Goal: Task Accomplishment & Management: Complete application form

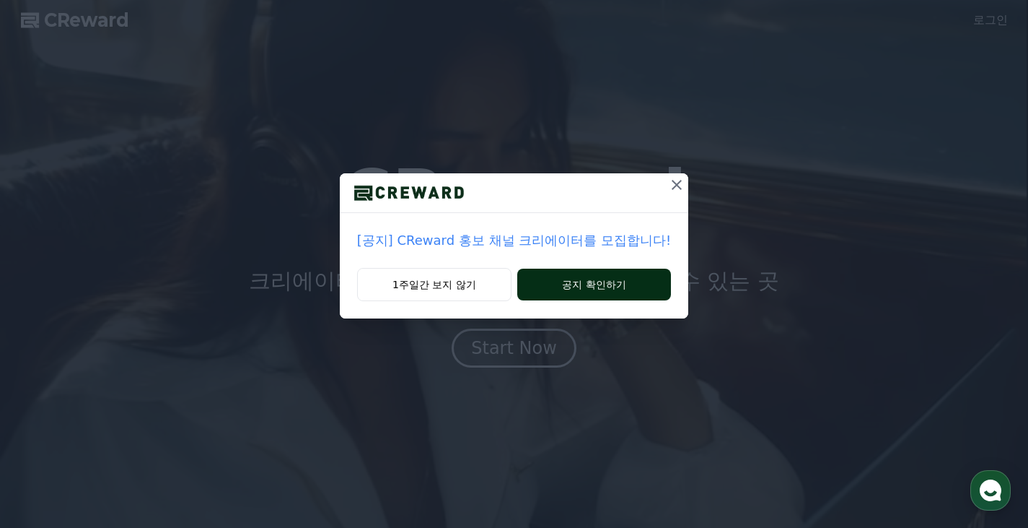
click at [590, 284] on button "공지 확인하기" at bounding box center [594, 284] width 154 height 32
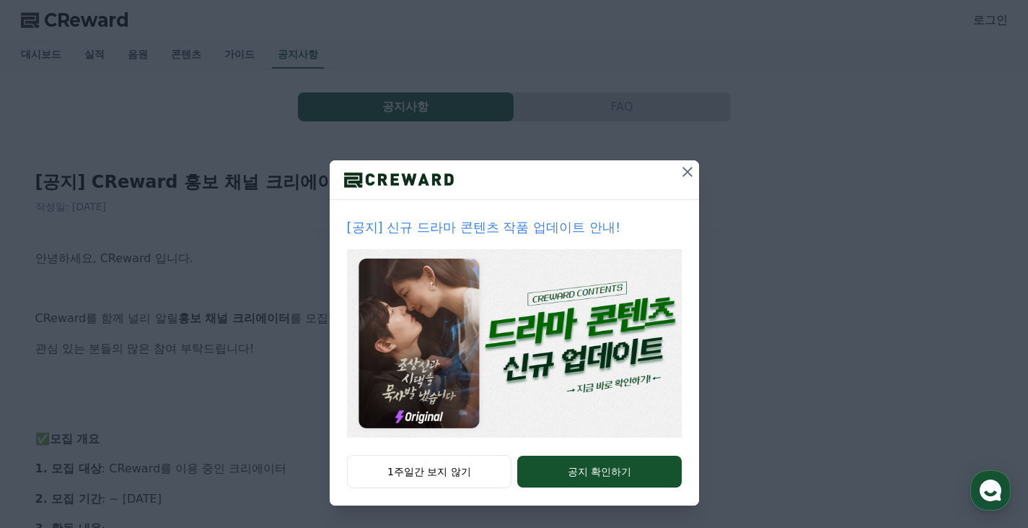
scroll to position [14, 0]
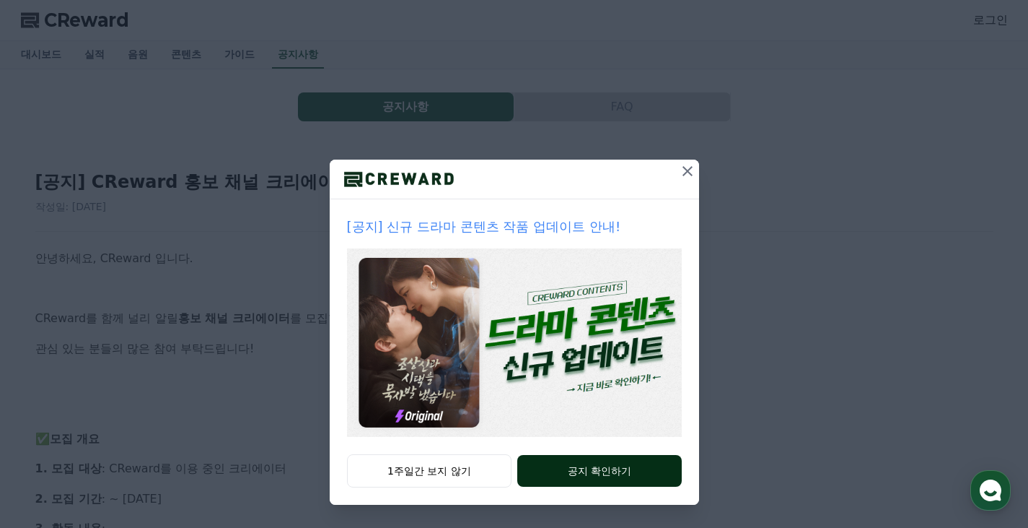
click at [620, 476] on button "공지 확인하기" at bounding box center [599, 471] width 164 height 32
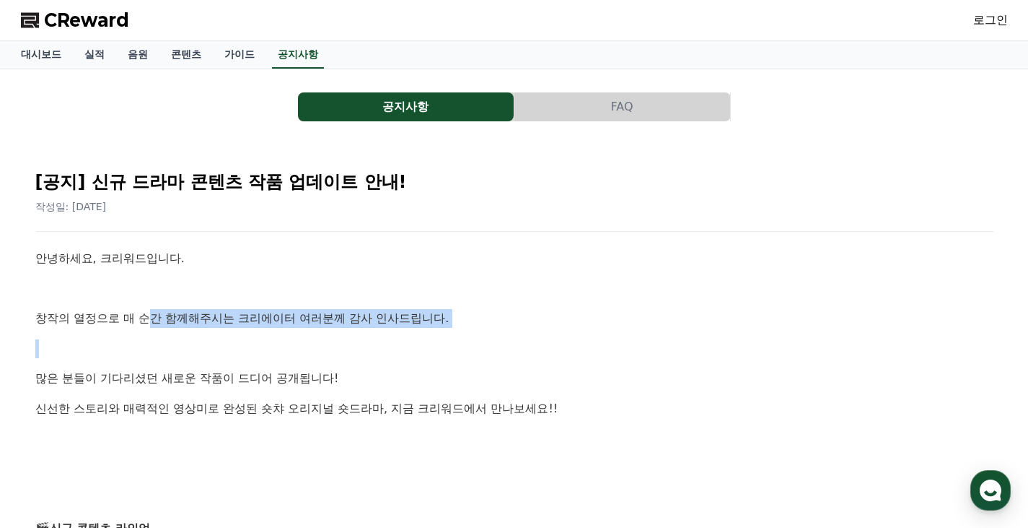
drag, startPoint x: 144, startPoint y: 310, endPoint x: 408, endPoint y: 345, distance: 267.2
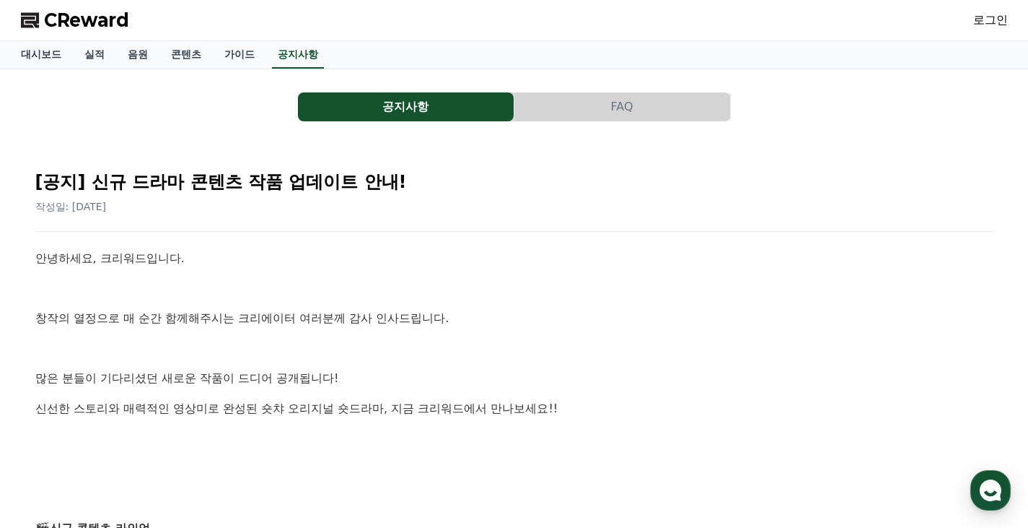
click at [411, 344] on p at bounding box center [514, 348] width 958 height 19
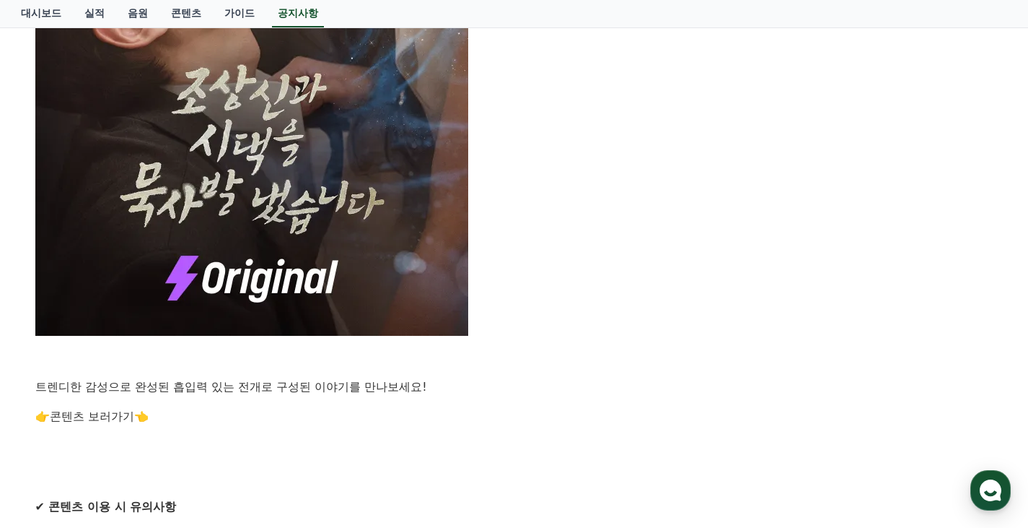
scroll to position [1011, 0]
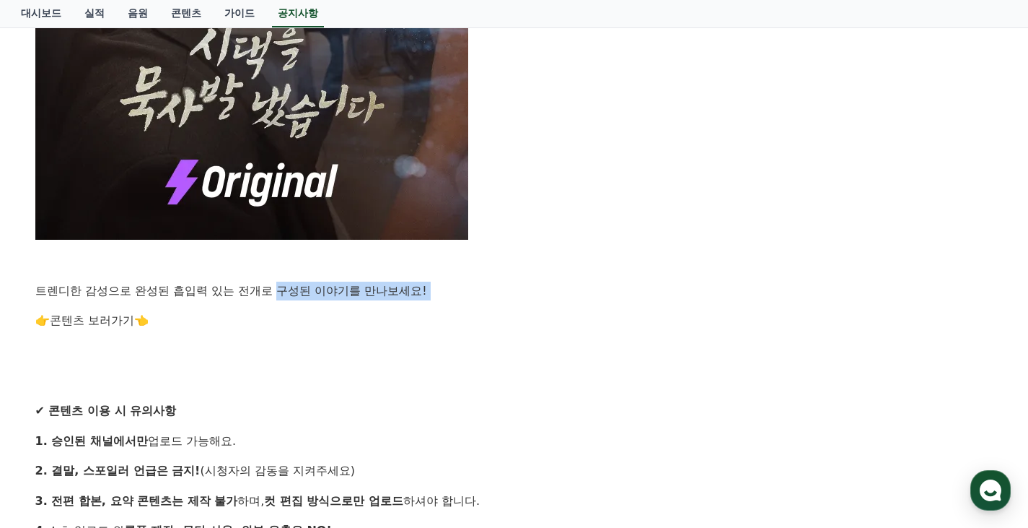
drag, startPoint x: 247, startPoint y: 286, endPoint x: 354, endPoint y: 310, distance: 109.6
click at [349, 310] on div "안녕하세요, 크리워드입니다. 창작의 열정으로 매 순간 함께해주시는 크리에이터 여러분께 감사 인사드립니다. 많은 분들이 기다리셨던 새로운 작품이…" at bounding box center [514, 24] width 958 height 1572
click at [354, 311] on p "👉 콘텐츠 보러가기 👈" at bounding box center [514, 320] width 958 height 19
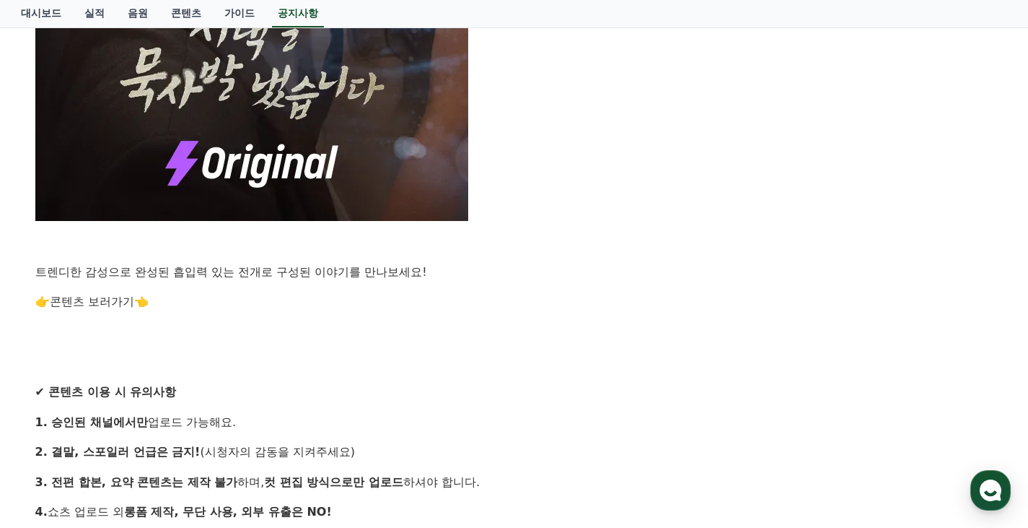
scroll to position [1129, 0]
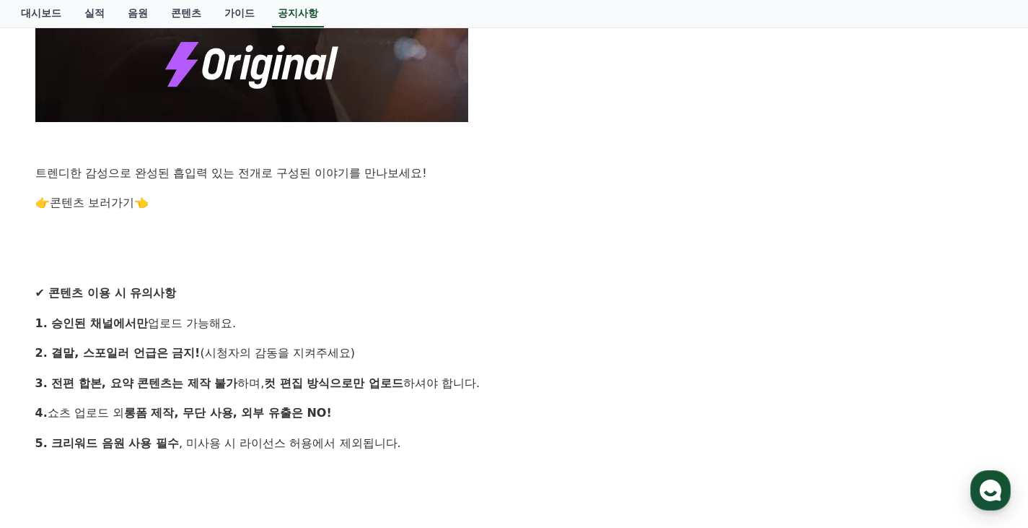
drag, startPoint x: 360, startPoint y: 318, endPoint x: 383, endPoint y: 283, distance: 42.2
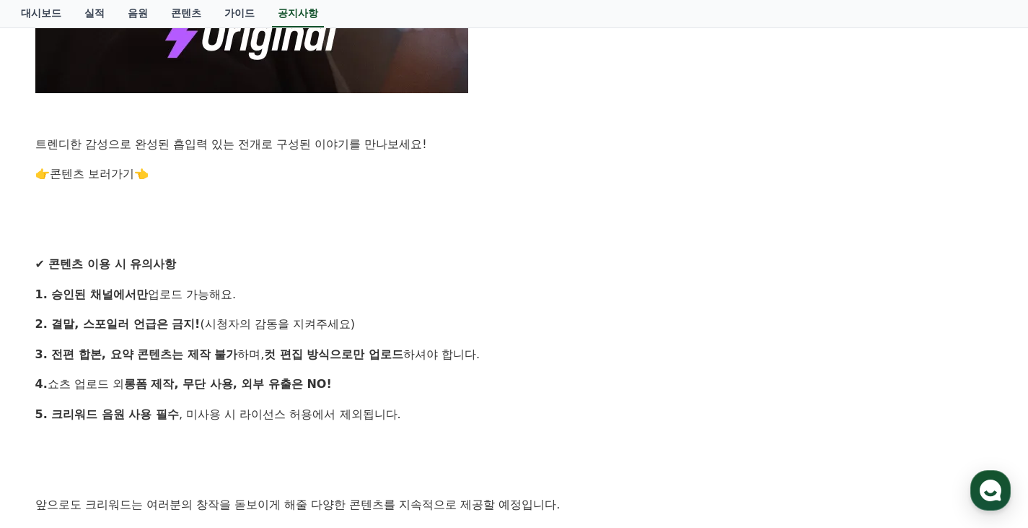
scroll to position [1163, 0]
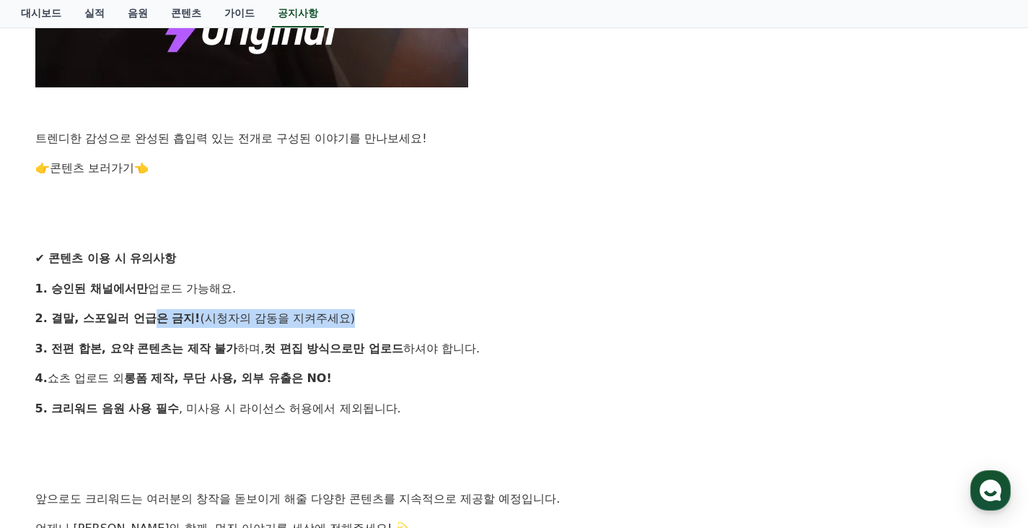
drag, startPoint x: 225, startPoint y: 320, endPoint x: 356, endPoint y: 339, distance: 132.0
click at [356, 339] on p "3. 전편 합본, 요약 콘텐츠는 제작 불가 하며, 컷 편집 방식으로만 업로드 하셔야 합니다." at bounding box center [514, 348] width 958 height 19
drag, startPoint x: 352, startPoint y: 325, endPoint x: 369, endPoint y: 301, distance: 30.0
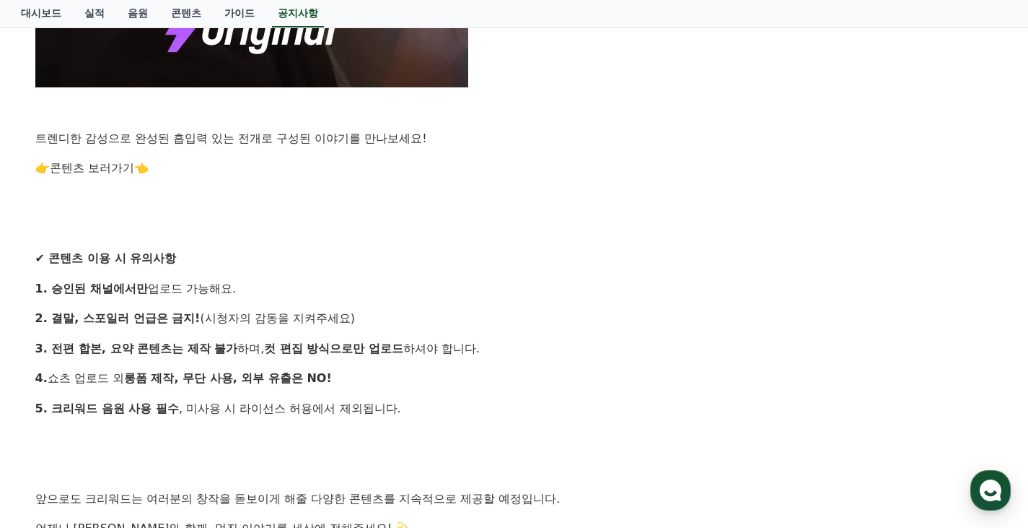
drag, startPoint x: 399, startPoint y: 297, endPoint x: 407, endPoint y: 325, distance: 29.2
click at [407, 325] on p "2. 결말, 스포일러 언급은 금지! (시청자의 감동을 지켜주세요)" at bounding box center [514, 318] width 958 height 19
drag, startPoint x: 404, startPoint y: 324, endPoint x: 407, endPoint y: 292, distance: 32.6
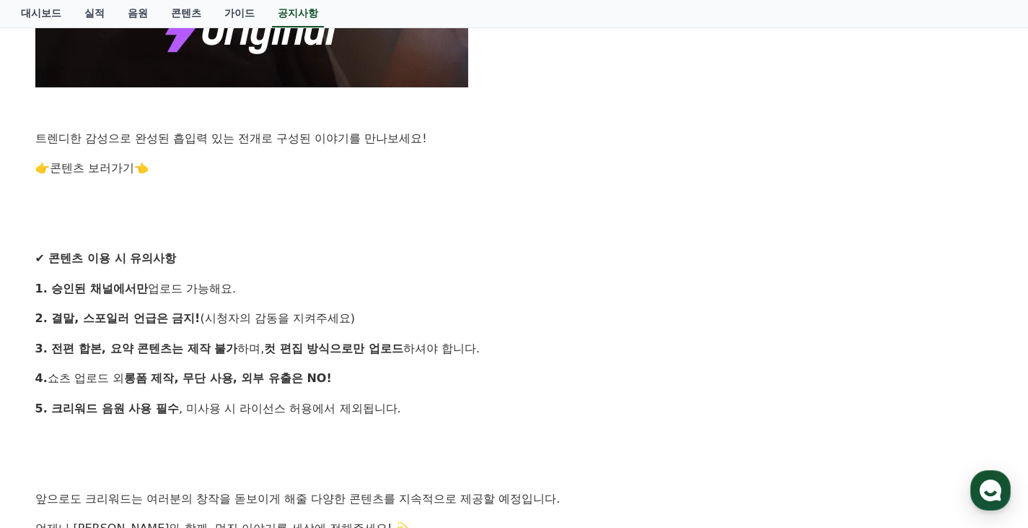
click at [407, 292] on p "1. 승인된 채널에서만 업로드 가능해요." at bounding box center [514, 288] width 958 height 19
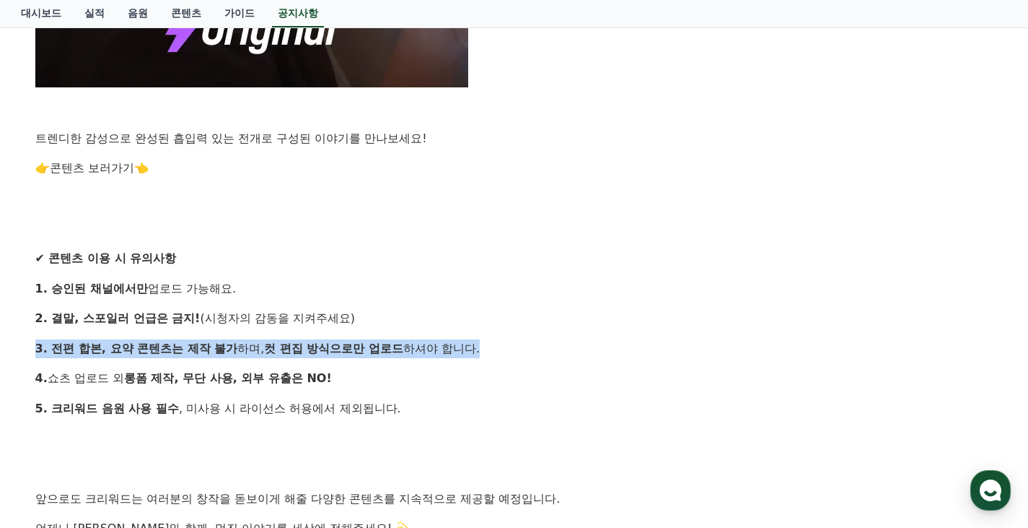
drag, startPoint x: 432, startPoint y: 341, endPoint x: 437, endPoint y: 318, distance: 23.1
click at [437, 318] on p "2. 결말, 스포일러 언급은 금지! (시청자의 감동을 지켜주세요)" at bounding box center [514, 318] width 958 height 19
drag, startPoint x: 489, startPoint y: 317, endPoint x: 486, endPoint y: 362, distance: 44.8
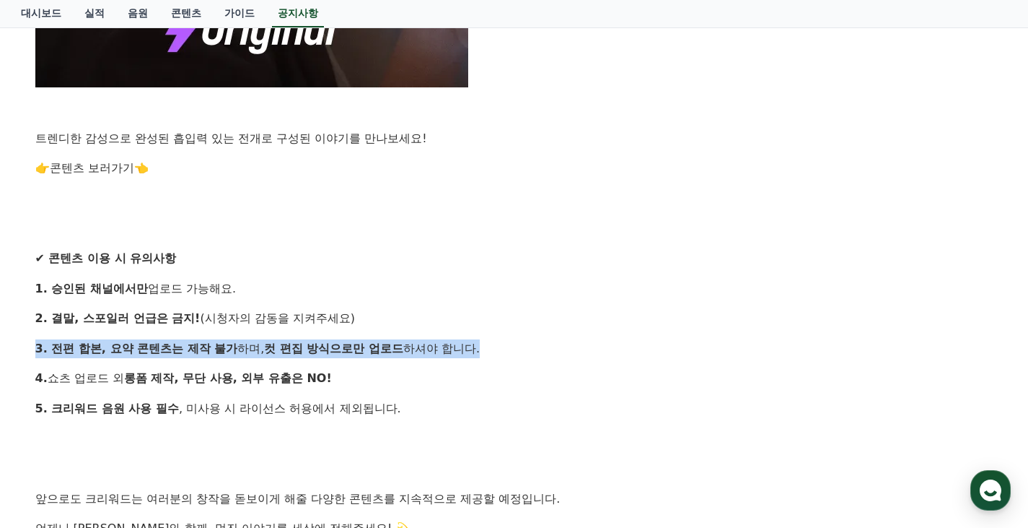
drag, startPoint x: 435, startPoint y: 333, endPoint x: 439, endPoint y: 322, distance: 11.7
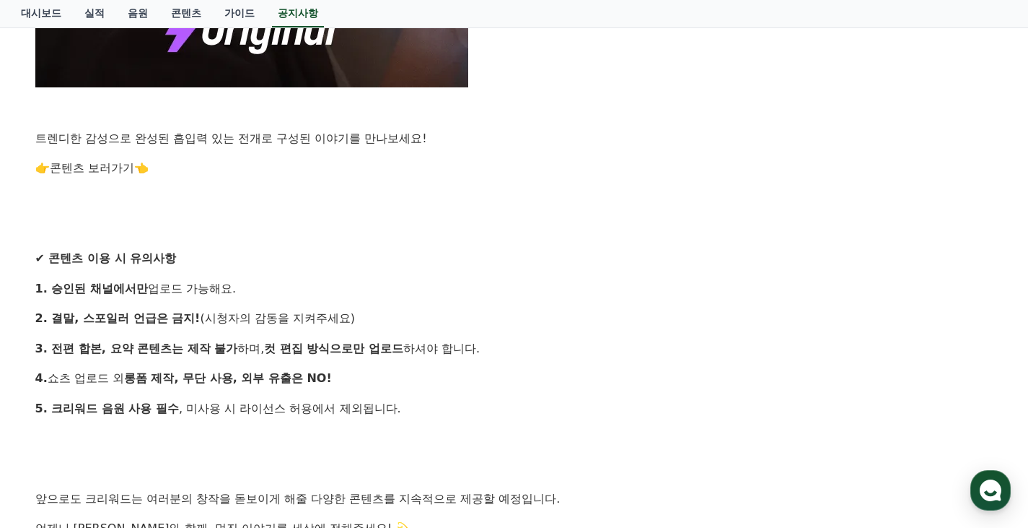
click at [439, 322] on p "2. 결말, 스포일러 언급은 금지! (시청자의 감동을 지켜주세요)" at bounding box center [514, 318] width 958 height 19
drag, startPoint x: 165, startPoint y: 344, endPoint x: 391, endPoint y: 365, distance: 226.8
drag, startPoint x: 192, startPoint y: 348, endPoint x: 363, endPoint y: 357, distance: 171.3
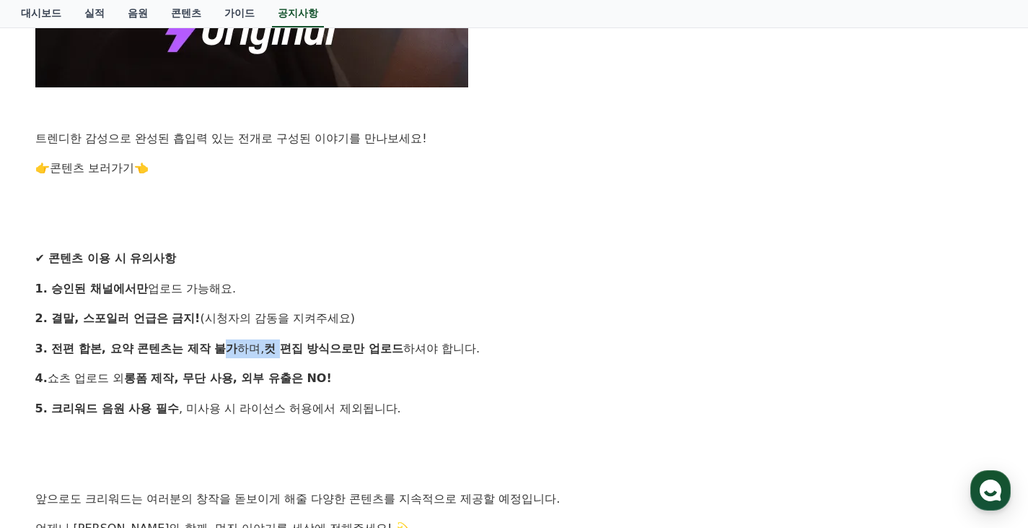
drag, startPoint x: 252, startPoint y: 346, endPoint x: 418, endPoint y: 356, distance: 166.3
click at [403, 356] on p "3. 전편 합본, 요약 콘텐츠는 제작 불가 하며, 컷 편집 방식으로만 업로드 하셔야 합니다." at bounding box center [514, 348] width 958 height 19
click at [418, 356] on p "3. 전편 합본, 요약 콘텐츠는 제작 불가 하며, 컷 편집 방식으로만 업로드 하셔야 합니다." at bounding box center [514, 348] width 958 height 19
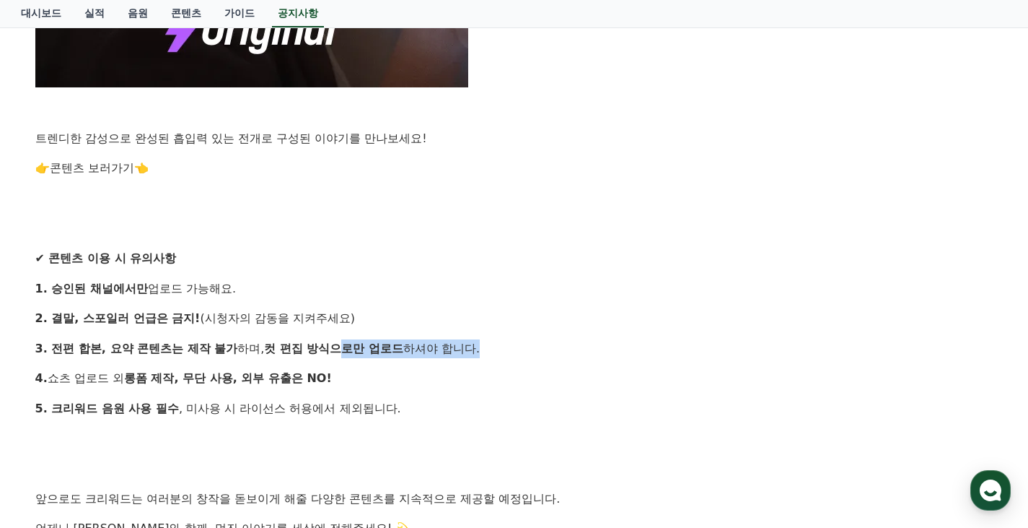
drag, startPoint x: 359, startPoint y: 350, endPoint x: 437, endPoint y: 364, distance: 79.3
drag, startPoint x: 352, startPoint y: 387, endPoint x: 419, endPoint y: 403, distance: 68.3
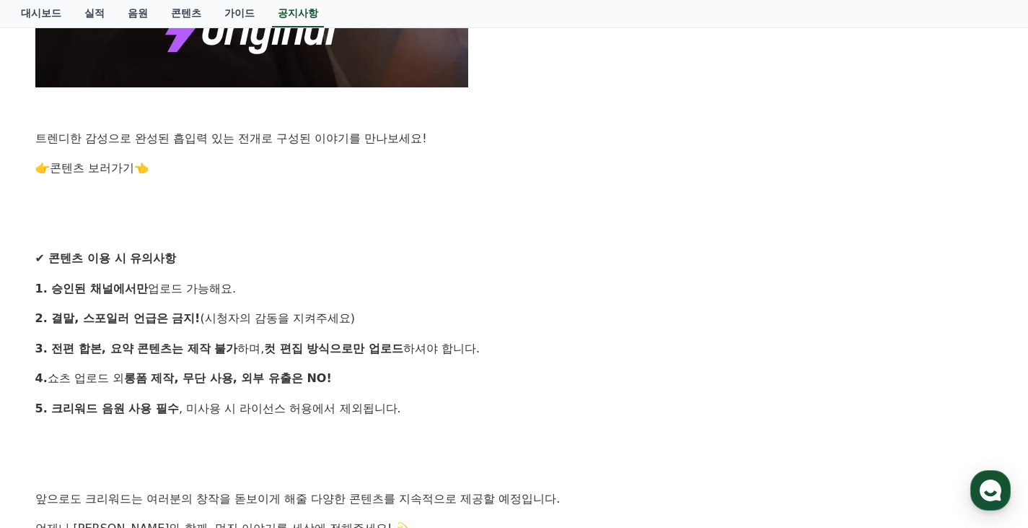
drag, startPoint x: 419, startPoint y: 403, endPoint x: 381, endPoint y: 403, distance: 37.5
click at [419, 403] on p "5. 크리워드 음원 사용 필수 , 미사용 시 라이선스 허용에서 제외됩니다." at bounding box center [514, 408] width 958 height 19
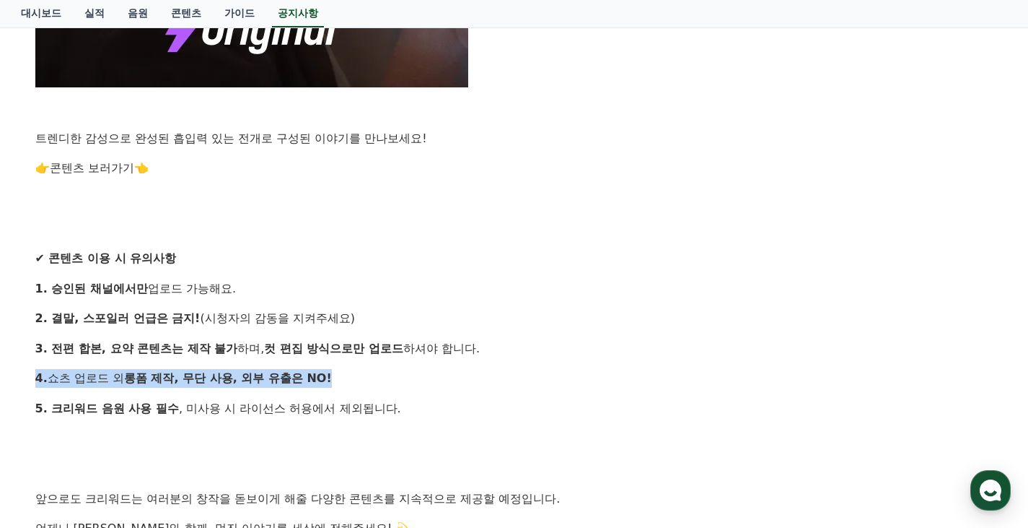
drag, startPoint x: 350, startPoint y: 388, endPoint x: 380, endPoint y: 398, distance: 32.2
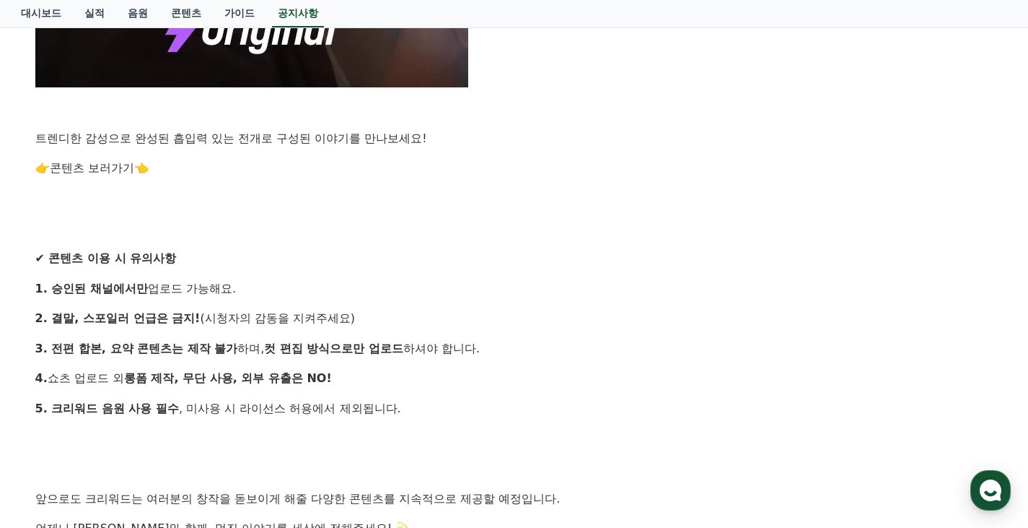
drag, startPoint x: 305, startPoint y: 381, endPoint x: 357, endPoint y: 397, distance: 55.0
drag, startPoint x: 305, startPoint y: 384, endPoint x: 345, endPoint y: 388, distance: 39.9
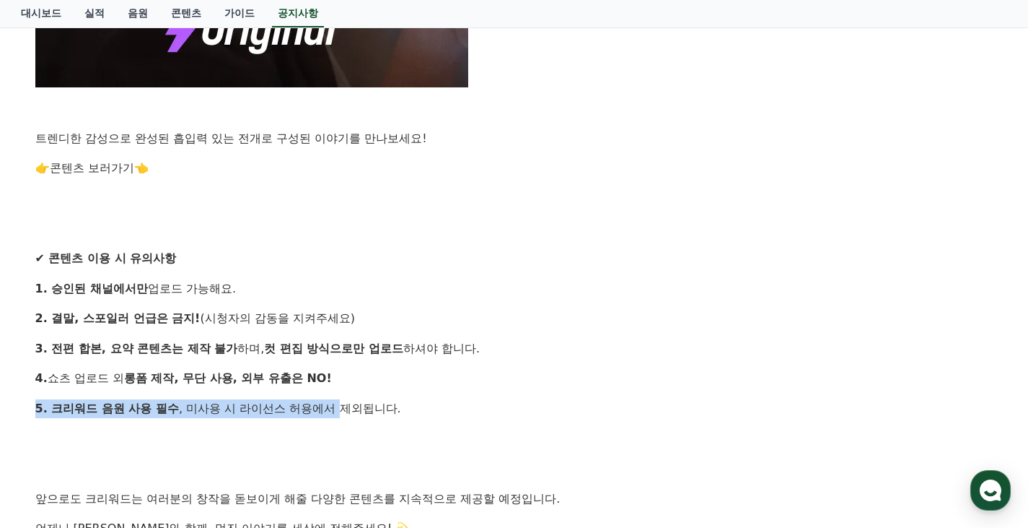
drag, startPoint x: 307, startPoint y: 404, endPoint x: 390, endPoint y: 424, distance: 85.2
drag, startPoint x: 264, startPoint y: 388, endPoint x: 436, endPoint y: 418, distance: 174.3
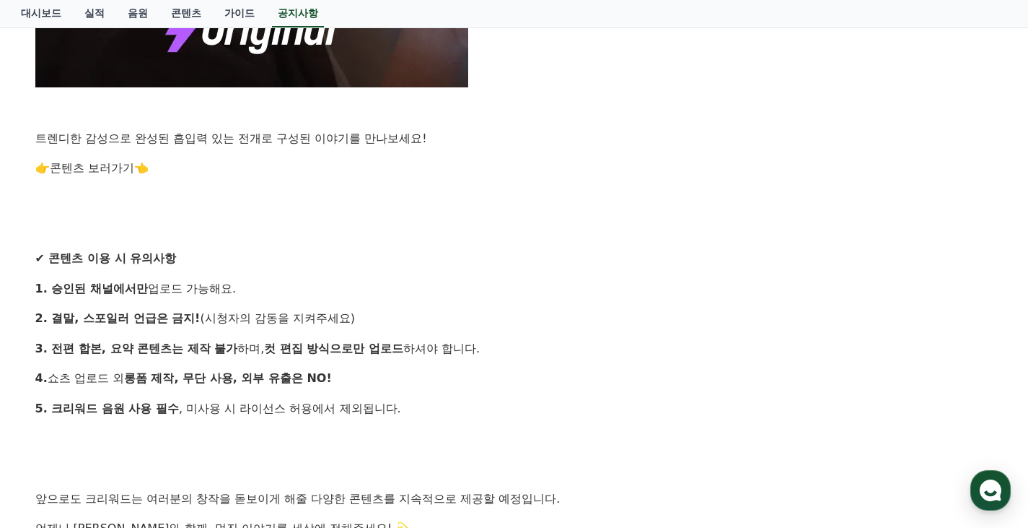
drag, startPoint x: 442, startPoint y: 419, endPoint x: 434, endPoint y: 418, distance: 8.0
drag, startPoint x: 277, startPoint y: 388, endPoint x: 409, endPoint y: 422, distance: 136.3
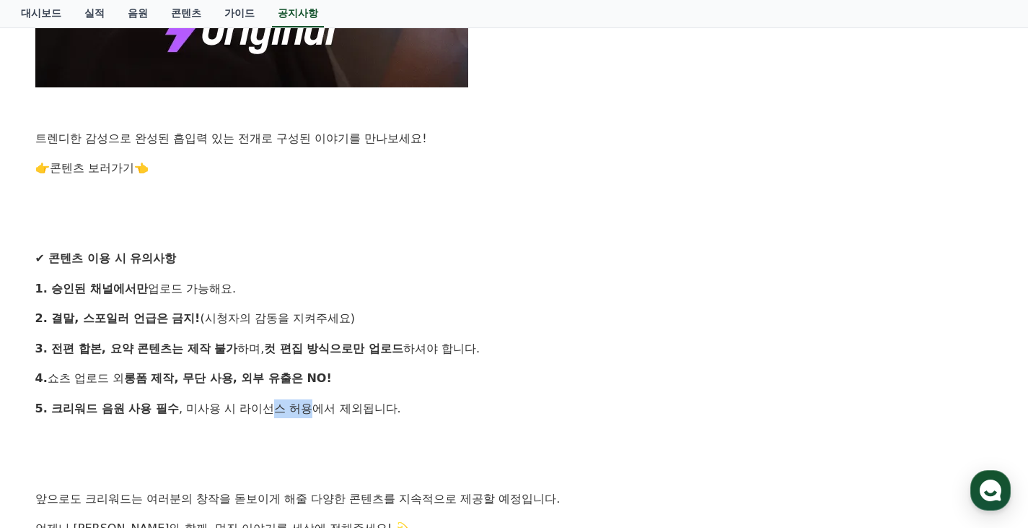
drag, startPoint x: 252, startPoint y: 403, endPoint x: 396, endPoint y: 424, distance: 145.8
click at [355, 416] on p "5. 크리워드 음원 사용 필수 , 미사용 시 라이선스 허용에서 제외됩니다." at bounding box center [514, 408] width 958 height 19
drag, startPoint x: 460, startPoint y: 406, endPoint x: 462, endPoint y: 359, distance: 46.2
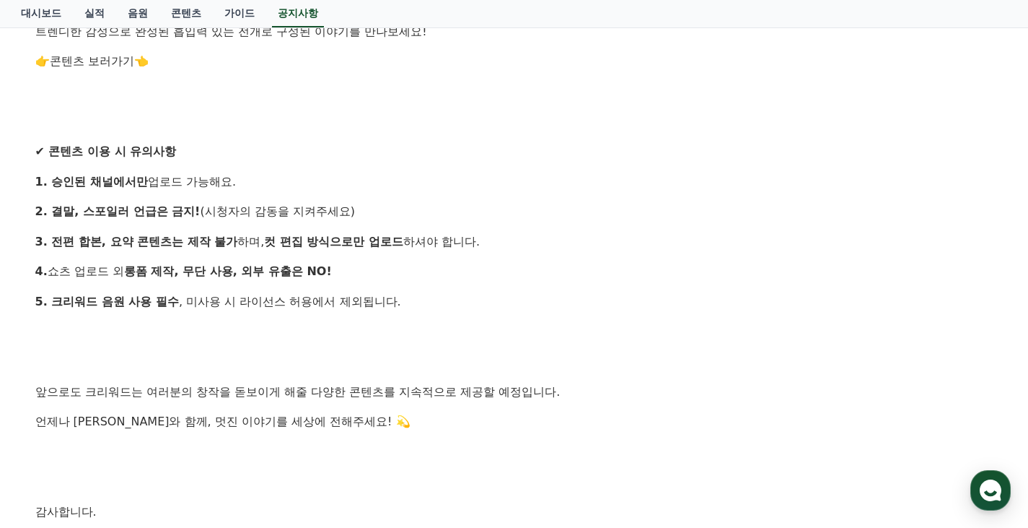
scroll to position [1279, 0]
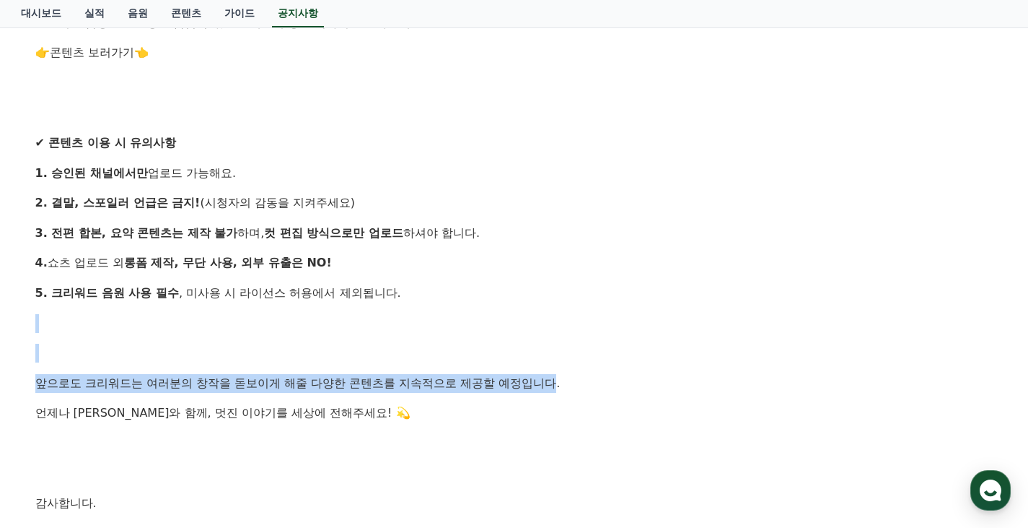
drag, startPoint x: 486, startPoint y: 386, endPoint x: 511, endPoint y: 321, distance: 69.7
click at [512, 318] on p at bounding box center [514, 323] width 958 height 19
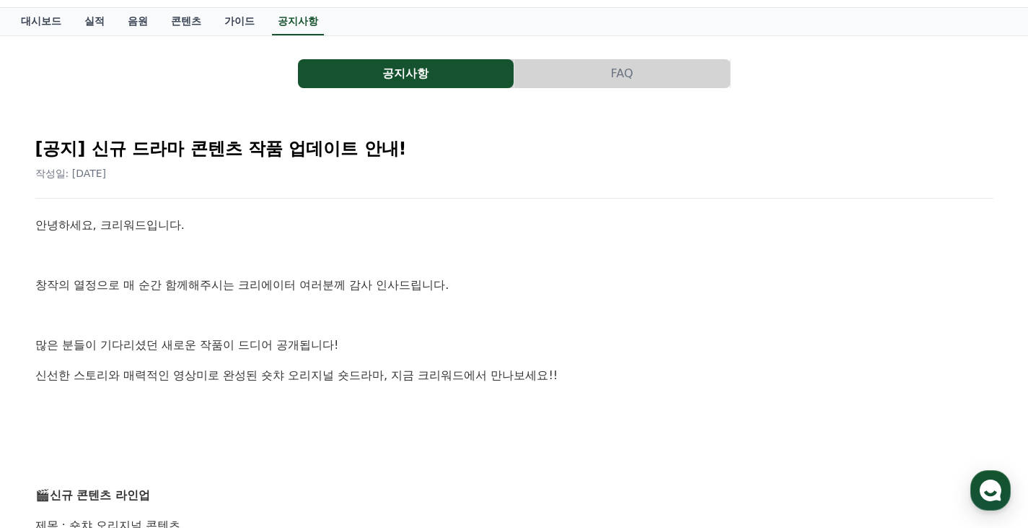
scroll to position [0, 0]
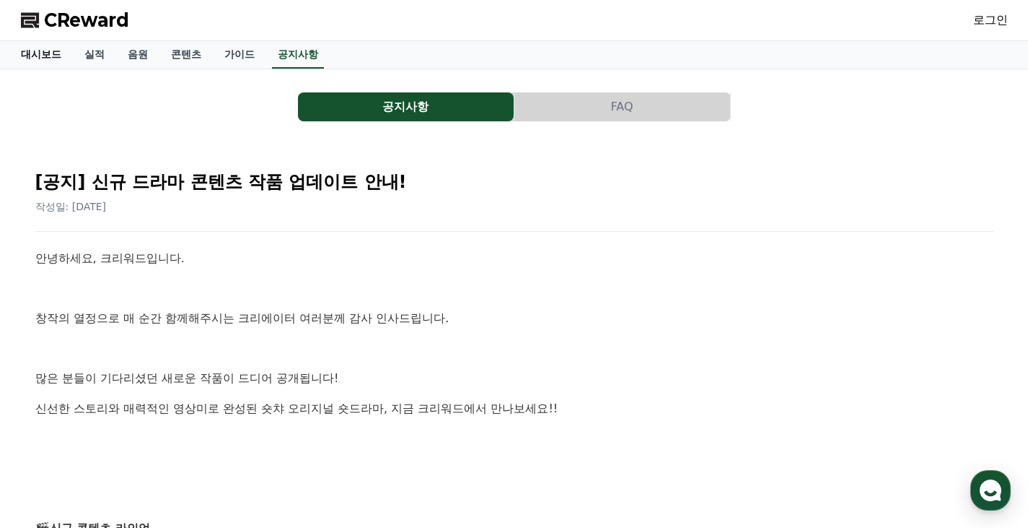
click at [38, 55] on link "대시보드" at bounding box center [41, 54] width 64 height 27
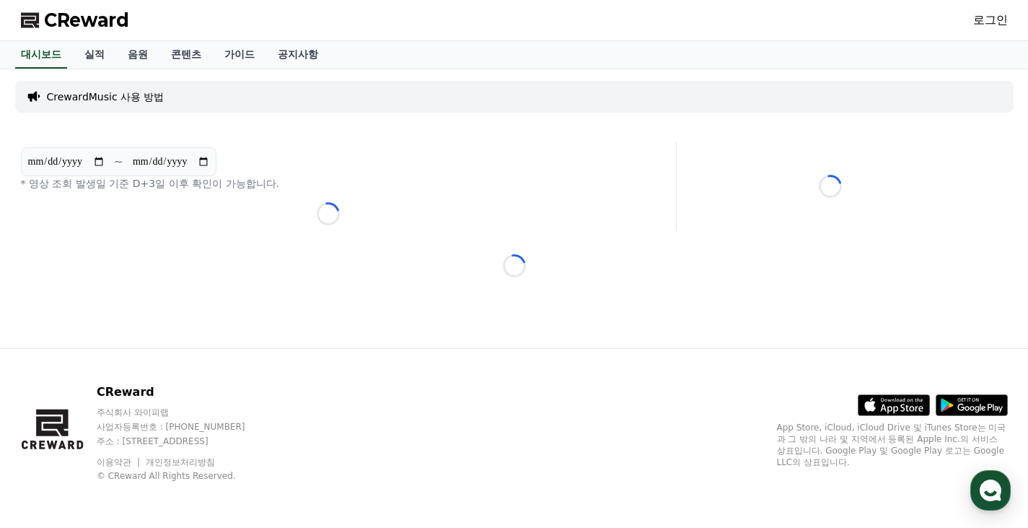
click at [108, 96] on p "CrewardMusic 사용 방법" at bounding box center [106, 96] width 118 height 14
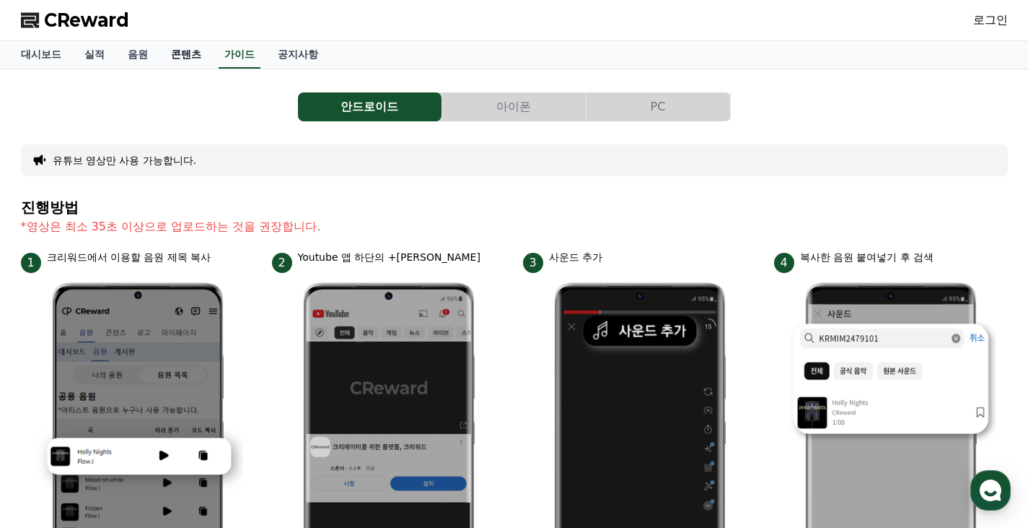
click at [180, 58] on link "콘텐츠" at bounding box center [185, 54] width 53 height 27
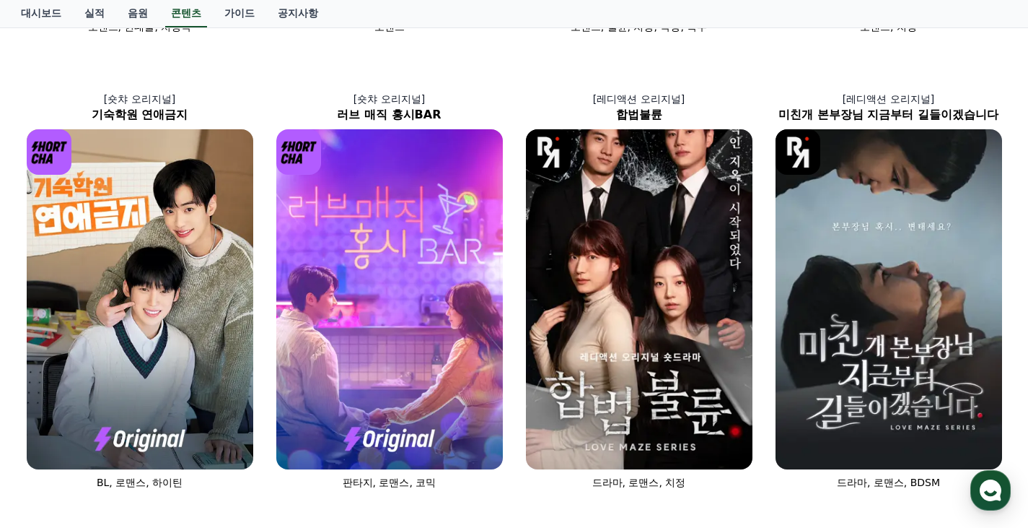
scroll to position [468, 0]
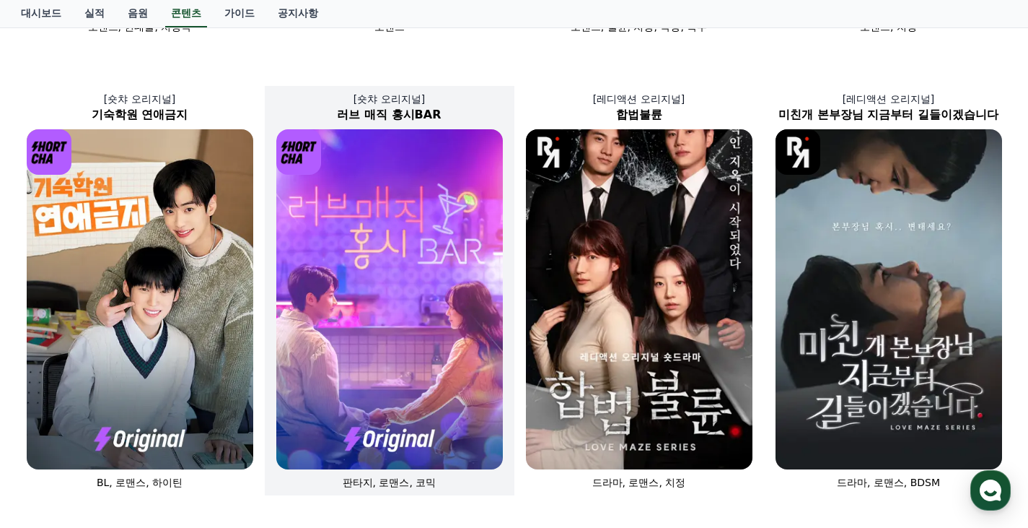
click at [411, 333] on img at bounding box center [389, 299] width 227 height 340
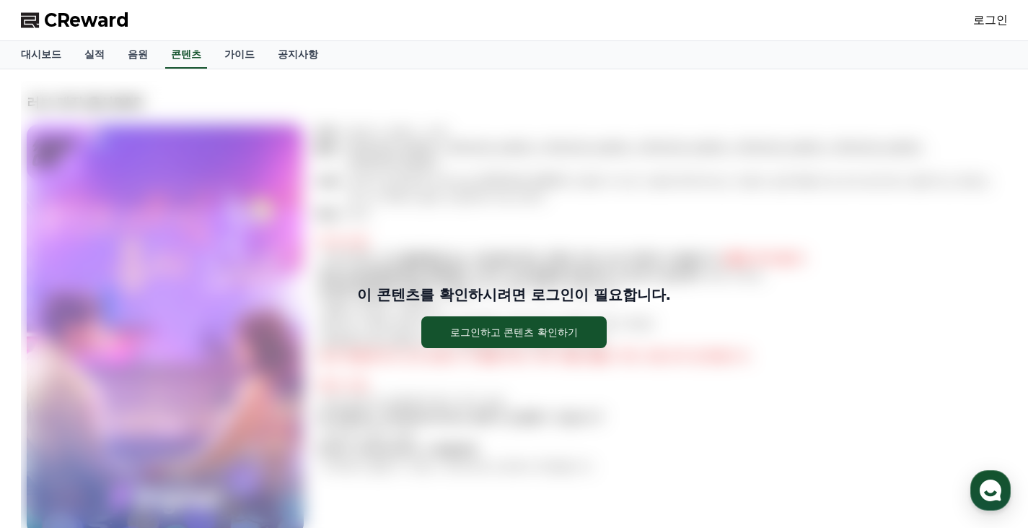
click at [852, 279] on div "이 콘텐츠를 확인하시려면 로그인이 필요합니다. 로그인하고 콘텐츠 확인하기" at bounding box center [514, 316] width 987 height 471
click at [567, 320] on button "로그인하고 콘텐츠 확인하기" at bounding box center [513, 332] width 185 height 32
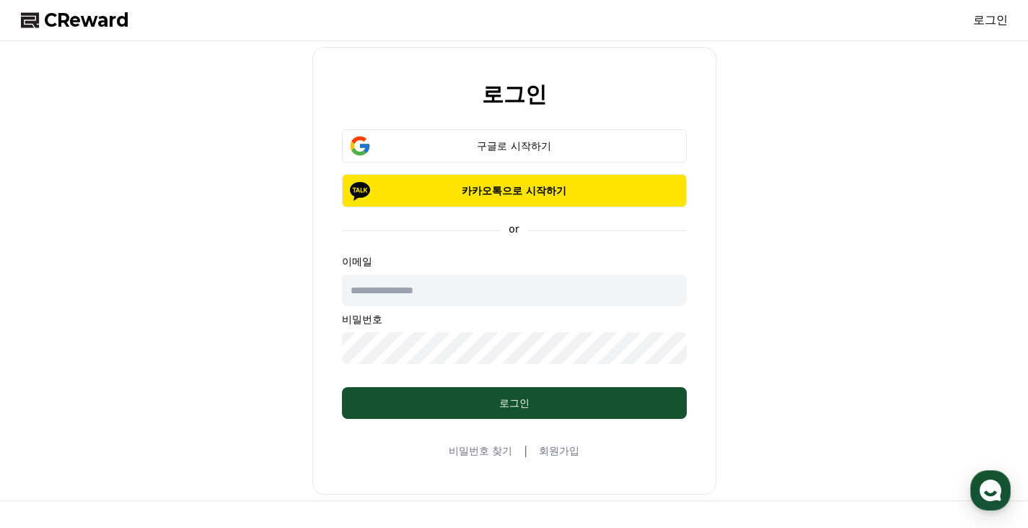
click at [475, 289] on input "text" at bounding box center [514, 290] width 345 height 32
click at [249, 341] on div "로그인 구글로 시작하기 카카오톡으로 시작하기 or 이메일 비밀번호 로그인 비밀번호 찾기 | 회원가입" at bounding box center [514, 270] width 999 height 447
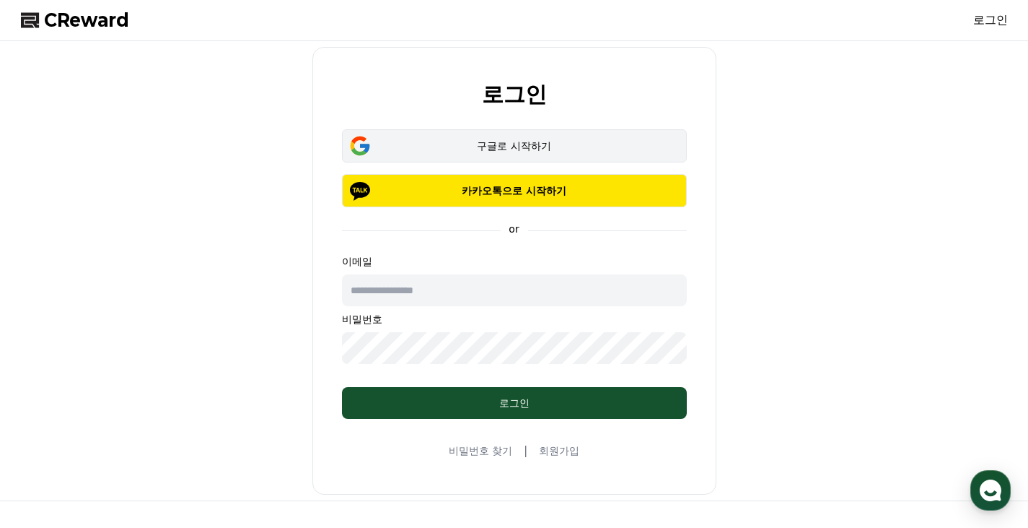
click at [520, 139] on div "구글로 시작하기" at bounding box center [514, 146] width 303 height 14
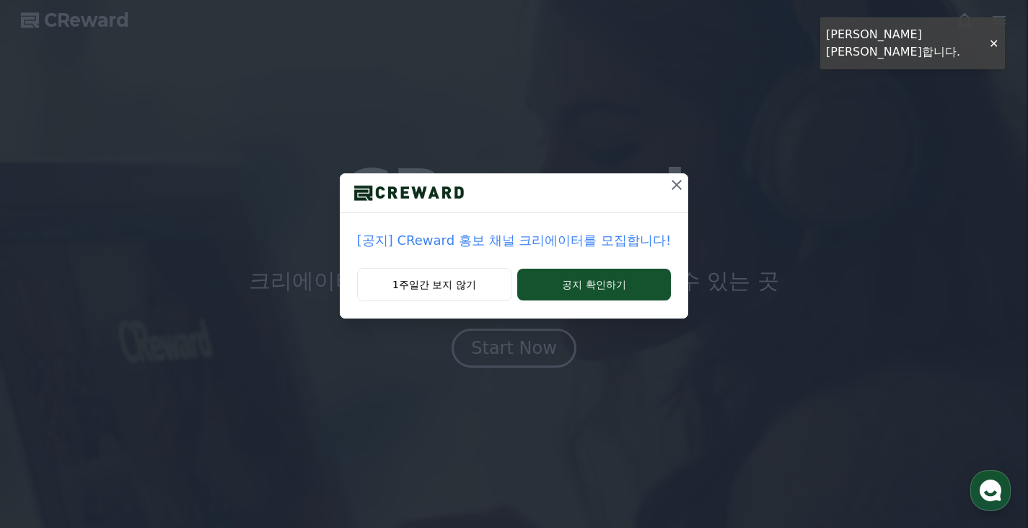
click at [609, 243] on p "[공지] CReward 홍보 채널 크리에이터를 모집합니다!" at bounding box center [514, 240] width 314 height 20
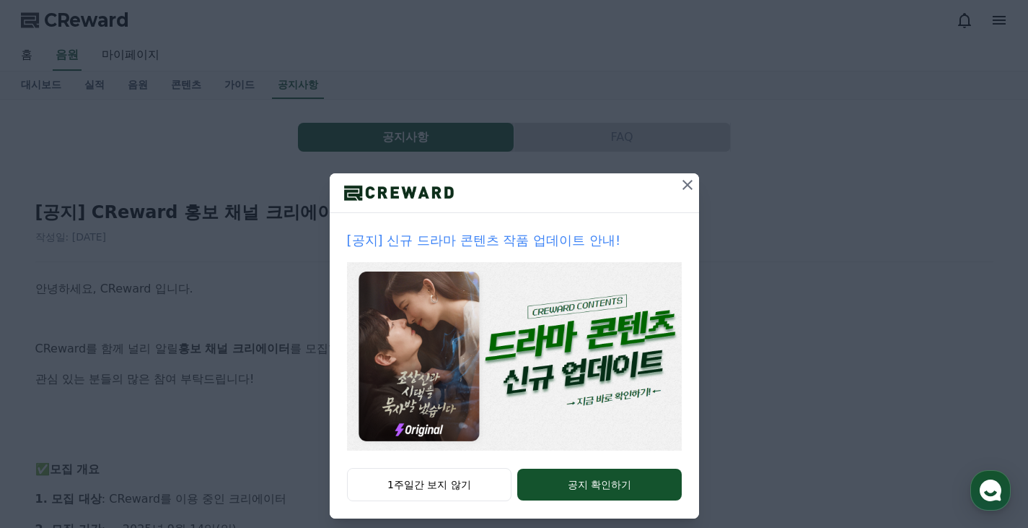
click at [683, 187] on icon at bounding box center [688, 185] width 10 height 10
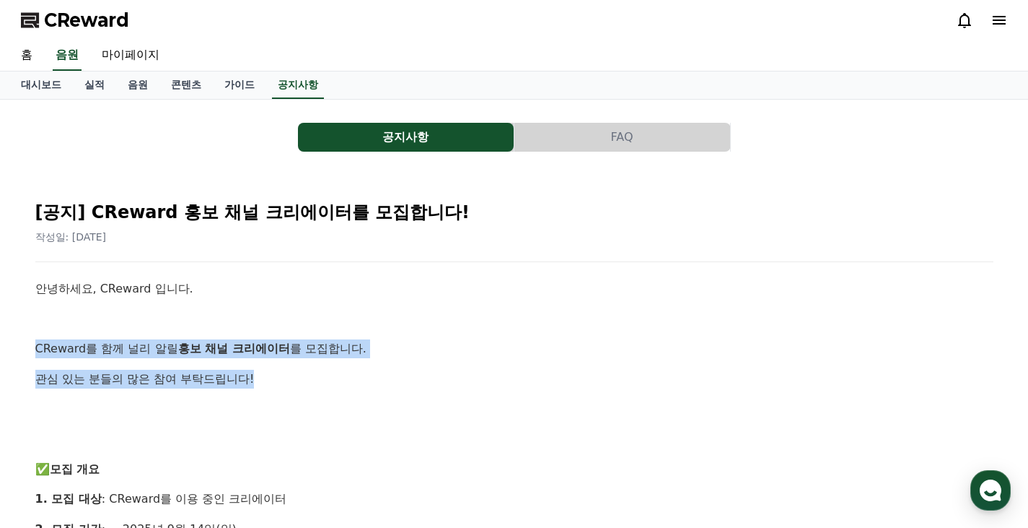
drag, startPoint x: 126, startPoint y: 336, endPoint x: 313, endPoint y: 390, distance: 195.5
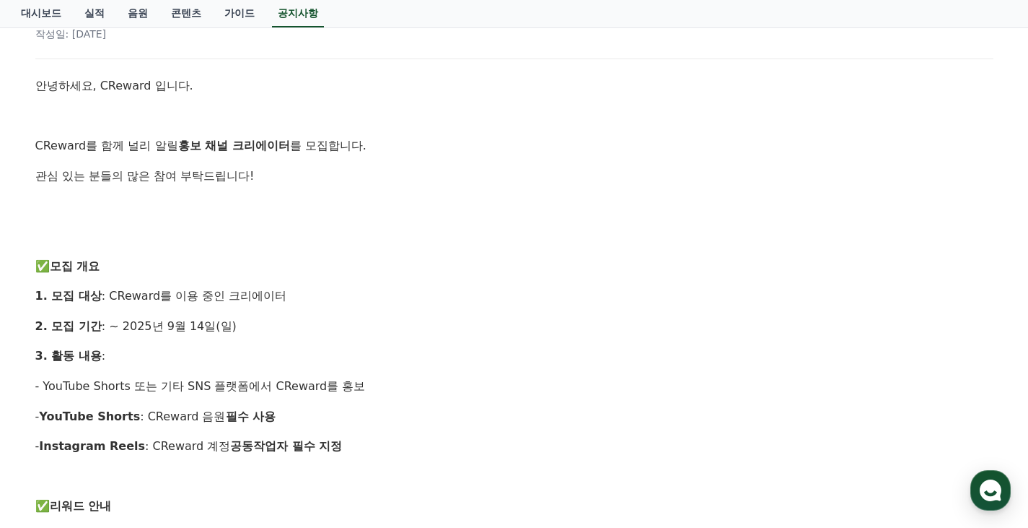
scroll to position [208, 0]
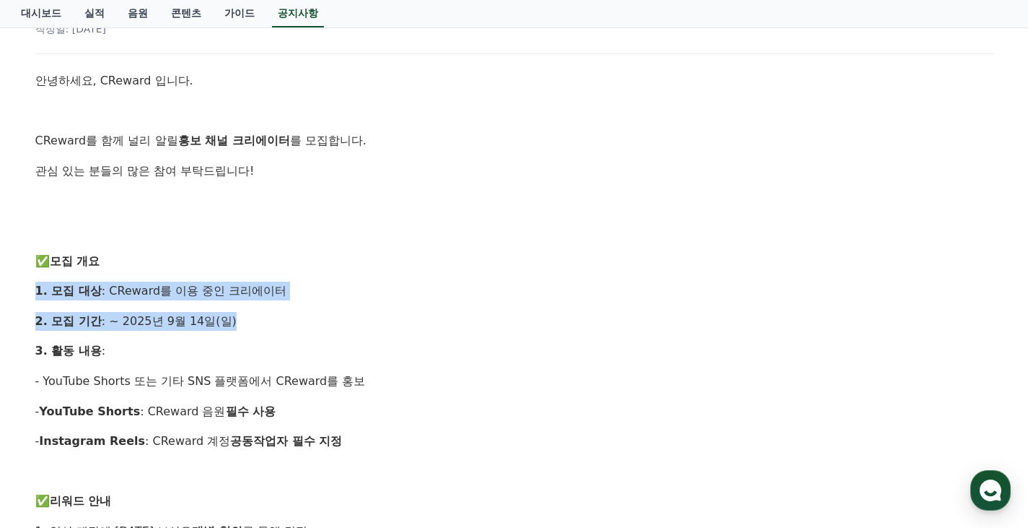
drag, startPoint x: 312, startPoint y: 341, endPoint x: 369, endPoint y: 256, distance: 101.5
click at [369, 256] on p "✅ 모집 개요" at bounding box center [514, 261] width 958 height 19
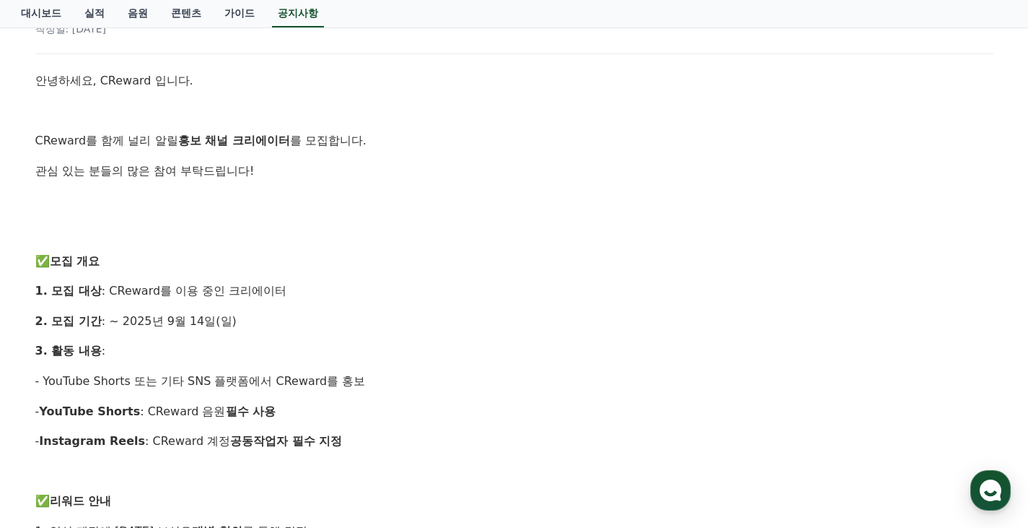
click at [369, 256] on p "✅ 모집 개요" at bounding box center [514, 261] width 958 height 19
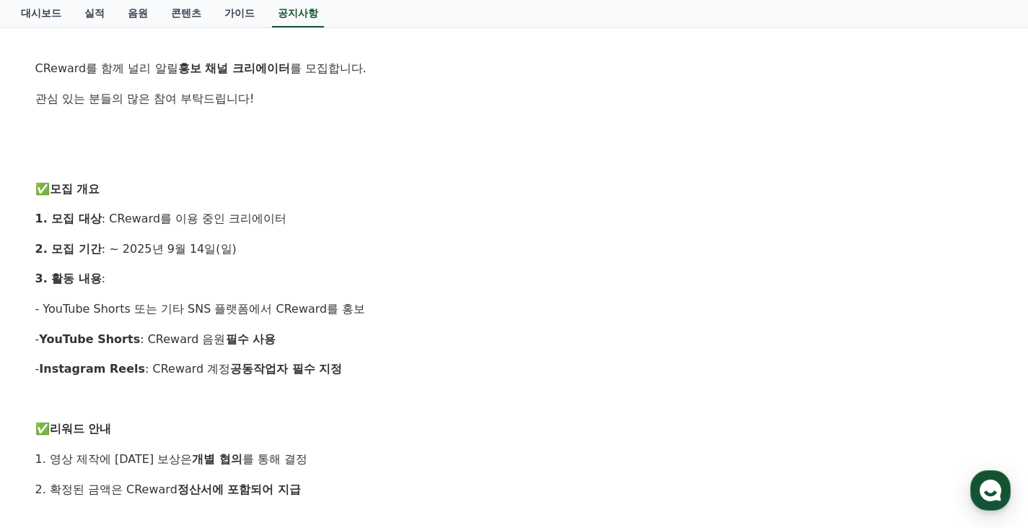
scroll to position [293, 0]
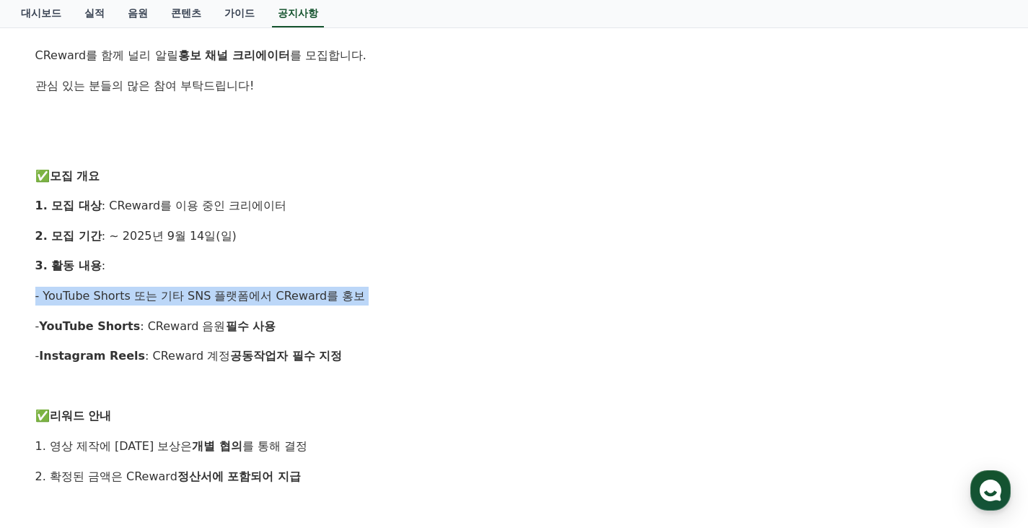
drag, startPoint x: 272, startPoint y: 310, endPoint x: 296, endPoint y: 271, distance: 45.7
click at [288, 283] on div "안녕하세요, CReward 입니다. CReward를 함께 널리 알릴 홍보 채널 크리에이터 를 모집합니다. 관심 있는 분들의 많은 참여 부탁드립…" at bounding box center [514, 490] width 958 height 1009
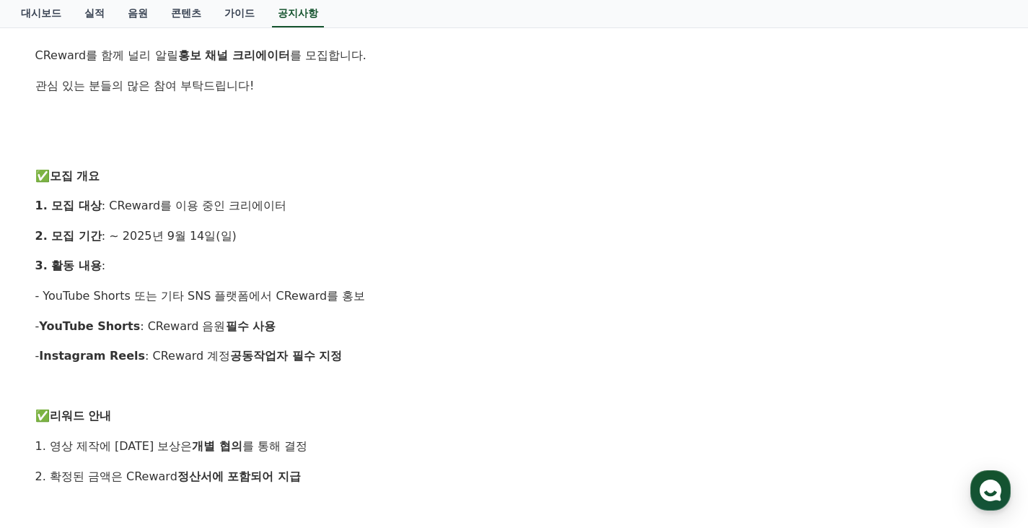
click at [296, 271] on p "3. 활동 내용 :" at bounding box center [514, 265] width 958 height 19
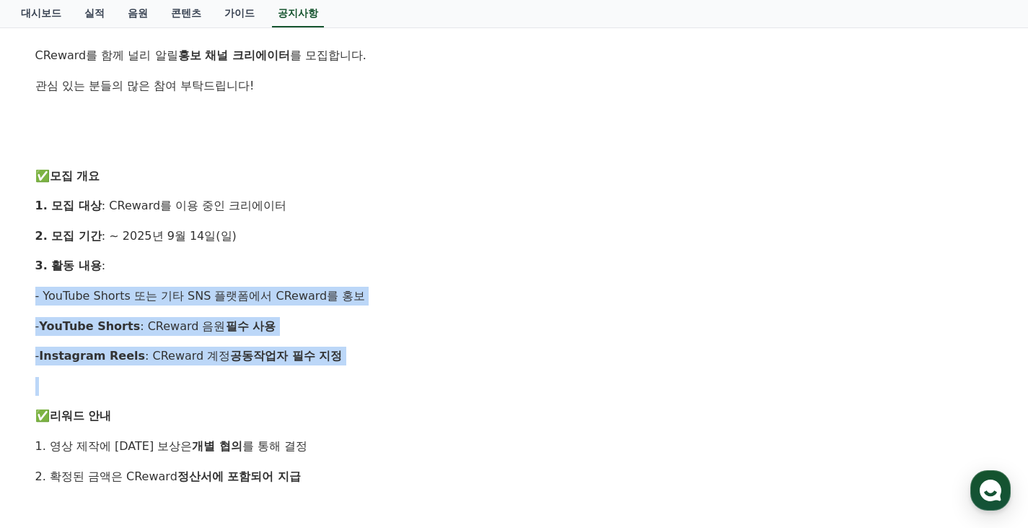
drag, startPoint x: 392, startPoint y: 263, endPoint x: 386, endPoint y: 367, distance: 104.8
click at [386, 367] on div "안녕하세요, CReward 입니다. CReward를 함께 널리 알릴 홍보 채널 크리에이터 를 모집합니다. 관심 있는 분들의 많은 참여 부탁드립…" at bounding box center [514, 490] width 958 height 1009
click at [386, 380] on p at bounding box center [514, 386] width 958 height 19
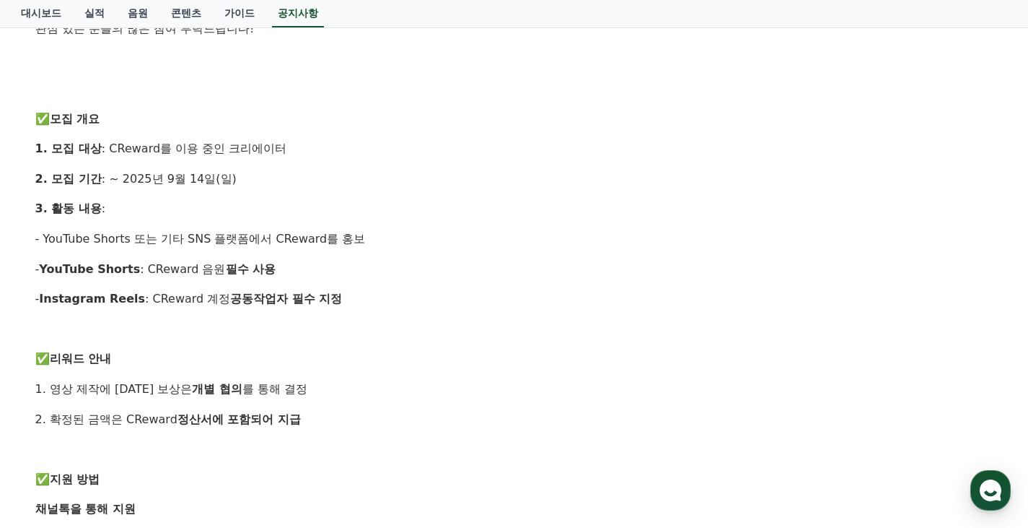
scroll to position [372, 0]
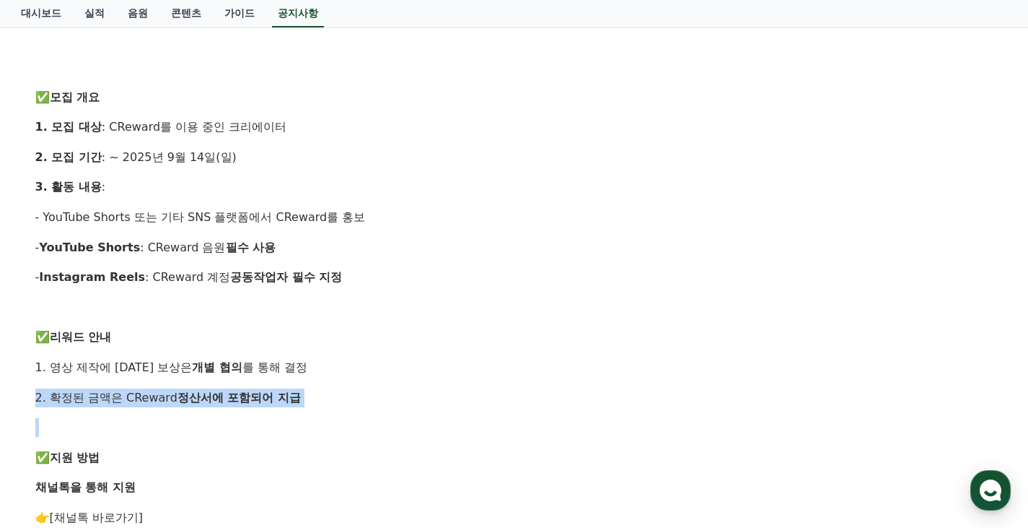
drag, startPoint x: 430, startPoint y: 429, endPoint x: 452, endPoint y: 332, distance: 99.1
click at [450, 340] on div "안녕하세요, CReward 입니다. CReward를 함께 널리 알릴 홍보 채널 크리에이터 를 모집합니다. 관심 있는 분들의 많은 참여 부탁드립…" at bounding box center [514, 412] width 958 height 1009
click at [453, 328] on p "✅ 리워드 안내" at bounding box center [514, 337] width 958 height 19
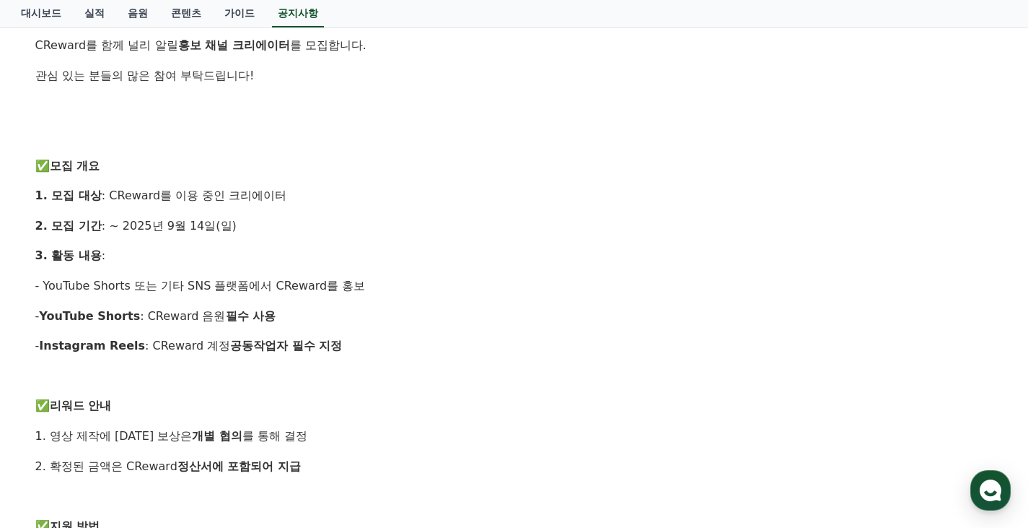
scroll to position [0, 0]
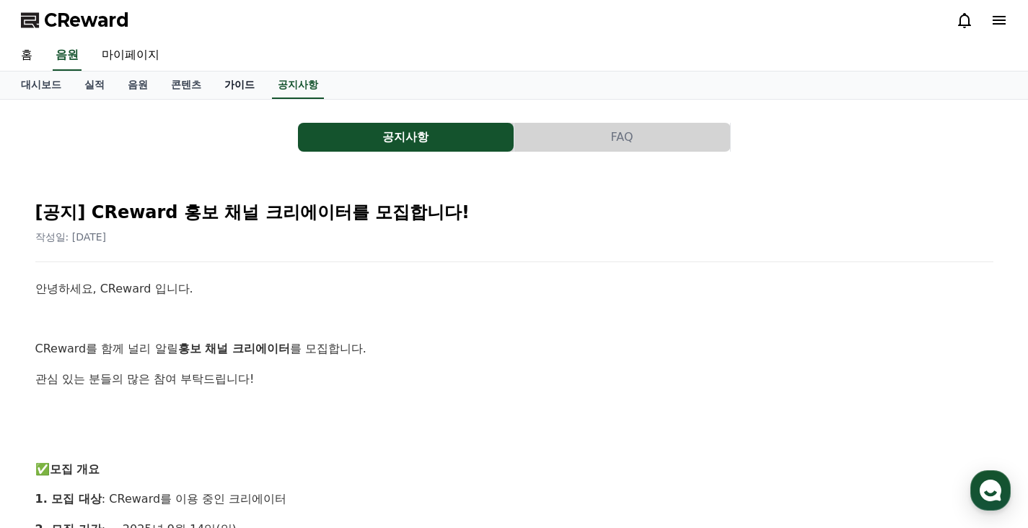
click at [213, 87] on link "가이드" at bounding box center [239, 84] width 53 height 27
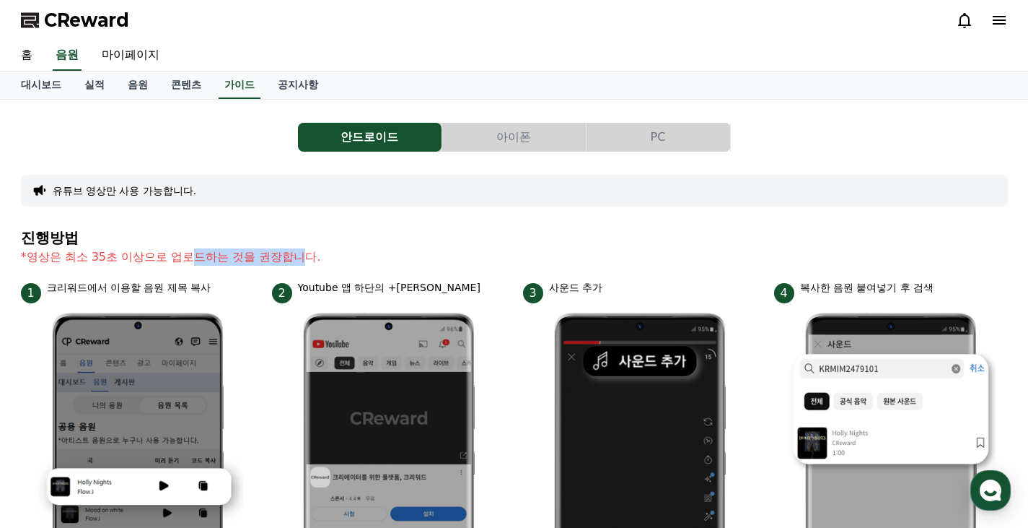
drag, startPoint x: 270, startPoint y: 263, endPoint x: 308, endPoint y: 266, distance: 38.4
click at [289, 265] on p "*영상은 최소 35초 이상으로 업로드하는 것을 권장합니다." at bounding box center [514, 256] width 987 height 17
click at [308, 266] on section "진행방법 *영상은 최소 35초 이상으로 업로드하는 것을 권장합니다." at bounding box center [514, 254] width 987 height 51
click at [121, 57] on link "마이페이지" at bounding box center [130, 55] width 81 height 30
select select "**********"
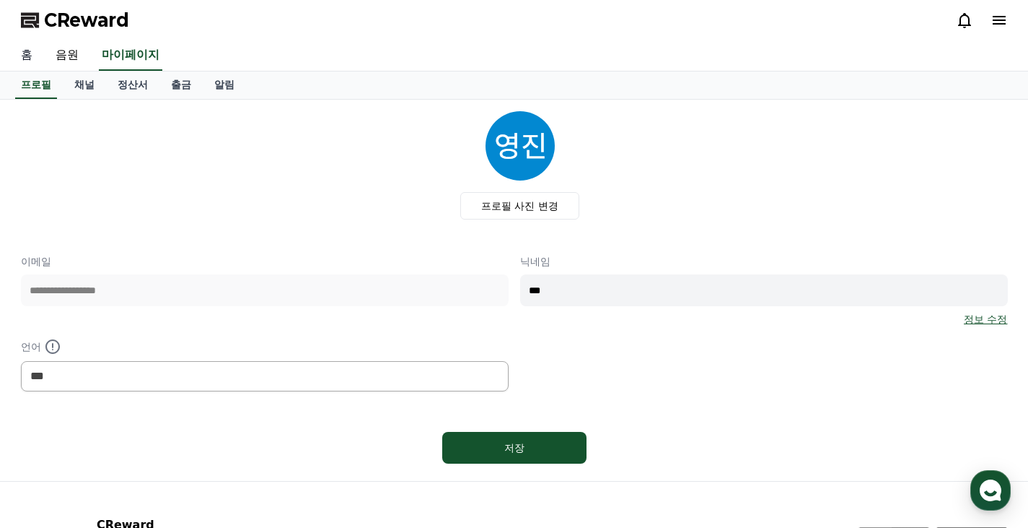
click at [25, 55] on link "홈" at bounding box center [26, 55] width 35 height 30
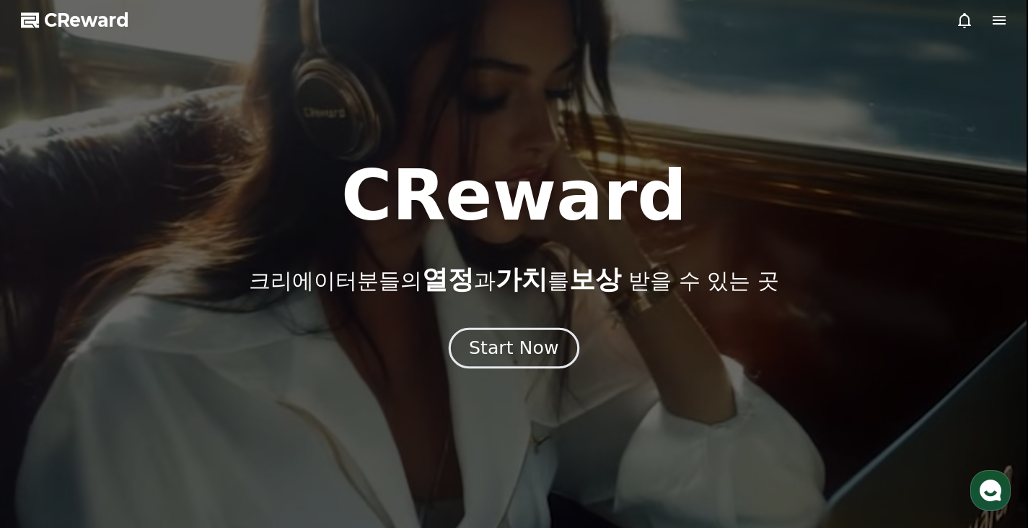
click at [521, 351] on div "Start Now" at bounding box center [513, 348] width 89 height 25
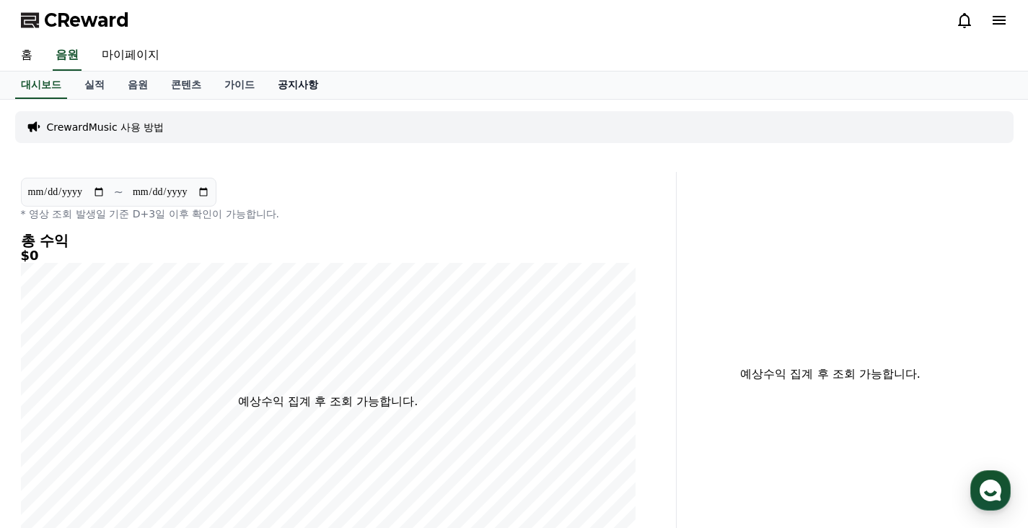
click at [281, 82] on link "공지사항" at bounding box center [298, 84] width 64 height 27
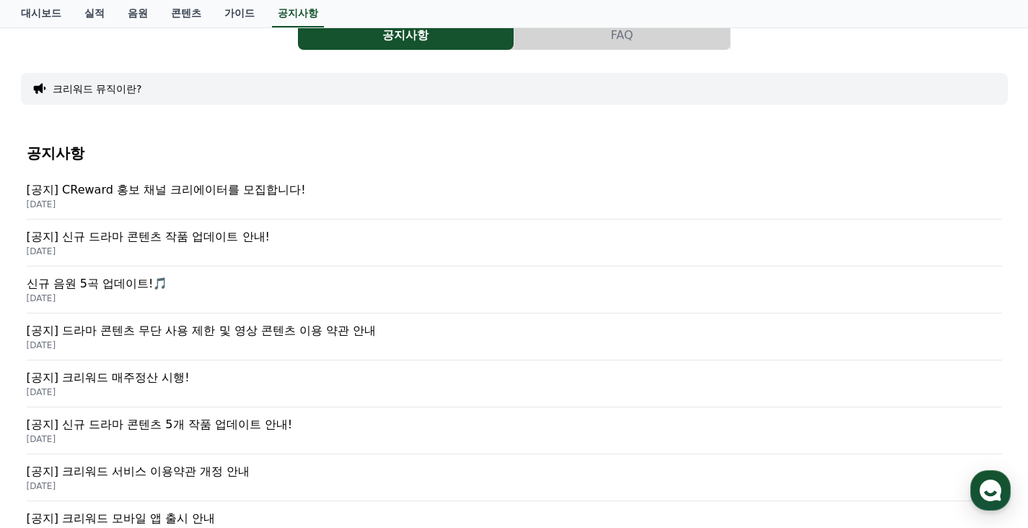
scroll to position [102, 0]
click at [280, 330] on p "[공지] 드라마 콘텐츠 무단 사용 제한 및 영상 콘텐츠 이용 약관 안내" at bounding box center [515, 330] width 976 height 17
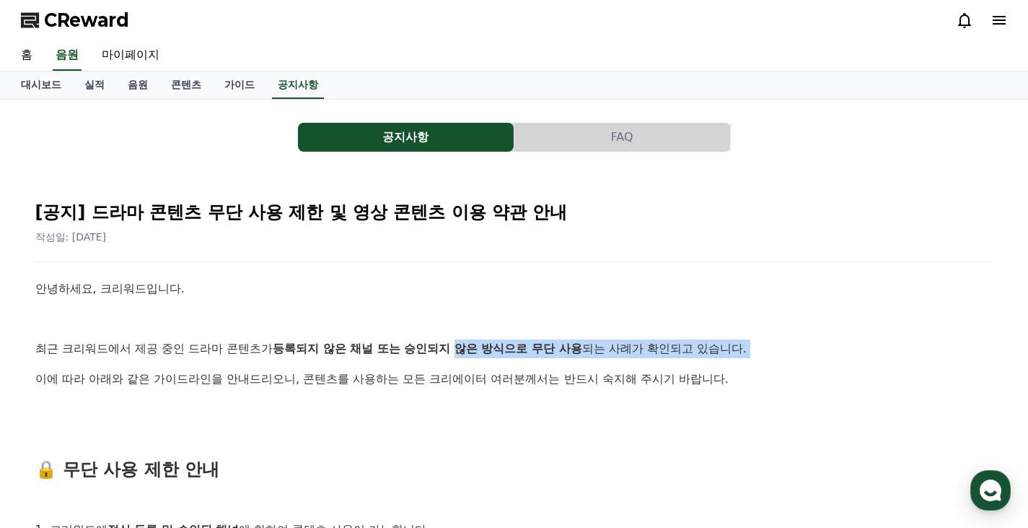
drag, startPoint x: 398, startPoint y: 343, endPoint x: 585, endPoint y: 371, distance: 189.0
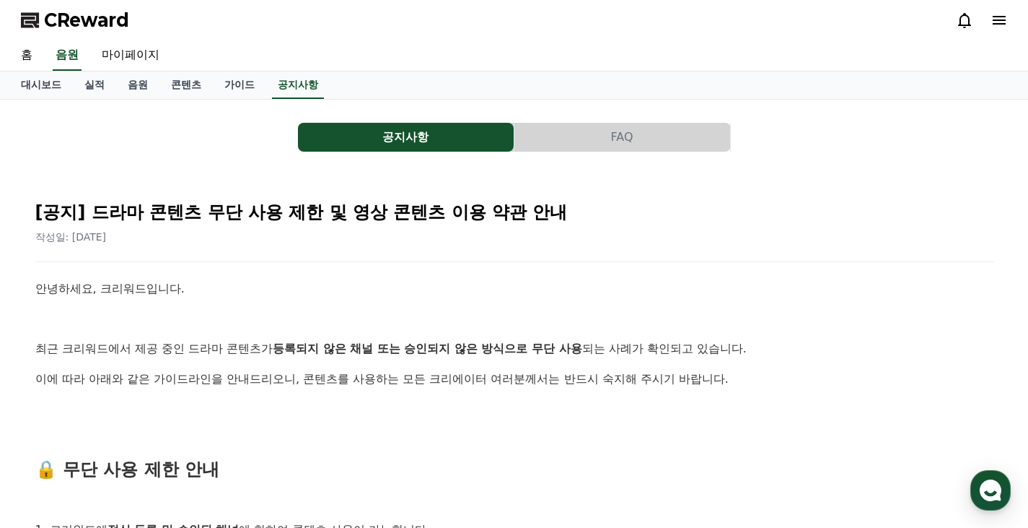
click at [585, 371] on p "이에 따라 아래와 같은 가이드라인을 안내드리오니, 콘텐츠를 사용하는 모든 크리에이터 여러분께서는 반드시 숙지해 주시기 바랍니다." at bounding box center [514, 378] width 958 height 19
drag, startPoint x: 575, startPoint y: 359, endPoint x: 667, endPoint y: 369, distance: 92.2
click at [667, 369] on p "이에 따라 아래와 같은 가이드라인을 안내드리오니, 콘텐츠를 사용하는 모든 크리에이터 여러분께서는 반드시 숙지해 주시기 바랍니다." at bounding box center [514, 378] width 958 height 19
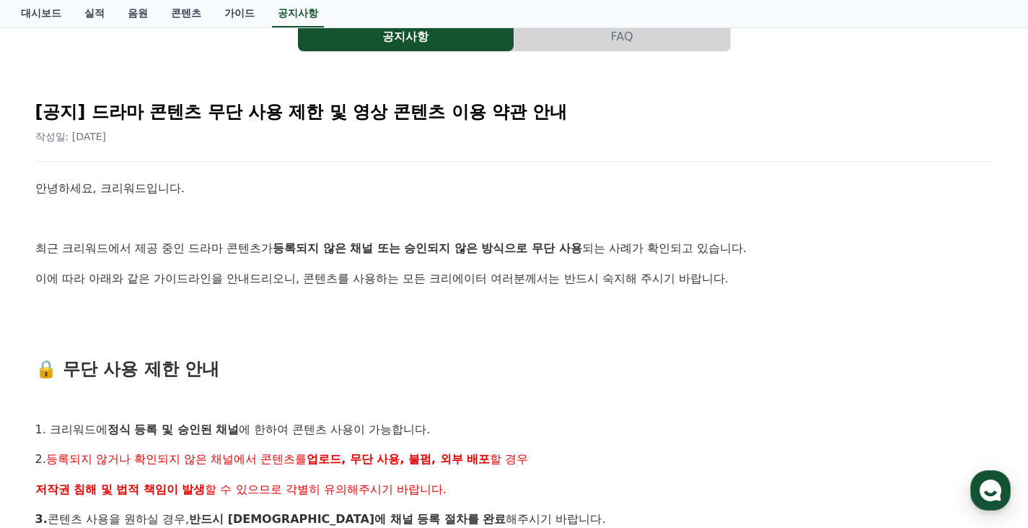
scroll to position [235, 0]
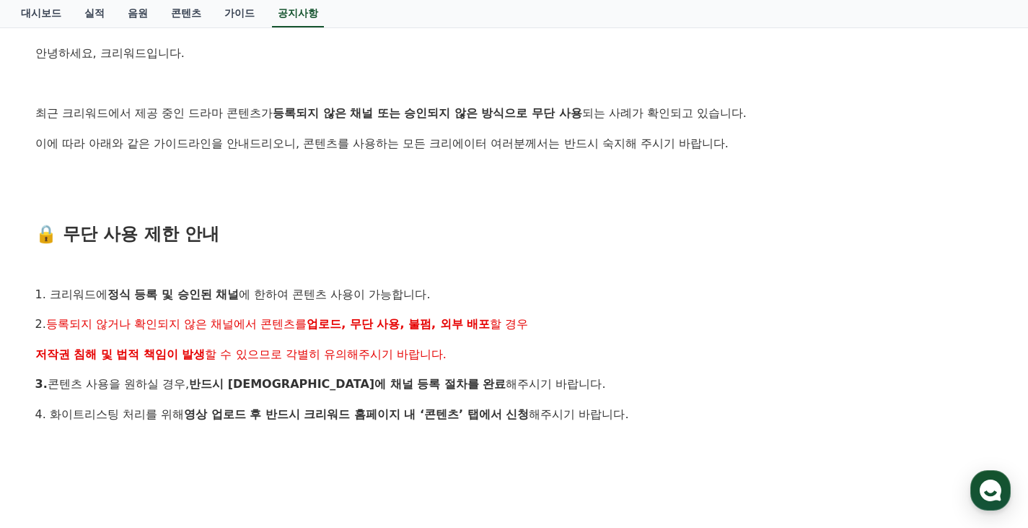
drag, startPoint x: 346, startPoint y: 330, endPoint x: 530, endPoint y: 323, distance: 184.1
click at [534, 324] on p "2. 등록되지 않거나 확인되지 않은 채널에서 콘텐츠를 업로드, 무단 사용, 불펌, 외부 배포 할 경우" at bounding box center [514, 324] width 958 height 19
drag, startPoint x: 534, startPoint y: 324, endPoint x: 523, endPoint y: 354, distance: 32.2
click at [534, 324] on p "2. 등록되지 않거나 확인되지 않은 채널에서 콘텐츠를 업로드, 무단 사용, 불펌, 외부 배포 할 경우" at bounding box center [514, 324] width 958 height 19
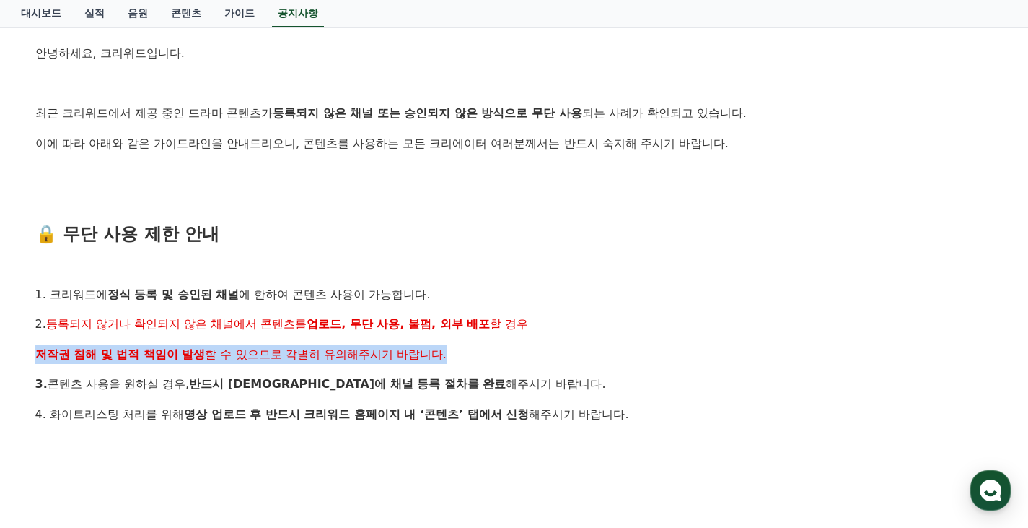
drag, startPoint x: 521, startPoint y: 346, endPoint x: 566, endPoint y: 272, distance: 86.8
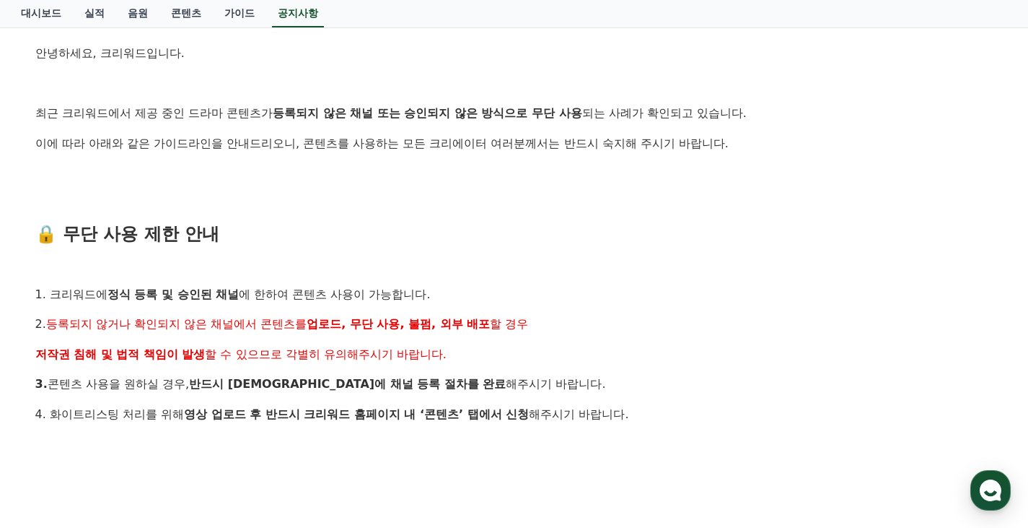
click at [567, 272] on p at bounding box center [514, 264] width 958 height 19
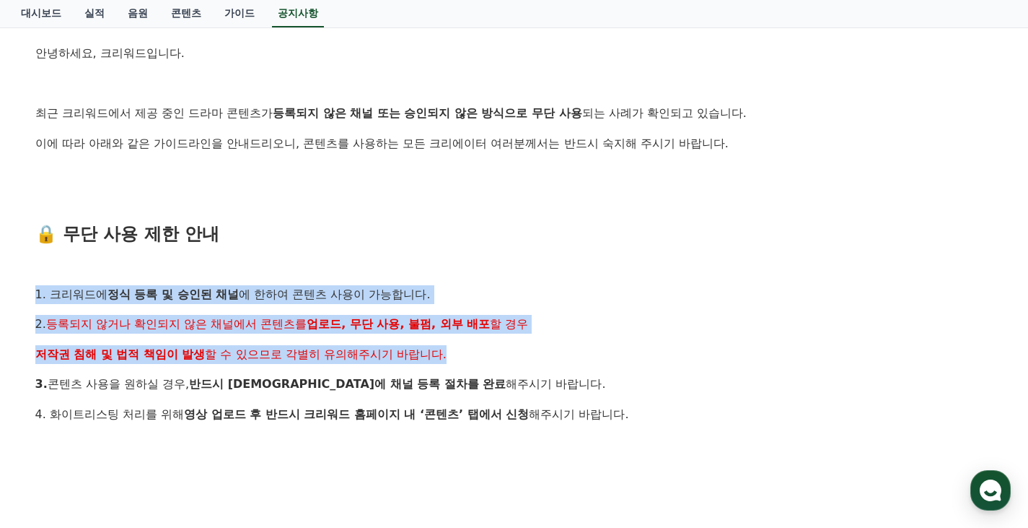
drag, startPoint x: 605, startPoint y: 284, endPoint x: 611, endPoint y: 386, distance: 102.6
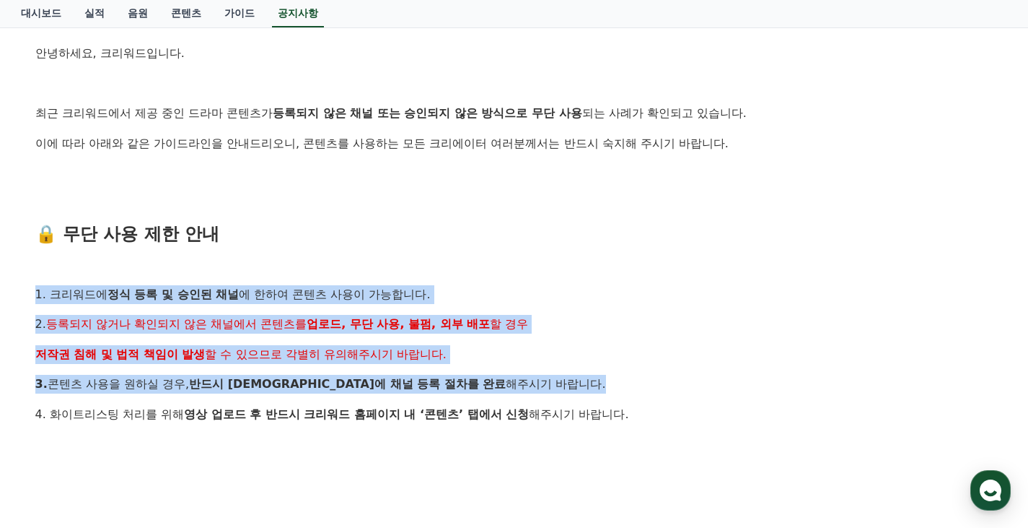
click at [611, 386] on p "3. 콘텐츠 사용을 원하실 경우, 반드시 [DEMOGRAPHIC_DATA]에 채널 등록 절차를 완료 해주시기 바랍니다." at bounding box center [514, 384] width 958 height 19
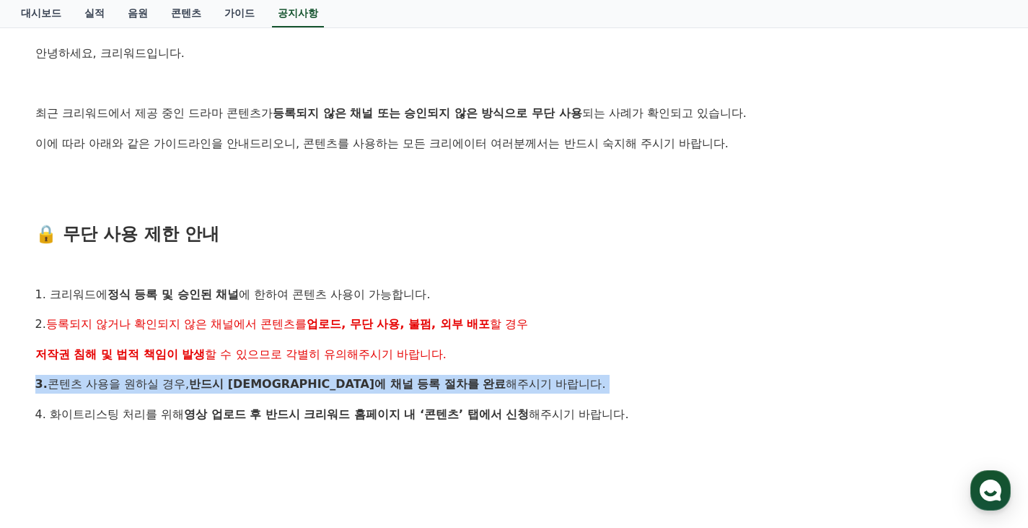
drag, startPoint x: 624, startPoint y: 403, endPoint x: 642, endPoint y: 297, distance: 108.4
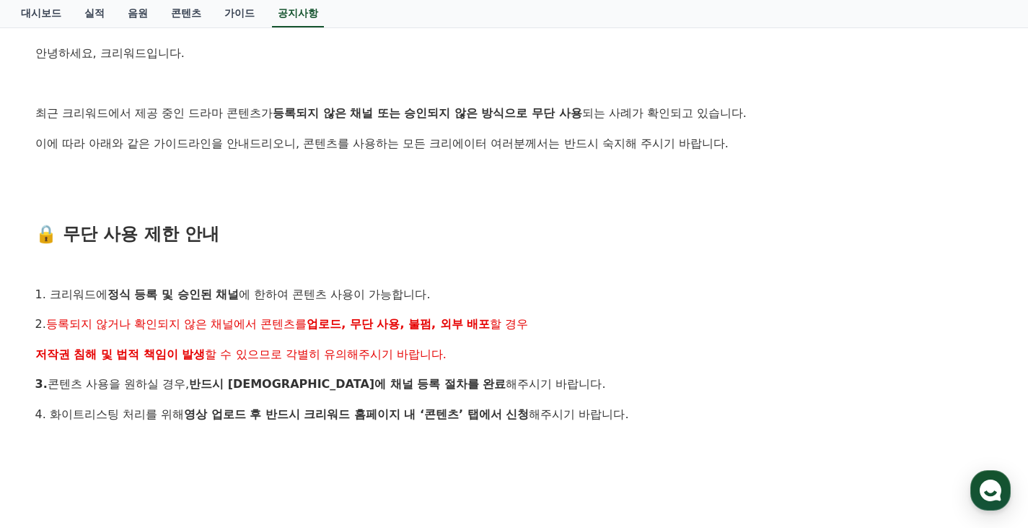
click at [643, 294] on p "1. 크리워드에 정식 등록 및 승인된 채널 에 한하여 콘텐츠 사용이 가능합니다." at bounding box center [514, 294] width 958 height 19
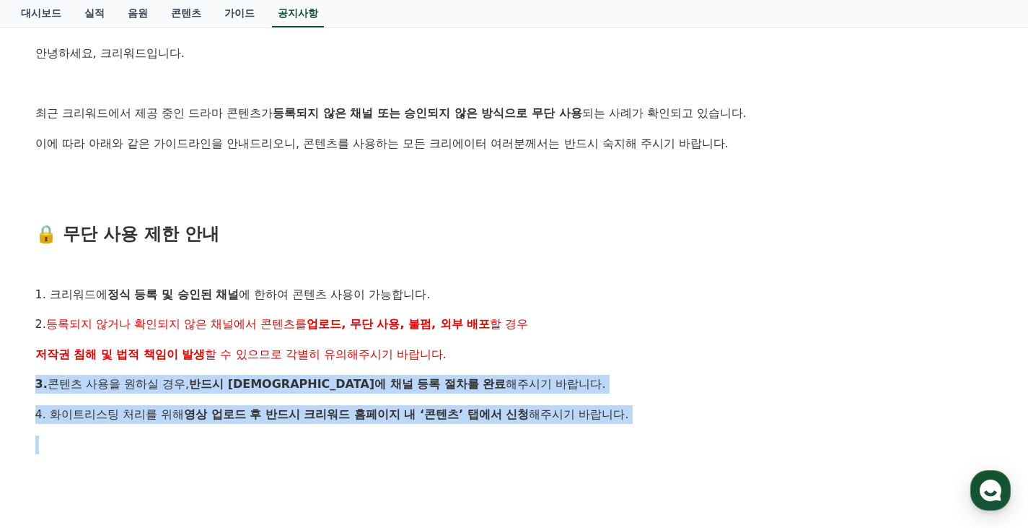
drag, startPoint x: 647, startPoint y: 362, endPoint x: 653, endPoint y: 434, distance: 73.2
click at [653, 435] on p at bounding box center [514, 444] width 958 height 19
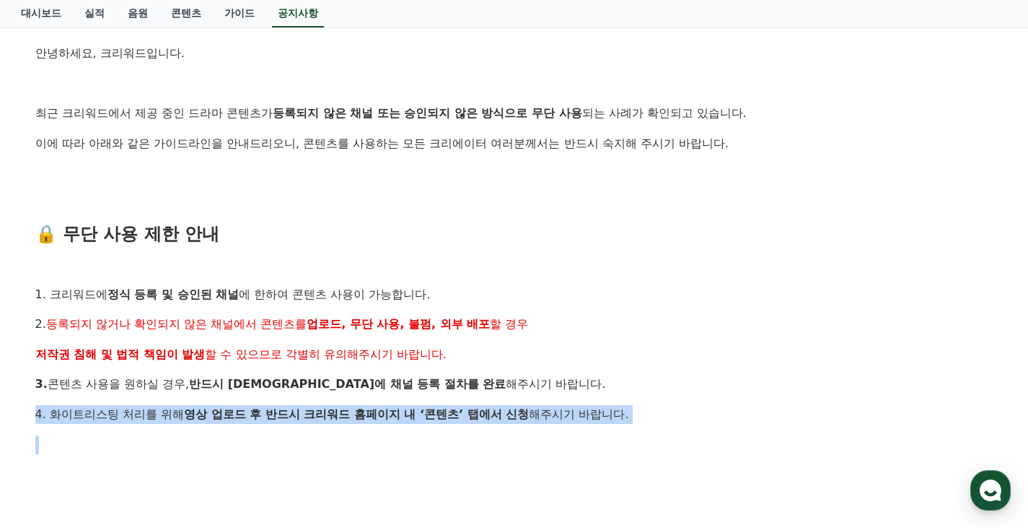
drag, startPoint x: 593, startPoint y: 429, endPoint x: 616, endPoint y: 345, distance: 86.7
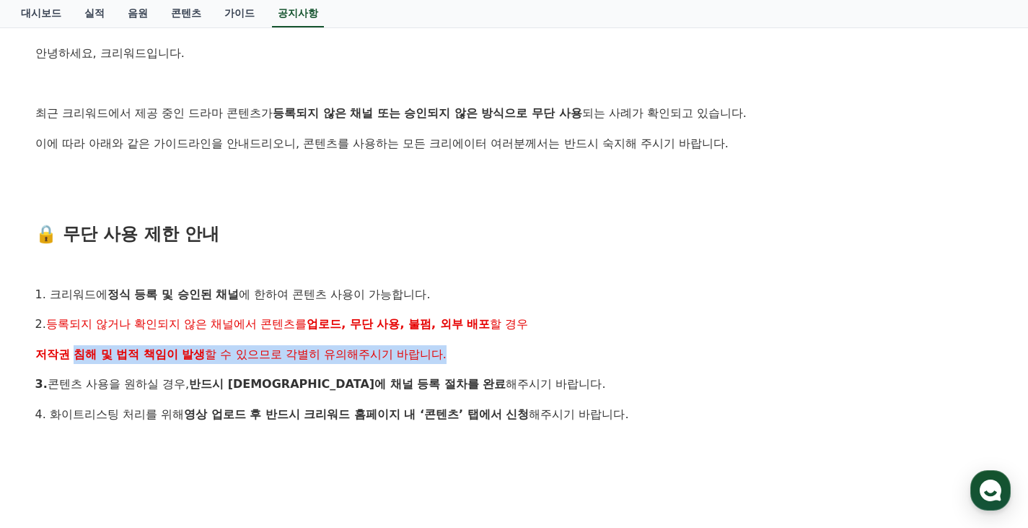
click at [616, 345] on p "저작권 침해 및 법적 책임이 발생 할 수 있으므로 각별히 유의해주시기 바랍니다." at bounding box center [514, 354] width 958 height 19
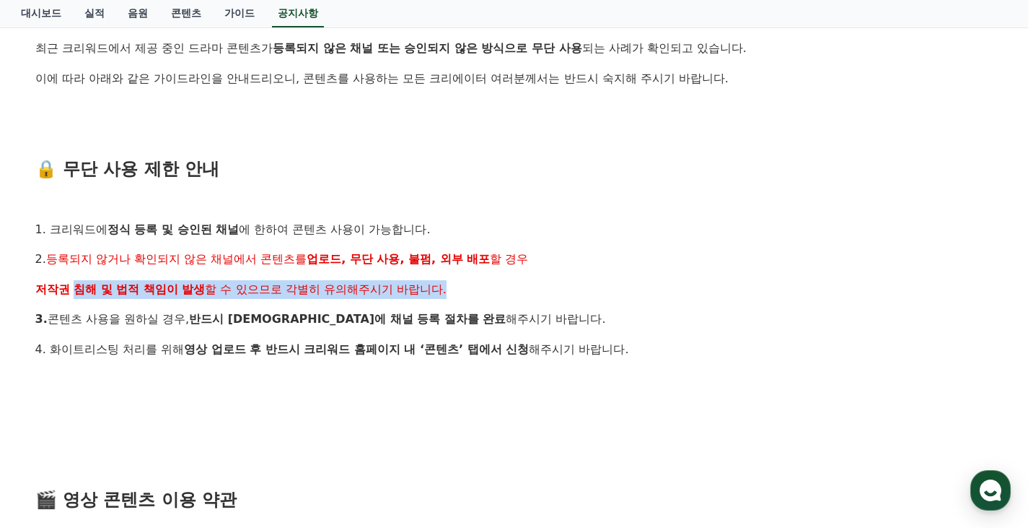
scroll to position [311, 0]
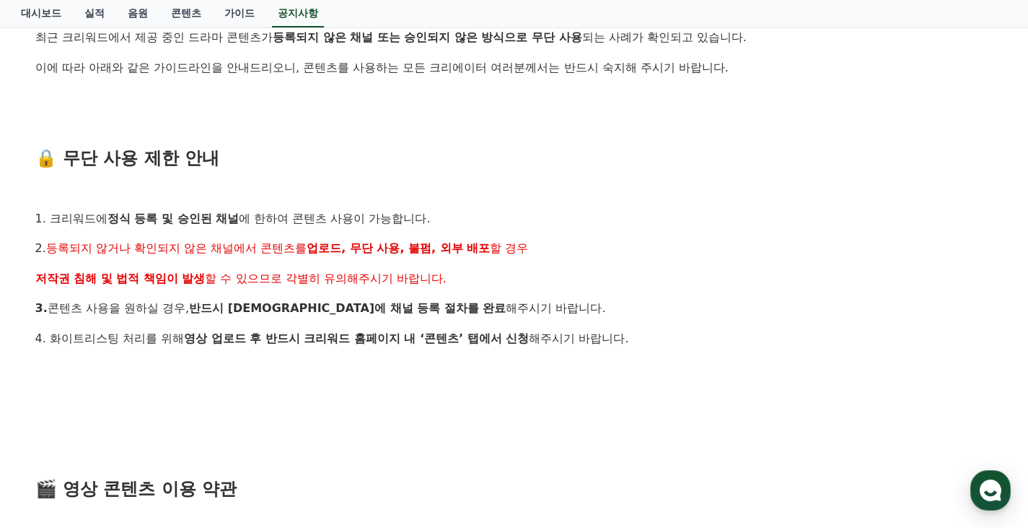
click at [611, 359] on p at bounding box center [514, 368] width 958 height 19
drag, startPoint x: 172, startPoint y: 341, endPoint x: 356, endPoint y: 344, distance: 183.3
click at [356, 344] on strong "영상 업로드 후 반드시 크리워드 홈페이지 내 ‘콘텐츠’ 탭에서 신청" at bounding box center [356, 338] width 345 height 14
click at [380, 344] on strong "영상 업로드 후 반드시 크리워드 홈페이지 내 ‘콘텐츠’ 탭에서 신청" at bounding box center [356, 338] width 345 height 14
drag, startPoint x: 371, startPoint y: 336, endPoint x: 495, endPoint y: 347, distance: 124.7
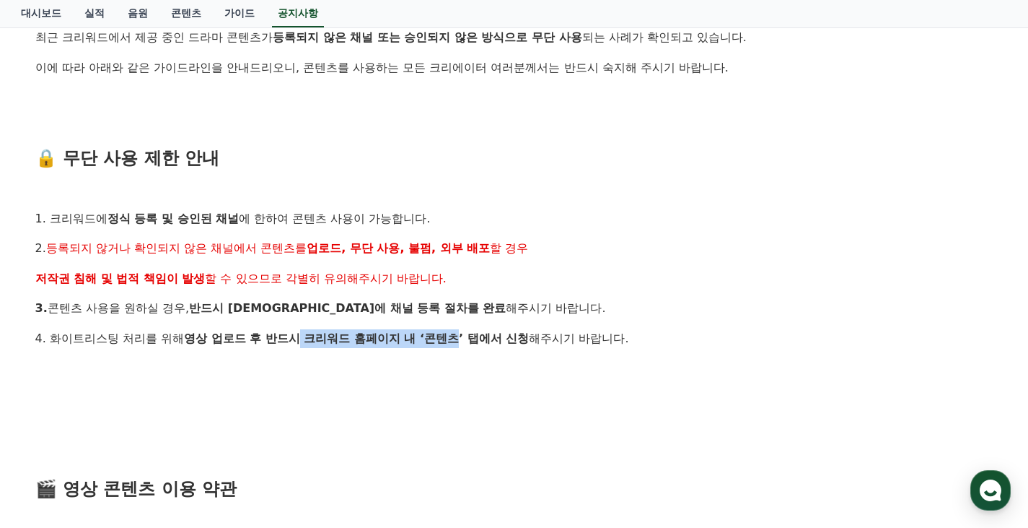
click at [474, 346] on p "4. 화이트리스팅 처리를 위해 영상 업로드 후 반드시 크리워드 홈페이지 내 ‘콘텐츠’ 탭에서 신청 해주시기 바랍니다." at bounding box center [514, 338] width 958 height 19
drag, startPoint x: 495, startPoint y: 347, endPoint x: 525, endPoint y: 359, distance: 32.0
click at [496, 346] on p "4. 화이트리스팅 처리를 위해 영상 업로드 후 반드시 크리워드 홈페이지 내 ‘콘텐츠’ 탭에서 신청 해주시기 바랍니다." at bounding box center [514, 338] width 958 height 19
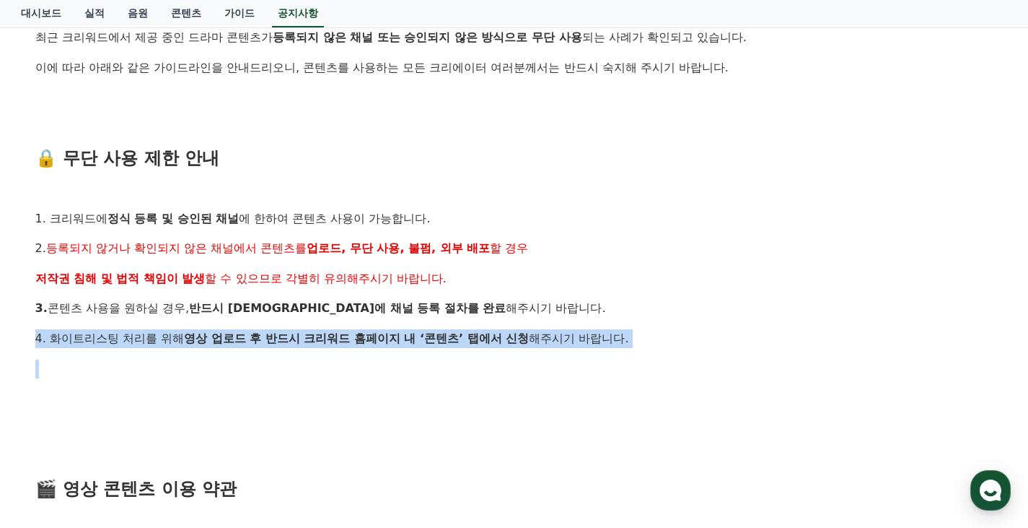
drag, startPoint x: 548, startPoint y: 343, endPoint x: 582, endPoint y: 284, distance: 68.2
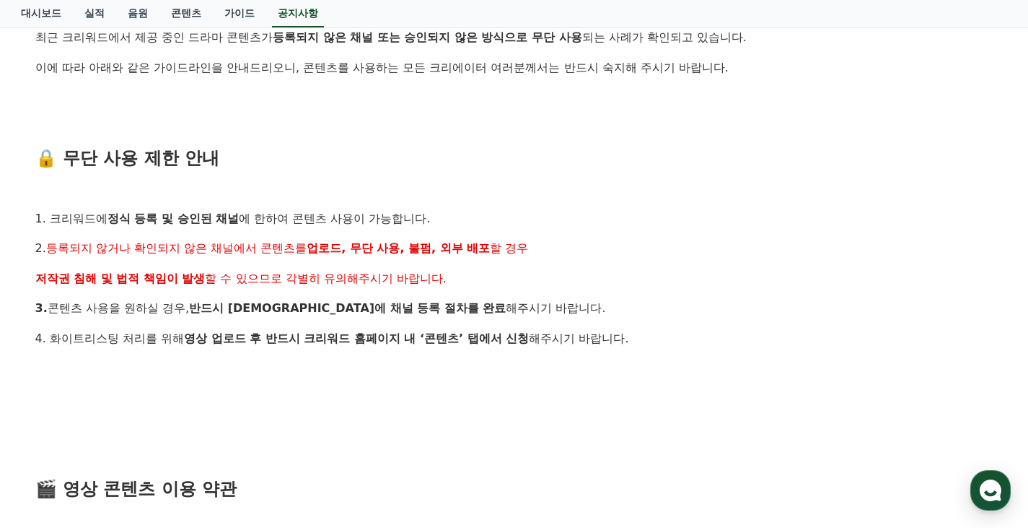
click at [583, 282] on p "저작권 침해 및 법적 책임이 발생 할 수 있으므로 각별히 유의해주시기 바랍니다." at bounding box center [514, 278] width 958 height 19
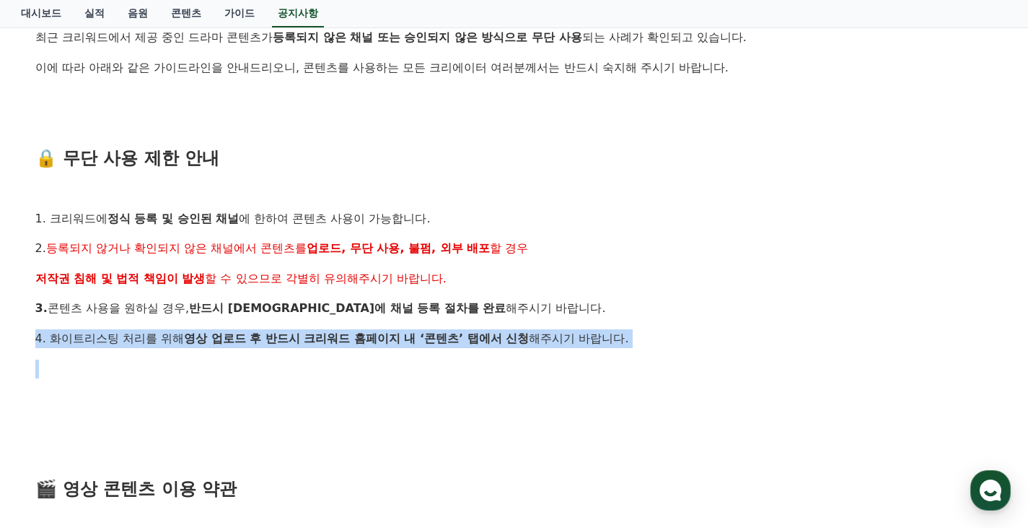
drag, startPoint x: 559, startPoint y: 354, endPoint x: 568, endPoint y: 313, distance: 41.5
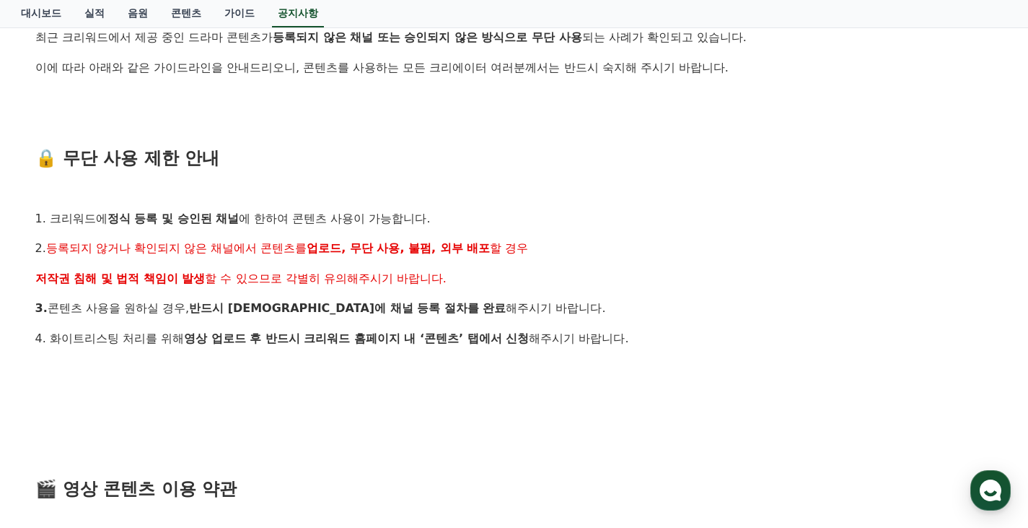
click at [570, 305] on p "3. 콘텐츠 사용을 원하실 경우, 반드시 [DEMOGRAPHIC_DATA]에 채널 등록 절차를 완료 해주시기 바랍니다." at bounding box center [514, 308] width 958 height 19
drag, startPoint x: 122, startPoint y: 336, endPoint x: 289, endPoint y: 342, distance: 167.6
click at [270, 338] on p "4. 화이트리스팅 처리를 위해 영상 업로드 후 반드시 크리워드 홈페이지 내 ‘콘텐츠’ 탭에서 신청 해주시기 바랍니다." at bounding box center [514, 338] width 958 height 19
click at [289, 342] on strong "영상 업로드 후 반드시 크리워드 홈페이지 내 ‘콘텐츠’ 탭에서 신청" at bounding box center [356, 338] width 345 height 14
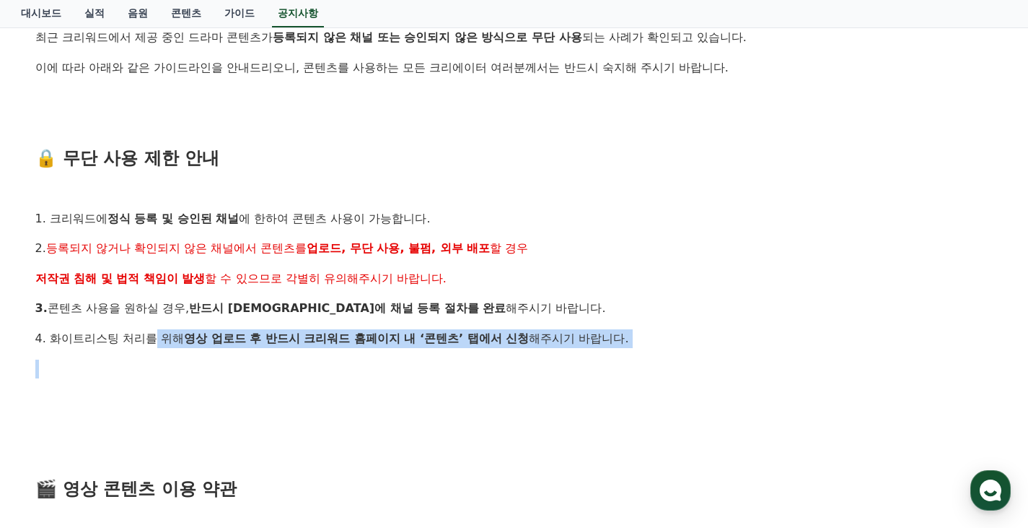
drag, startPoint x: 158, startPoint y: 341, endPoint x: 326, endPoint y: 354, distance: 168.7
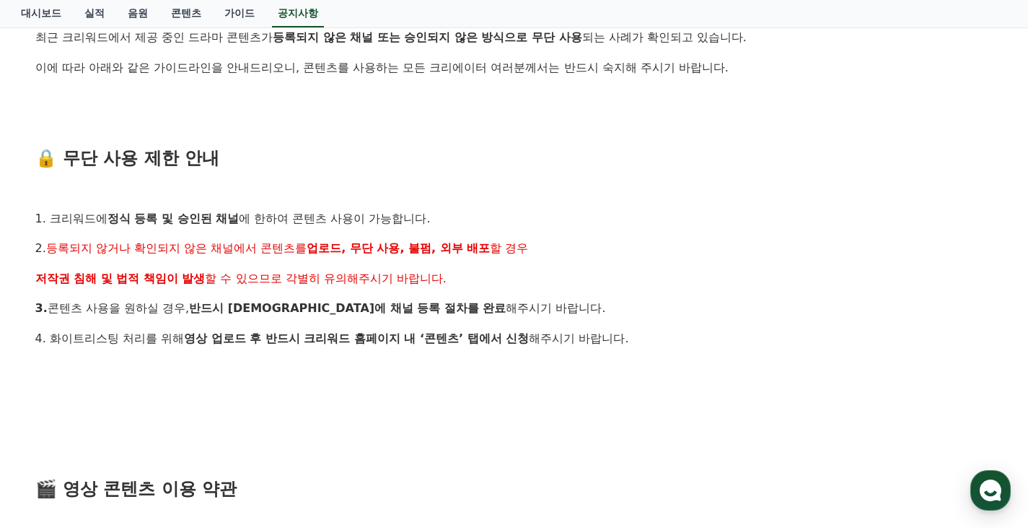
drag, startPoint x: 326, startPoint y: 354, endPoint x: 288, endPoint y: 356, distance: 38.3
drag, startPoint x: 181, startPoint y: 332, endPoint x: 375, endPoint y: 356, distance: 195.0
drag, startPoint x: 376, startPoint y: 356, endPoint x: 351, endPoint y: 356, distance: 25.3
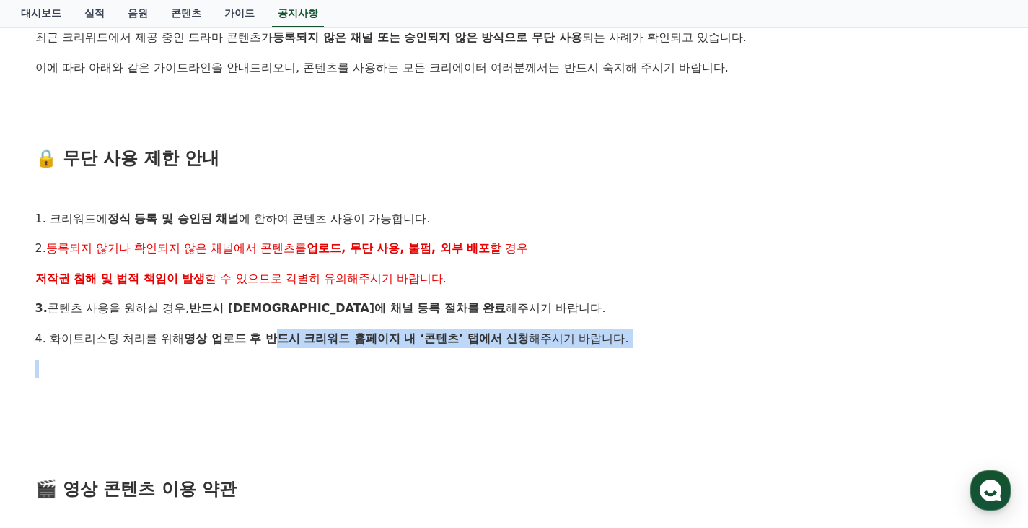
drag, startPoint x: 258, startPoint y: 338, endPoint x: 462, endPoint y: 352, distance: 204.0
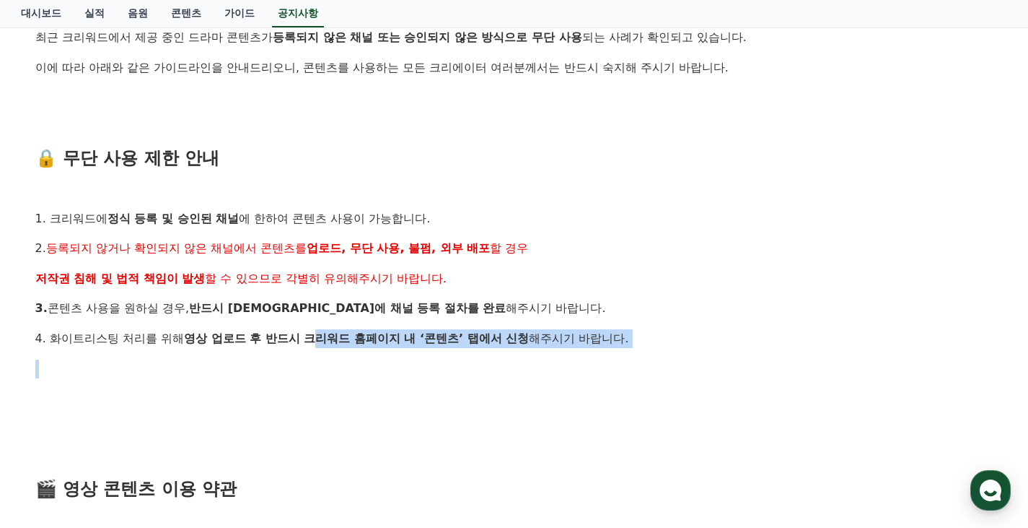
drag, startPoint x: 274, startPoint y: 346, endPoint x: 559, endPoint y: 345, distance: 285.8
click at [507, 346] on p "4. 화이트리스팅 처리를 위해 영상 업로드 후 반드시 크리워드 홈페이지 내 ‘콘텐츠’ 탭에서 신청 해주시기 바랍니다." at bounding box center [514, 338] width 958 height 19
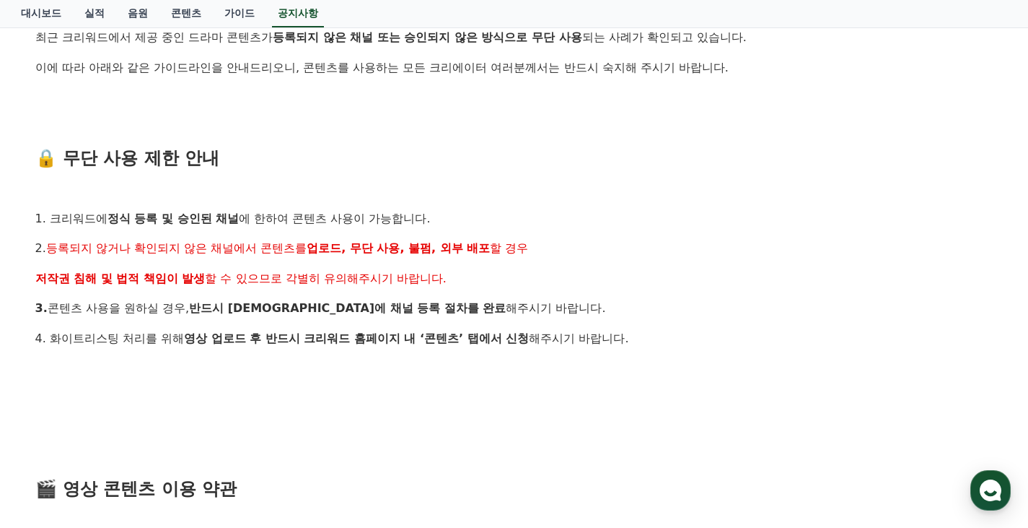
click at [561, 345] on p "4. 화이트리스팅 처리를 위해 영상 업로드 후 반드시 크리워드 홈페이지 내 ‘콘텐츠’ 탭에서 신청 해주시기 바랍니다." at bounding box center [514, 338] width 958 height 19
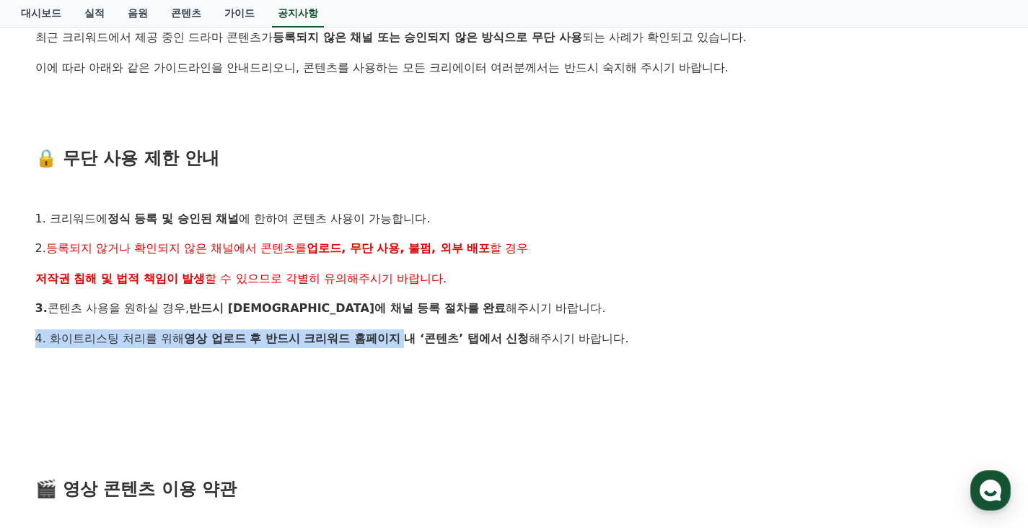
drag, startPoint x: 273, startPoint y: 320, endPoint x: 474, endPoint y: 350, distance: 203.5
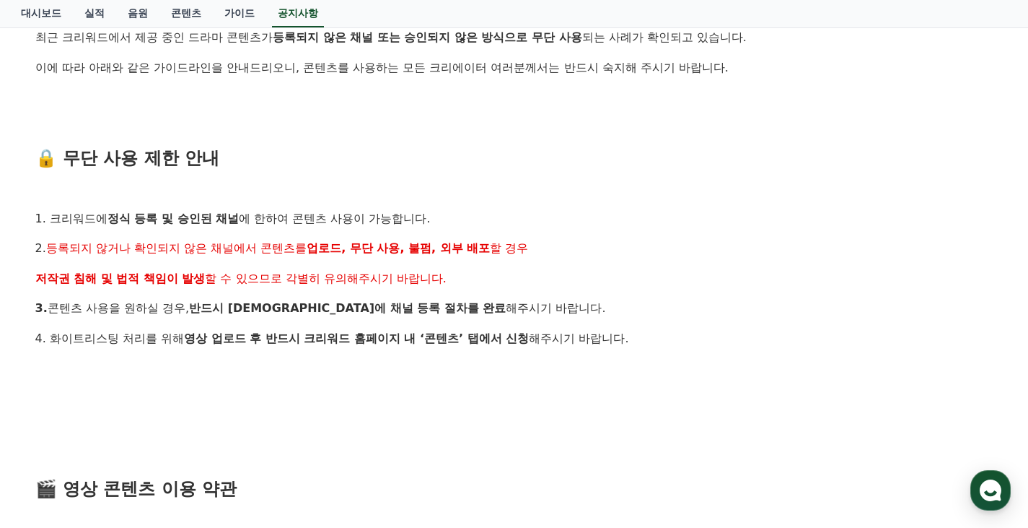
drag, startPoint x: 382, startPoint y: 344, endPoint x: 600, endPoint y: 352, distance: 218.1
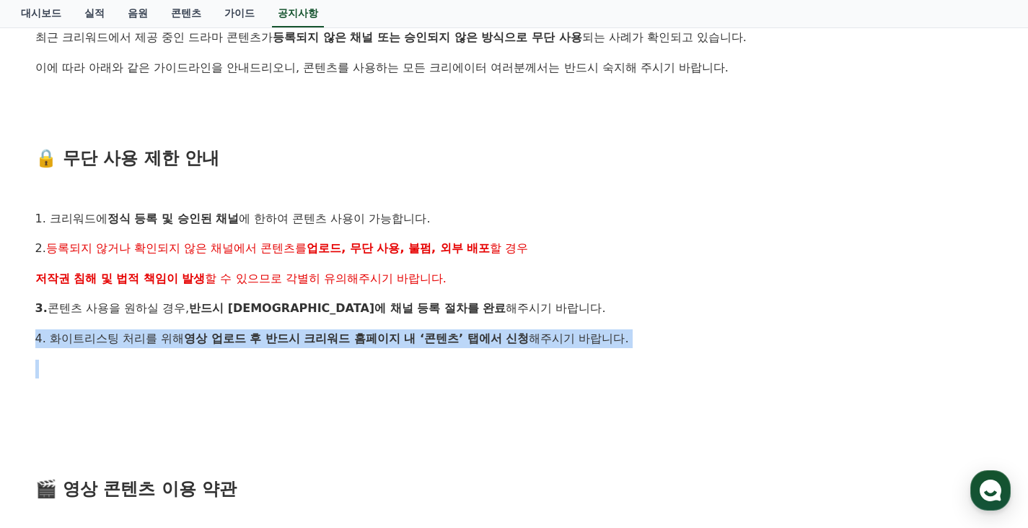
drag, startPoint x: 477, startPoint y: 329, endPoint x: 633, endPoint y: 361, distance: 159.1
drag, startPoint x: 633, startPoint y: 361, endPoint x: 388, endPoint y: 336, distance: 246.7
click at [634, 360] on p at bounding box center [514, 368] width 958 height 19
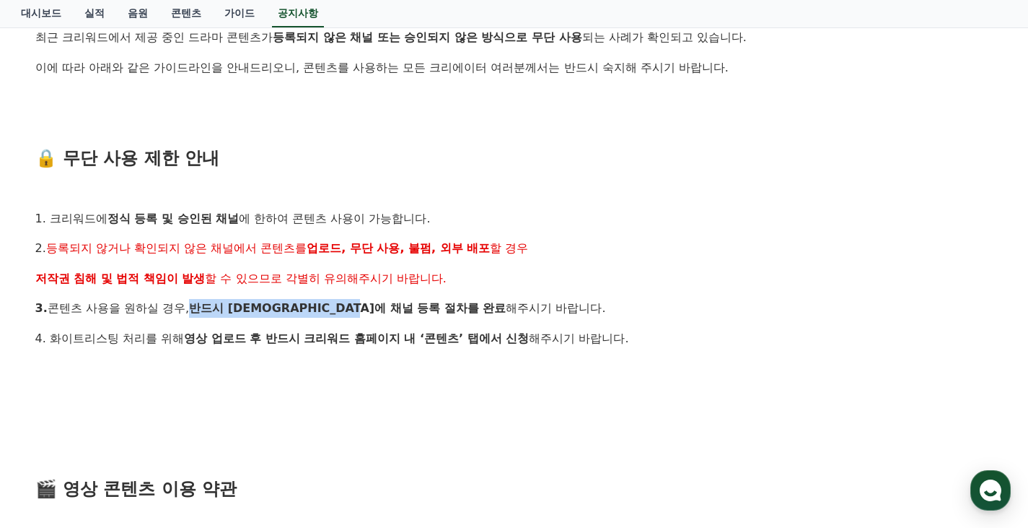
drag, startPoint x: 174, startPoint y: 305, endPoint x: 445, endPoint y: 330, distance: 272.5
click at [481, 336] on p "4. 화이트리스팅 처리를 위해 영상 업로드 후 반드시 크리워드 홈페이지 내 ‘콘텐츠’ 탭에서 신청 해주시기 바랍니다." at bounding box center [514, 338] width 958 height 19
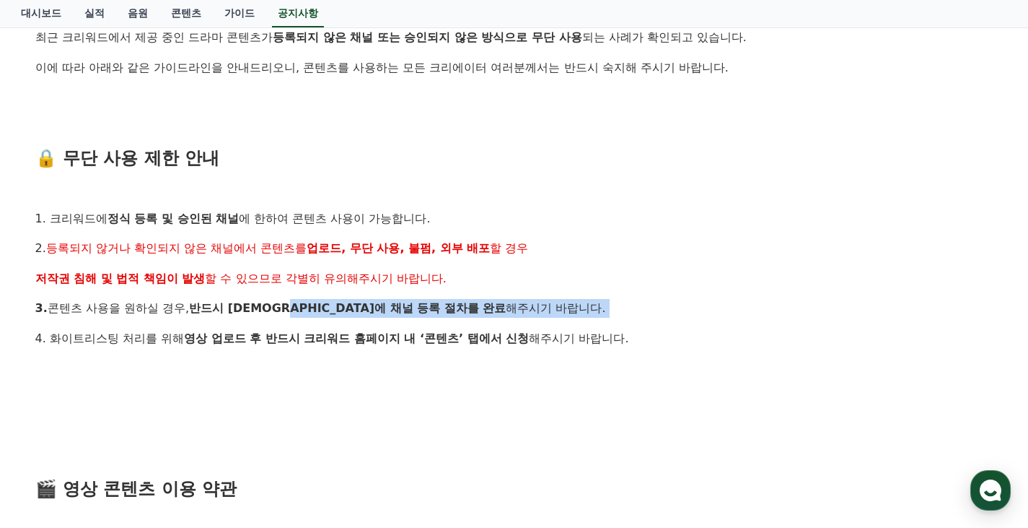
drag, startPoint x: 303, startPoint y: 303, endPoint x: 525, endPoint y: 342, distance: 225.7
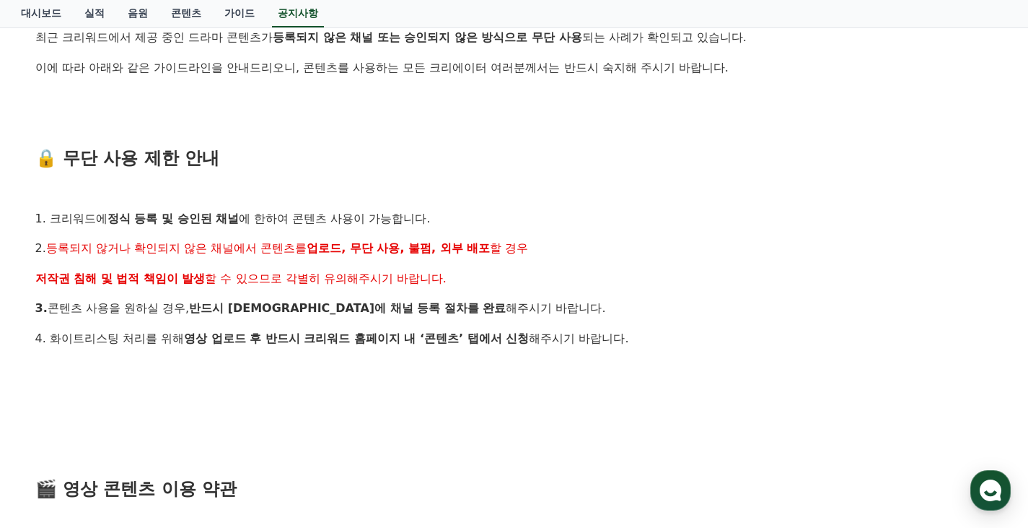
click at [527, 342] on p "4. 화이트리스팅 처리를 위해 영상 업로드 후 반드시 크리워드 홈페이지 내 ‘콘텐츠’ 탭에서 신청 해주시기 바랍니다." at bounding box center [514, 338] width 958 height 19
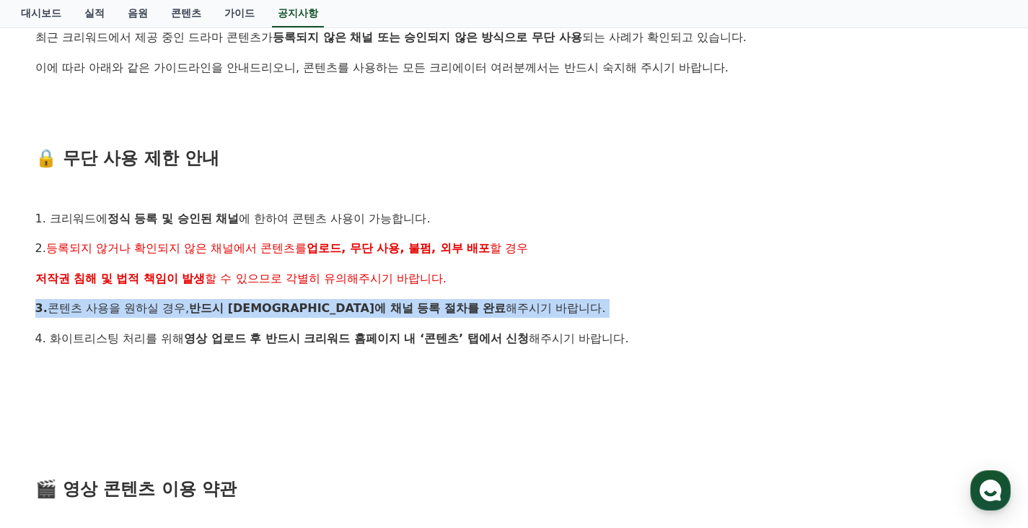
drag, startPoint x: 229, startPoint y: 297, endPoint x: 489, endPoint y: 333, distance: 262.3
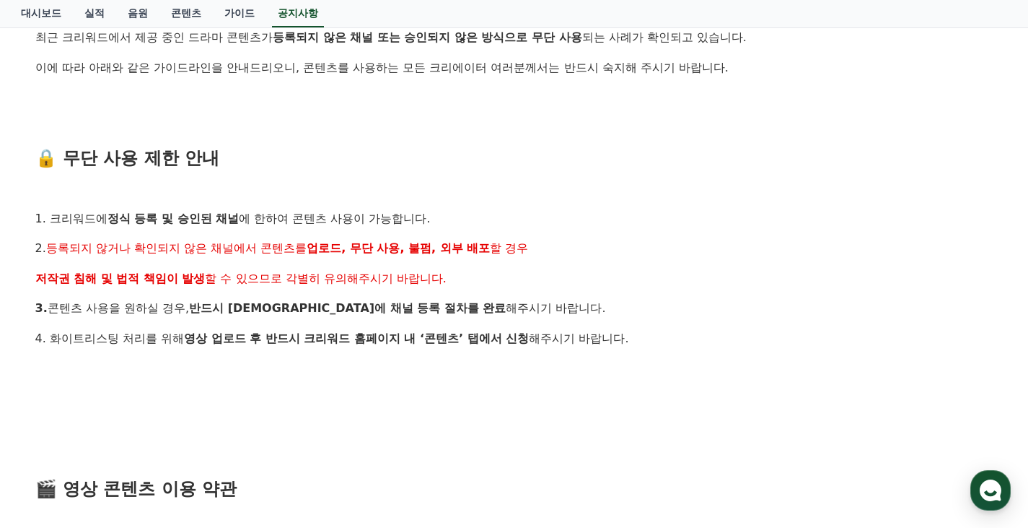
drag, startPoint x: 489, startPoint y: 333, endPoint x: 461, endPoint y: 334, distance: 27.4
click at [489, 333] on p "4. 화이트리스팅 처리를 위해 영상 업로드 후 반드시 크리워드 홈페이지 내 ‘콘텐츠’ 탭에서 신청 해주시기 바랍니다." at bounding box center [514, 338] width 958 height 19
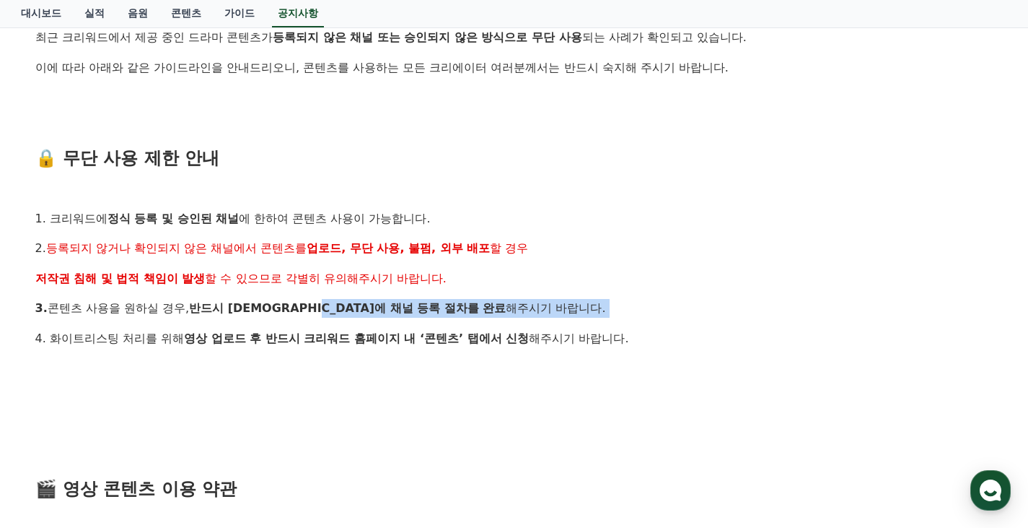
drag, startPoint x: 295, startPoint y: 312, endPoint x: 517, endPoint y: 335, distance: 223.4
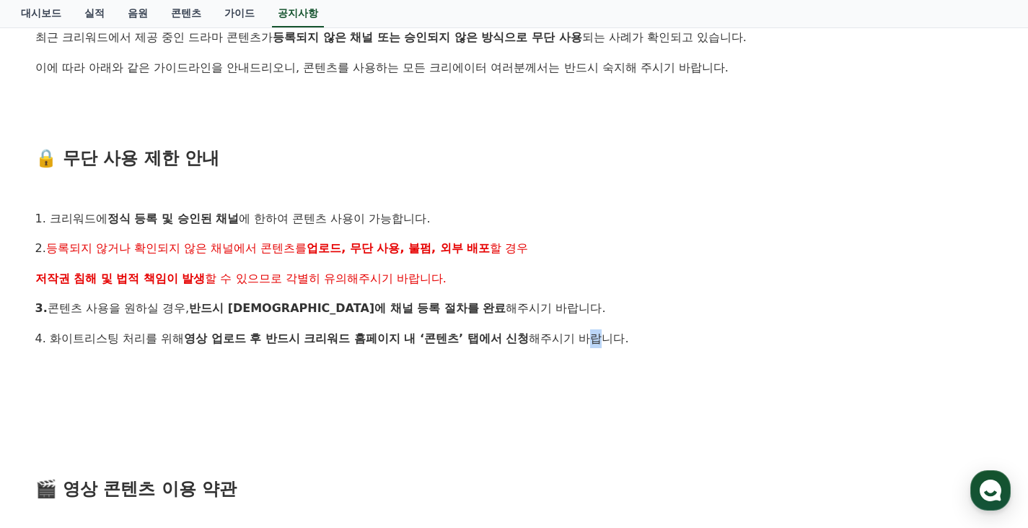
drag
click at [530, 336] on p "4. 화이트리스팅 처리를 위해 영상 업로드 후 반드시 크리워드 홈페이지 내 ‘콘텐츠’ 탭에서 신청 해주시기 바랍니다." at bounding box center [514, 338] width 958 height 19
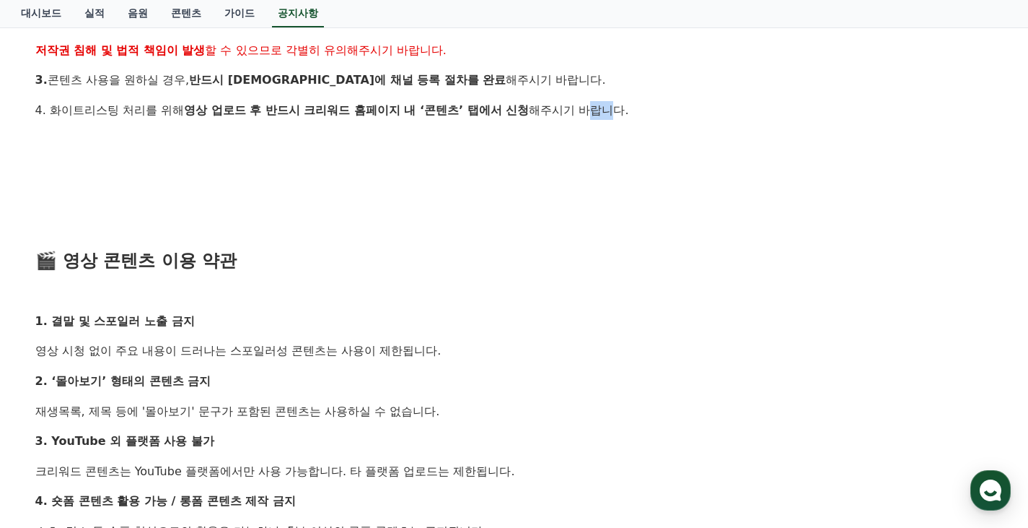
scroll to position [592, 0]
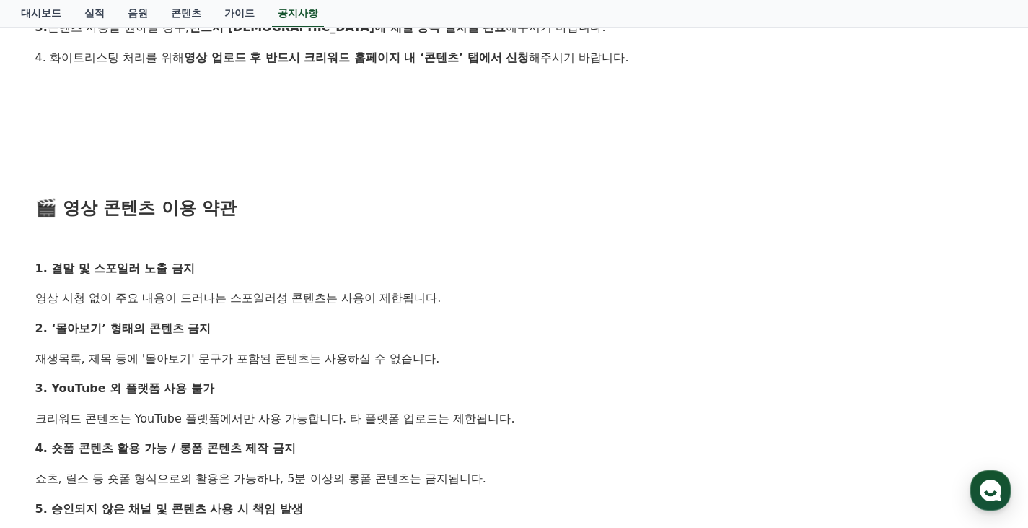
click at [370, 294] on div "안녕하세요, 크리워드입니다. 최근 크리워드에서 제공 중인 드라마 콘텐츠가 등록되지 않은 채널 또는 승인되지 않은 방식으로 무단 사용 되는 사례…" at bounding box center [514, 313] width 958 height 1251
click at [384, 295] on p "영상 시청 없이 주요 내용이 드러나는 스포일러성 콘텐츠는 사용이 제한됩니다." at bounding box center [514, 298] width 958 height 19
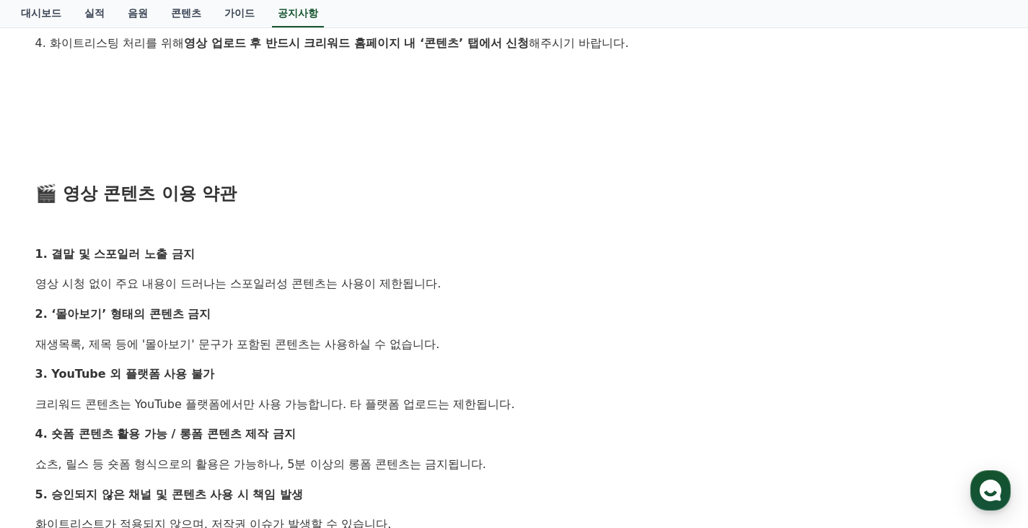
scroll to position [618, 0]
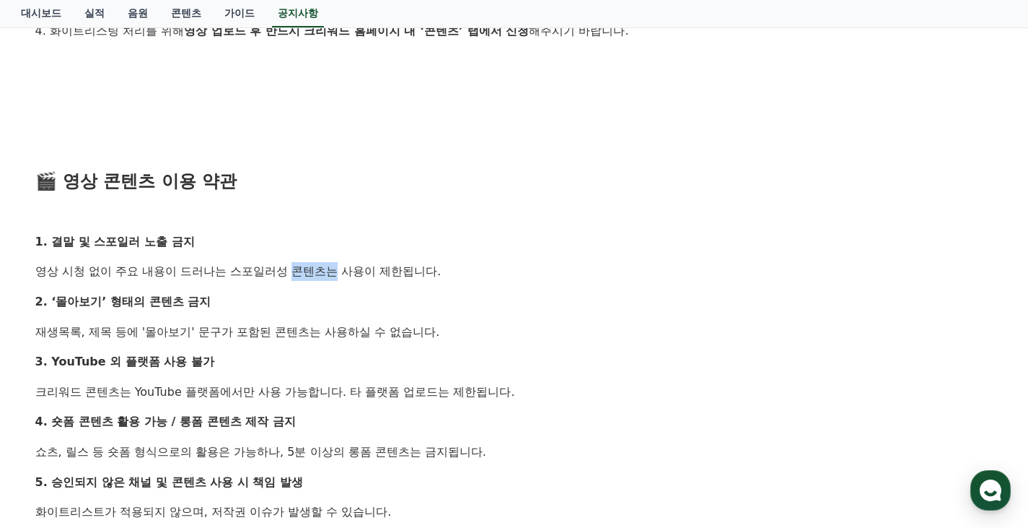
click at [396, 282] on div "안녕하세요, 크리워드입니다. 최근 크리워드에서 제공 중인 드라마 콘텐츠가 등록되지 않은 채널 또는 승인되지 않은 방식으로 무단 사용 되는 사례…" at bounding box center [514, 286] width 958 height 1251
click at [453, 289] on div "안녕하세요, 크리워드입니다. 최근 크리워드에서 제공 중인 드라마 콘텐츠가 등록되지 않은 채널 또는 승인되지 않은 방식으로 무단 사용 되는 사례…" at bounding box center [514, 286] width 958 height 1251
click at [334, 266] on p "영상 시청 없이 주요 내용이 드러나는 스포일러성 콘텐츠는 사용이 제한됩니다." at bounding box center [514, 271] width 958 height 19
click at [350, 266] on p "영상 시청 없이 주요 내용이 드러나는 스포일러성 콘텐츠는 사용이 제한됩니다." at bounding box center [514, 271] width 958 height 19
click at [390, 279] on p "영상 시청 없이 주요 내용이 드러나는 스포일러성 콘텐츠는 사용이 제한됩니다." at bounding box center [514, 271] width 958 height 19
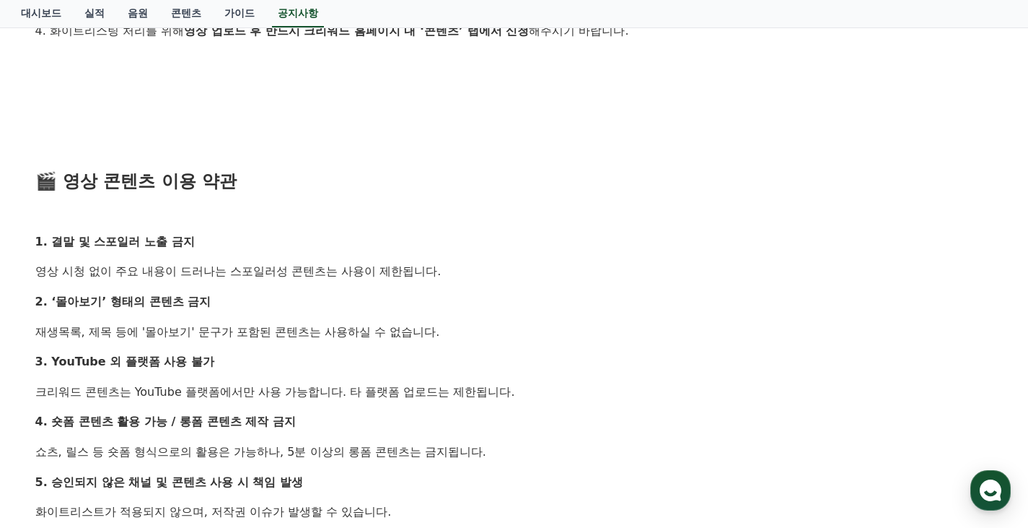
click at [414, 281] on p "영상 시청 없이 주요 내용이 드러나는 스포일러성 콘텐츠는 사용이 제한됩니다." at bounding box center [514, 271] width 958 height 19
click at [401, 284] on div "안녕하세요, 크리워드입니다. 최근 크리워드에서 제공 중인 드라마 콘텐츠가 등록되지 않은 채널 또는 승인되지 않은 방식으로 무단 사용 되는 사례…" at bounding box center [514, 286] width 958 height 1251
click at [446, 286] on div "안녕하세요, 크리워드입니다. 최근 크리워드에서 제공 중인 드라마 콘텐츠가 등록되지 않은 채널 또는 승인되지 않은 방식으로 무단 사용 되는 사례…" at bounding box center [514, 286] width 958 height 1251
click at [377, 285] on div "안녕하세요, 크리워드입니다. 최근 크리워드에서 제공 중인 드라마 콘텐츠가 등록되지 않은 채널 또는 승인되지 않은 방식으로 무단 사용 되는 사례…" at bounding box center [514, 286] width 958 height 1251
click at [424, 291] on div "안녕하세요, 크리워드입니다. 최근 크리워드에서 제공 중인 드라마 콘텐츠가 등록되지 않은 채널 또는 승인되지 않은 방식으로 무단 사용 되는 사례…" at bounding box center [514, 286] width 958 height 1251
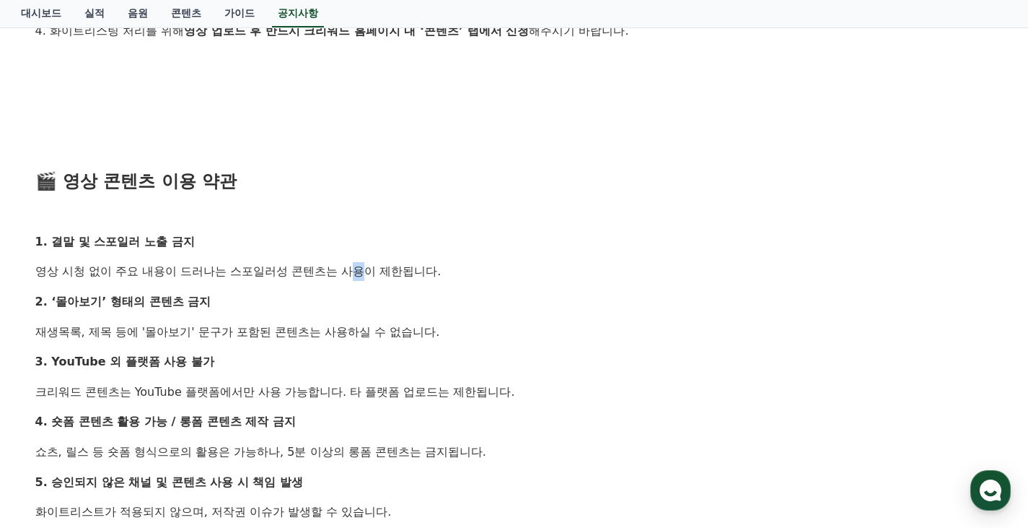
click at [376, 281] on div "안녕하세요, 크리워드입니다. 최근 크리워드에서 제공 중인 드라마 콘텐츠가 등록되지 않은 채널 또는 승인되지 않은 방식으로 무단 사용 되는 사례…" at bounding box center [514, 286] width 958 height 1251
click at [455, 288] on div "안녕하세요, 크리워드입니다. 최근 크리워드에서 제공 중인 드라마 콘텐츠가 등록되지 않은 채널 또는 승인되지 않은 방식으로 무단 사용 되는 사례…" at bounding box center [514, 286] width 958 height 1251
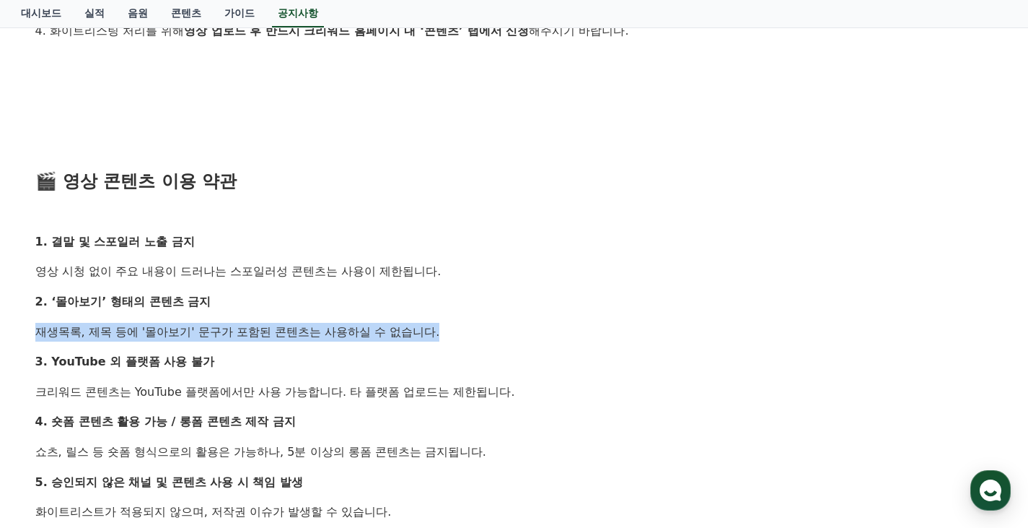
click at [424, 300] on div "안녕하세요, 크리워드입니다. 최근 크리워드에서 제공 중인 드라마 콘텐츠가 등록되지 않은 채널 또는 승인되지 않은 방식으로 무단 사용 되는 사례…" at bounding box center [514, 286] width 958 height 1251
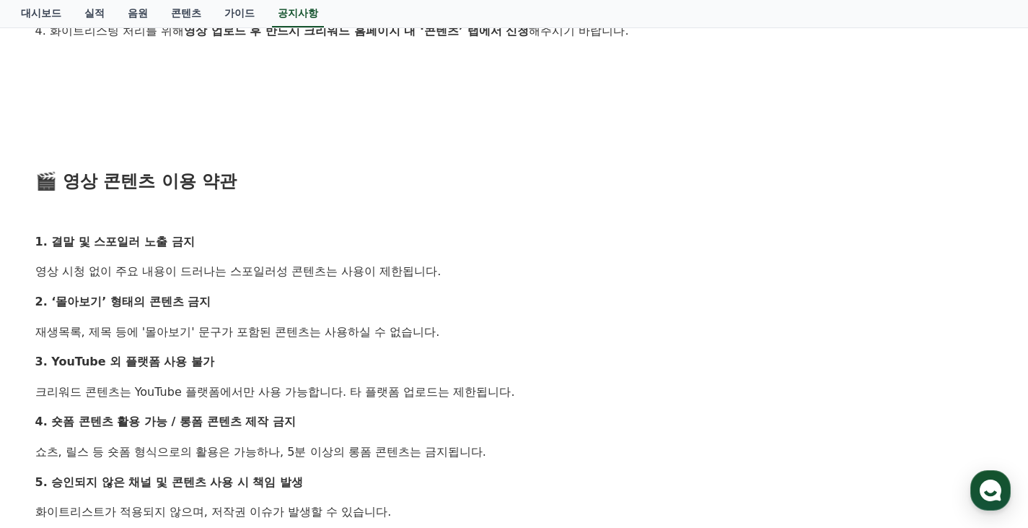
click at [432, 285] on div "안녕하세요, 크리워드입니다. 최근 크리워드에서 제공 중인 드라마 콘텐츠가 등록되지 않은 채널 또는 승인되지 않은 방식으로 무단 사용 되는 사례…" at bounding box center [514, 286] width 958 height 1251
click at [517, 331] on div "안녕하세요, 크리워드입니다. 최근 크리워드에서 제공 중인 드라마 콘텐츠가 등록되지 않은 채널 또는 승인되지 않은 방식으로 무단 사용 되는 사례…" at bounding box center [514, 286] width 958 height 1251
click at [515, 344] on div "안녕하세요, 크리워드입니다. 최근 크리워드에서 제공 중인 드라마 콘텐츠가 등록되지 않은 채널 또는 승인되지 않은 방식으로 무단 사용 되는 사례…" at bounding box center [514, 286] width 958 height 1251
click at [512, 301] on div "안녕하세요, 크리워드입니다. 최근 크리워드에서 제공 중인 드라마 콘텐츠가 등록되지 않은 채널 또는 승인되지 않은 방식으로 무단 사용 되는 사례…" at bounding box center [514, 286] width 958 height 1251
click at [515, 280] on div "안녕하세요, 크리워드입니다. 최근 크리워드에서 제공 중인 드라마 콘텐츠가 등록되지 않은 채널 또는 승인되지 않은 방식으로 무단 사용 되는 사례…" at bounding box center [514, 286] width 958 height 1251
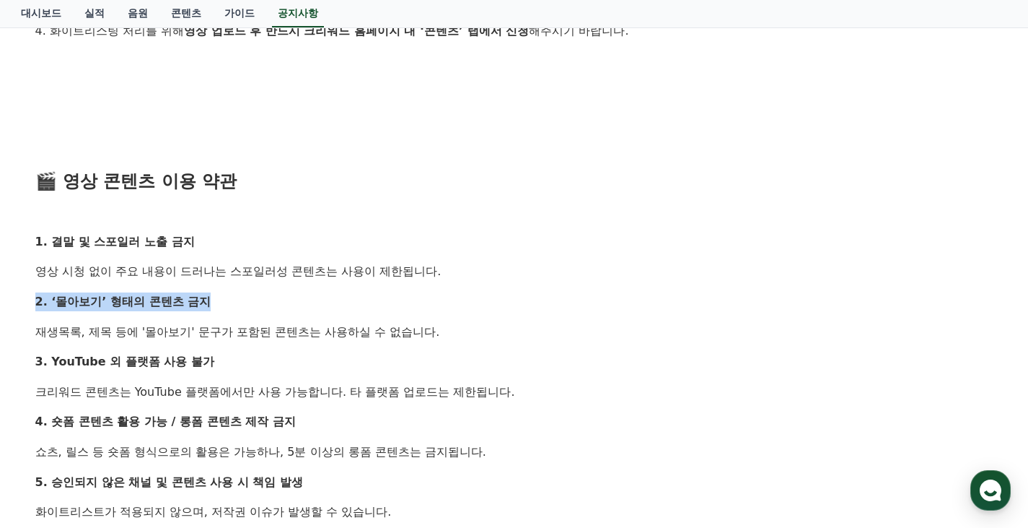
click at [541, 348] on div "안녕하세요, 크리워드입니다. 최근 크리워드에서 제공 중인 드라마 콘텐츠가 등록되지 않은 채널 또는 승인되지 않은 방식으로 무단 사용 되는 사례…" at bounding box center [514, 286] width 958 height 1251
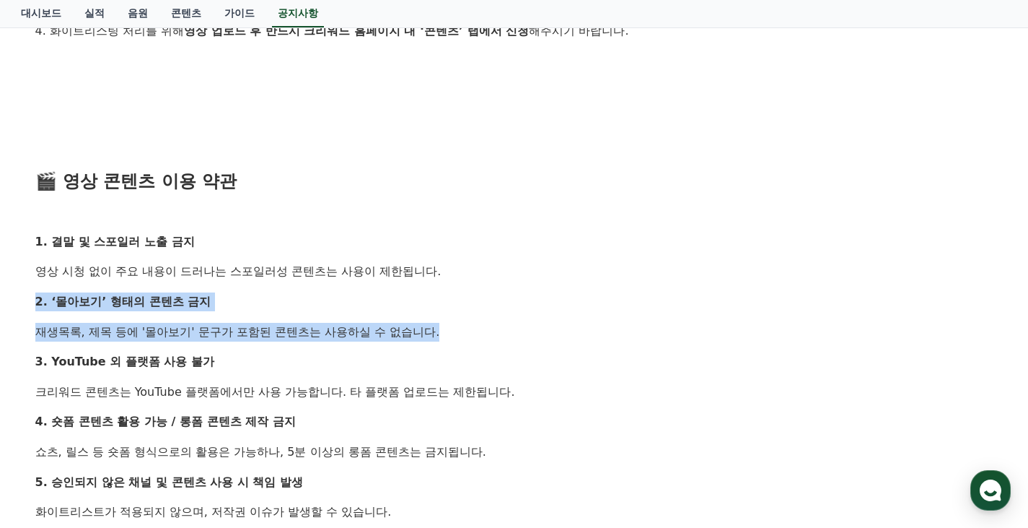
click at [541, 351] on div "안녕하세요, 크리워드입니다. 최근 크리워드에서 제공 중인 드라마 콘텐츠가 등록되지 않은 채널 또는 승인되지 않은 방식으로 무단 사용 되는 사례…" at bounding box center [514, 286] width 958 height 1251
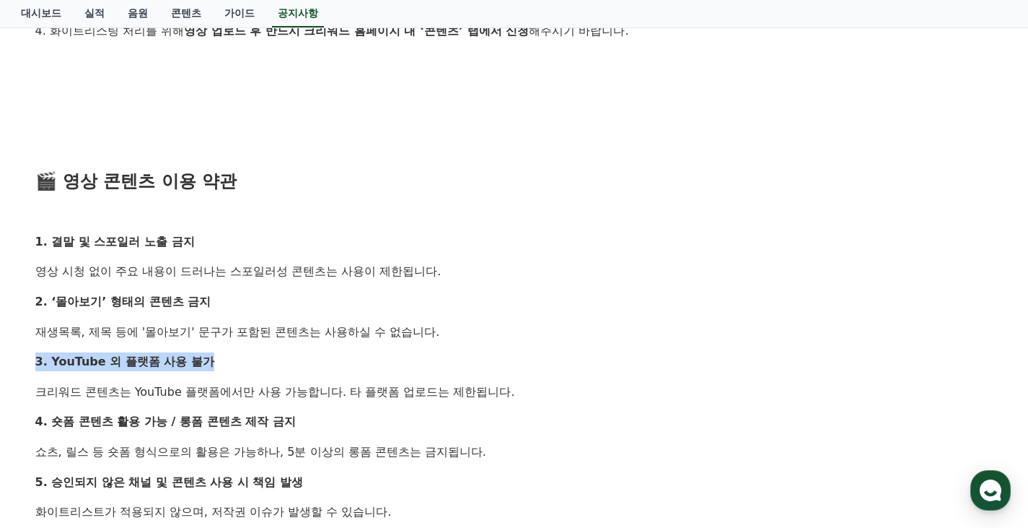
click at [460, 328] on div "안녕하세요, 크리워드입니다. 최근 크리워드에서 제공 중인 드라마 콘텐츠가 등록되지 않은 채널 또는 승인되지 않은 방식으로 무단 사용 되는 사례…" at bounding box center [514, 286] width 958 height 1251
click at [468, 319] on div "안녕하세요, 크리워드입니다. 최근 크리워드에서 제공 중인 드라마 콘텐츠가 등록되지 않은 채널 또는 승인되지 않은 방식으로 무단 사용 되는 사례…" at bounding box center [514, 286] width 958 height 1251
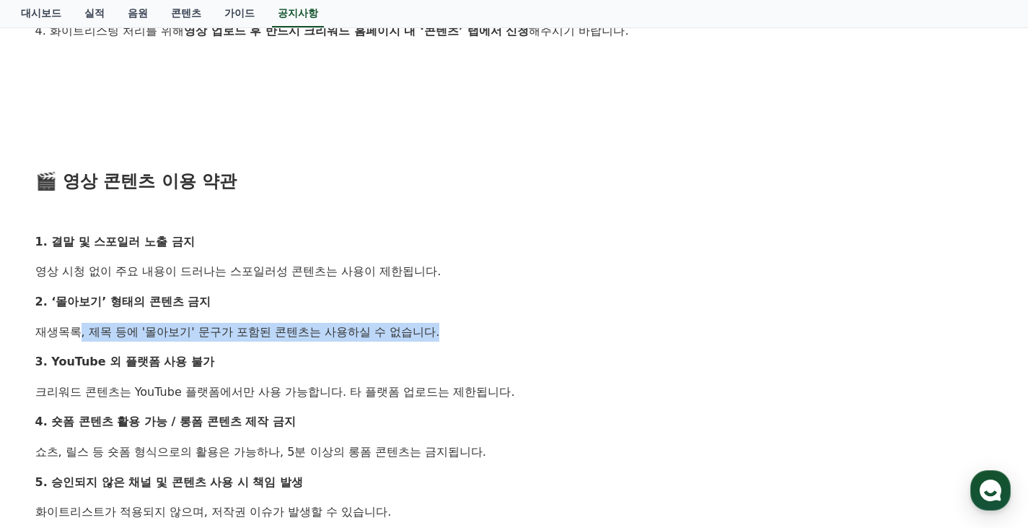
click at [548, 352] on div "안녕하세요, 크리워드입니다. 최근 크리워드에서 제공 중인 드라마 콘텐츠가 등록되지 않은 채널 또는 승인되지 않은 방식으로 무단 사용 되는 사례…" at bounding box center [514, 286] width 958 height 1251
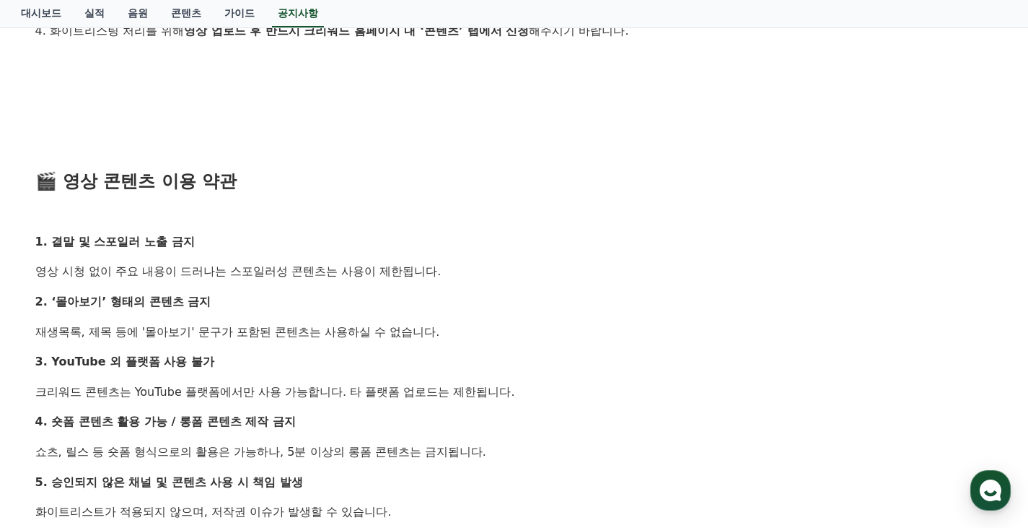
click at [551, 355] on p "3. YouTube 외 플랫폼 사용 불가" at bounding box center [514, 361] width 958 height 19
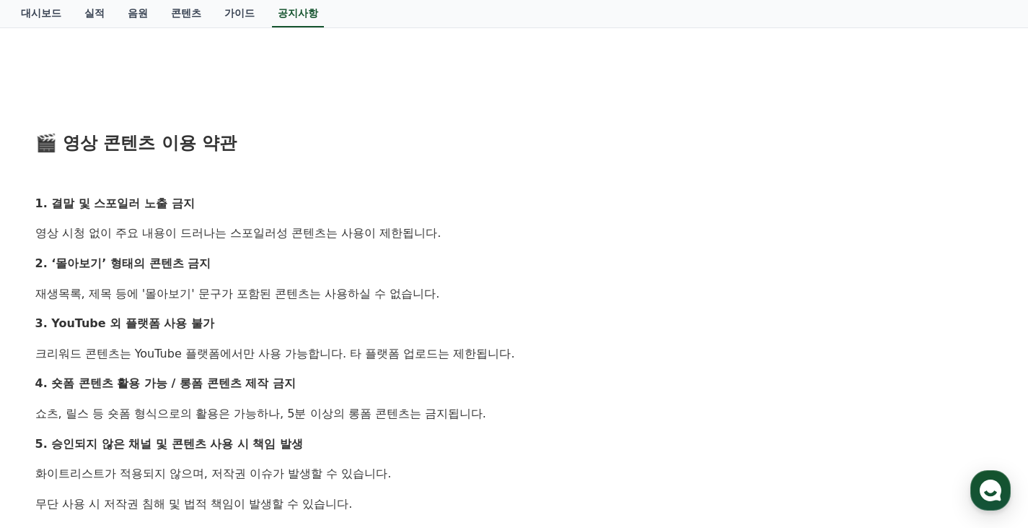
scroll to position [735, 0]
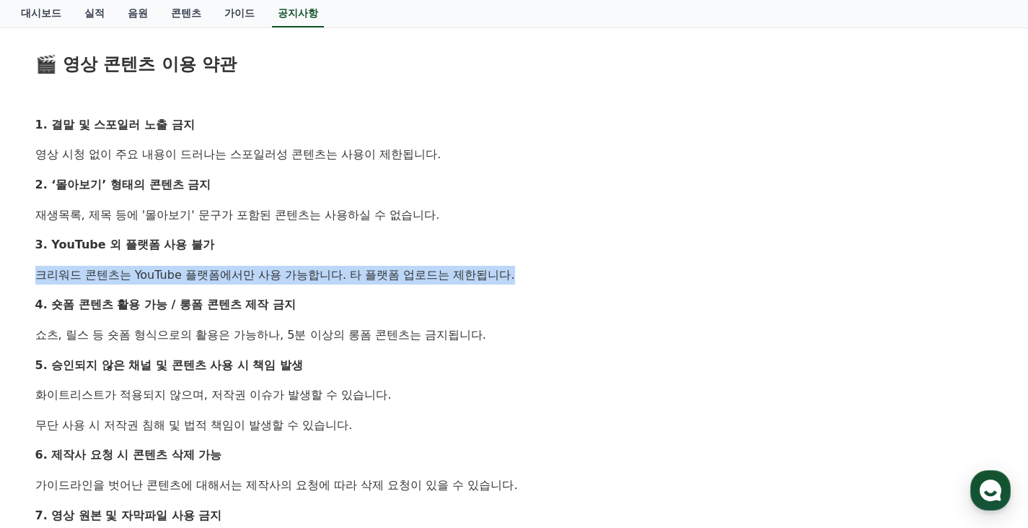
click at [527, 240] on div "안녕하세요, 크리워드입니다. 최근 크리워드에서 제공 중인 드라마 콘텐츠가 등록되지 않은 채널 또는 승인되지 않은 방식으로 무단 사용 되는 사례…" at bounding box center [514, 169] width 958 height 1251
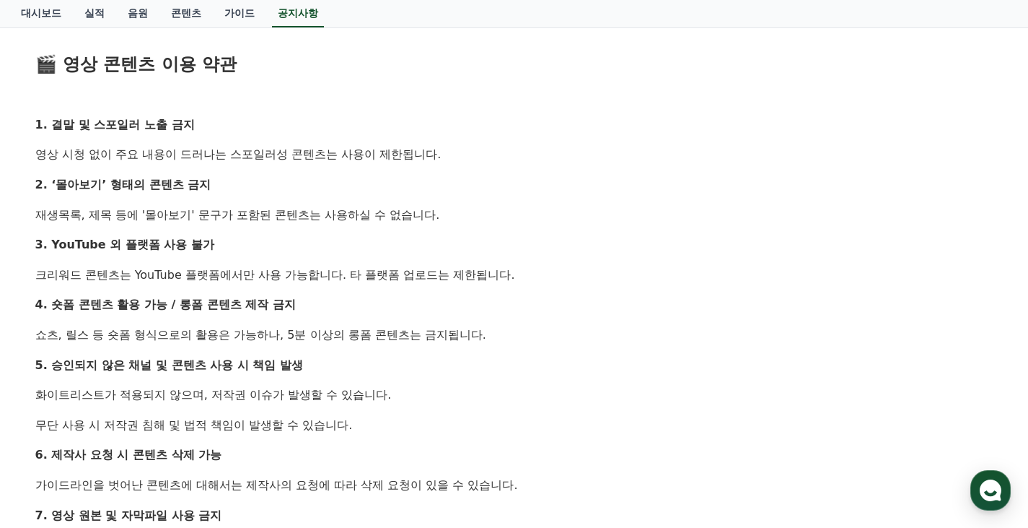
click at [528, 240] on p "3. YouTube 외 플랫폼 사용 불가" at bounding box center [514, 244] width 958 height 19
click at [298, 305] on p "4. 숏폼 콘텐츠 활용 가능 / 롱폼 콘텐츠 제작 금지" at bounding box center [514, 304] width 958 height 19
click at [396, 318] on div "안녕하세요, 크리워드입니다. 최근 크리워드에서 제공 중인 드라마 콘텐츠가 등록되지 않은 채널 또는 승인되지 않은 방식으로 무단 사용 되는 사례…" at bounding box center [514, 169] width 958 height 1251
click at [471, 353] on div "안녕하세요, 크리워드입니다. 최근 크리워드에서 제공 중인 드라마 콘텐츠가 등록되지 않은 채널 또는 승인되지 않은 방식으로 무단 사용 되는 사례…" at bounding box center [514, 169] width 958 height 1251
click at [484, 356] on p "5. 승인되지 않은 채널 및 콘텐츠 사용 시 책임 발생" at bounding box center [514, 365] width 958 height 19
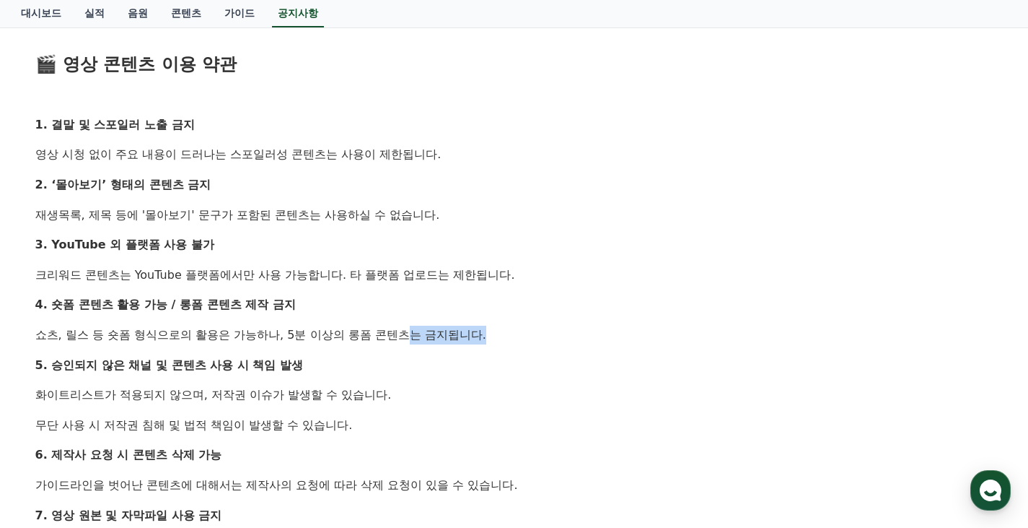
click at [506, 354] on div "안녕하세요, 크리워드입니다. 최근 크리워드에서 제공 중인 드라마 콘텐츠가 등록되지 않은 채널 또는 승인되지 않은 방식으로 무단 사용 되는 사례…" at bounding box center [514, 169] width 958 height 1251
click at [510, 356] on p "5. 승인되지 않은 채널 및 콘텐츠 사용 시 책임 발생" at bounding box center [514, 365] width 958 height 19
click at [289, 338] on p "쇼츠, 릴스 등 숏폼 형식으로의 활용은 가능하나, 5분 이상의 롱폼 콘텐츠는 금지됩니다." at bounding box center [514, 334] width 958 height 19
click at [314, 340] on p "쇼츠, 릴스 등 숏폼 형식으로의 활용은 가능하나, 5분 이상의 롱폼 콘텐츠는 금지됩니다." at bounding box center [514, 334] width 958 height 19
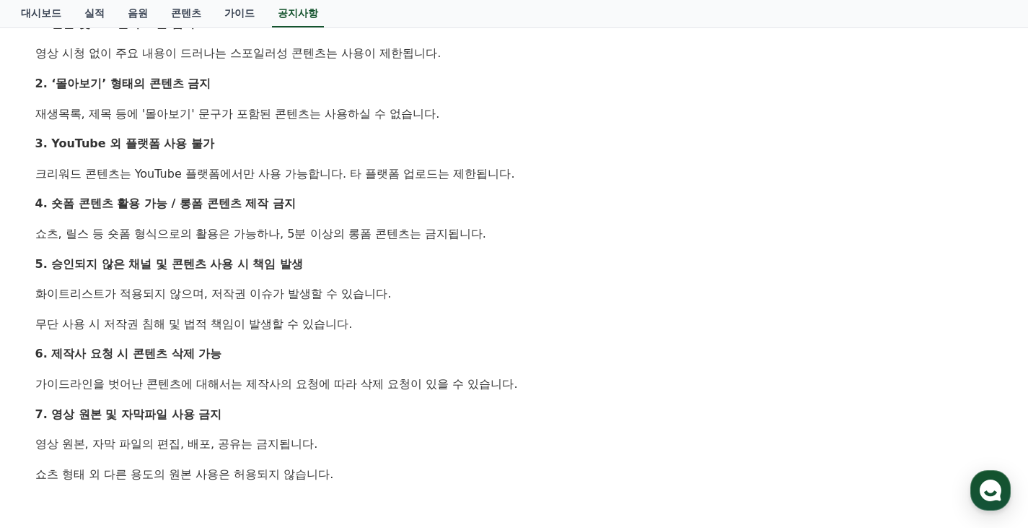
scroll to position [845, 0]
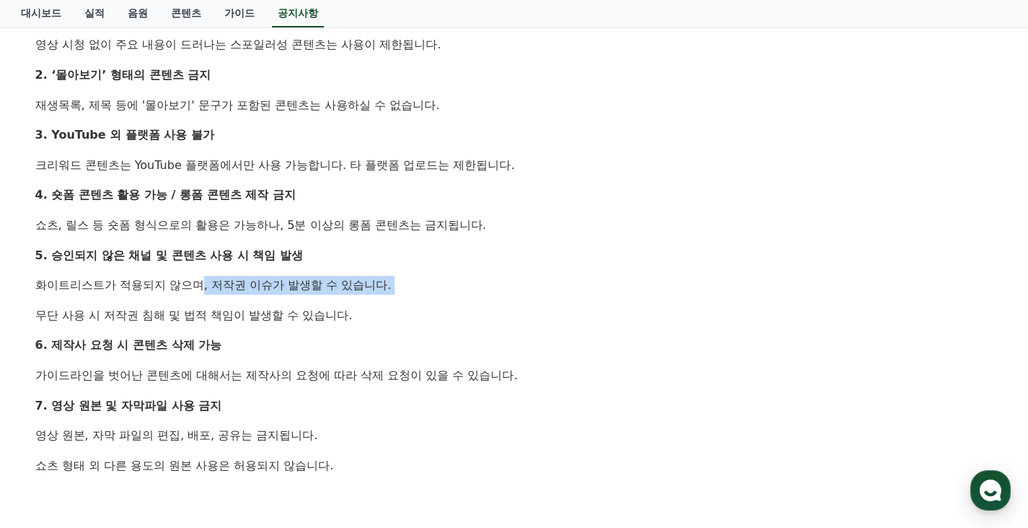
click at [360, 305] on div "안녕하세요, 크리워드입니다. 최근 크리워드에서 제공 중인 드라마 콘텐츠가 등록되지 않은 채널 또는 승인되지 않은 방식으로 무단 사용 되는 사례…" at bounding box center [514, 59] width 958 height 1251
click at [368, 305] on div "안녕하세요, 크리워드입니다. 최근 크리워드에서 제공 중인 드라마 콘텐츠가 등록되지 않은 채널 또는 승인되지 않은 방식으로 무단 사용 되는 사례…" at bounding box center [514, 59] width 958 height 1251
click at [408, 319] on div "안녕하세요, 크리워드입니다. 최근 크리워드에서 제공 중인 드라마 콘텐츠가 등록되지 않은 채널 또는 승인되지 않은 방식으로 무단 사용 되는 사례…" at bounding box center [514, 59] width 958 height 1251
click at [421, 324] on div "안녕하세요, 크리워드입니다. 최근 크리워드에서 제공 중인 드라마 콘텐츠가 등록되지 않은 채널 또는 승인되지 않은 방식으로 무단 사용 되는 사례…" at bounding box center [514, 59] width 958 height 1251
click at [390, 333] on div "안녕하세요, 크리워드입니다. 최근 크리워드에서 제공 중인 드라마 콘텐츠가 등록되지 않은 채널 또는 승인되지 않은 방식으로 무단 사용 되는 사례…" at bounding box center [514, 59] width 958 height 1251
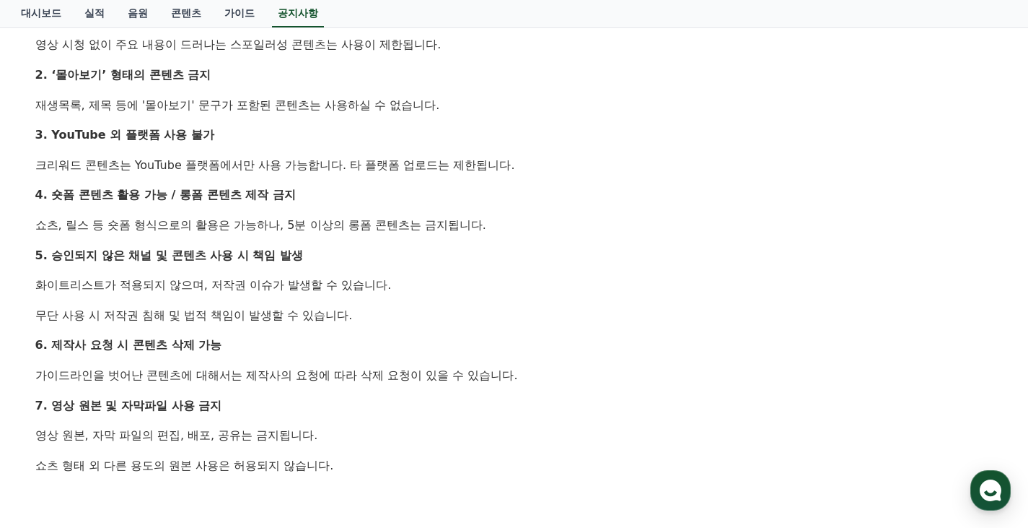
click at [429, 348] on p "6. 제작사 요청 시 콘텐츠 삭제 가능" at bounding box center [514, 345] width 958 height 19
click at [328, 326] on div "안녕하세요, 크리워드입니다. 최근 크리워드에서 제공 중인 드라마 콘텐츠가 등록되지 않은 채널 또는 승인되지 않은 방식으로 무단 사용 되는 사례…" at bounding box center [514, 59] width 958 height 1251
click at [384, 329] on div "안녕하세요, 크리워드입니다. 최근 크리워드에서 제공 중인 드라마 콘텐츠가 등록되지 않은 채널 또는 승인되지 않은 방식으로 무단 사용 되는 사례…" at bounding box center [514, 59] width 958 height 1251
click at [344, 332] on div "안녕하세요, 크리워드입니다. 최근 크리워드에서 제공 중인 드라마 콘텐츠가 등록되지 않은 채널 또는 승인되지 않은 방식으로 무단 사용 되는 사례…" at bounding box center [514, 59] width 958 height 1251
click at [393, 337] on p "6. 제작사 요청 시 콘텐츠 삭제 가능" at bounding box center [514, 345] width 958 height 19
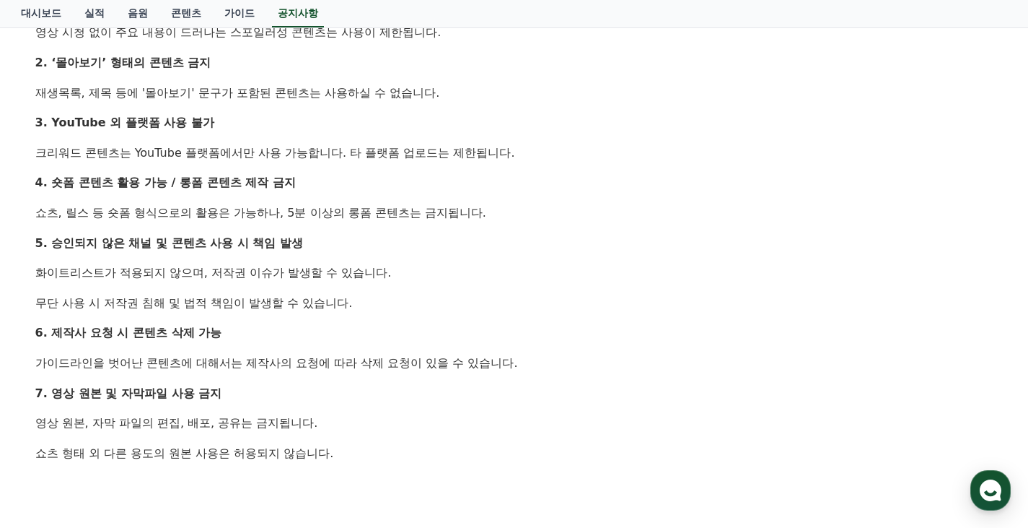
scroll to position [860, 0]
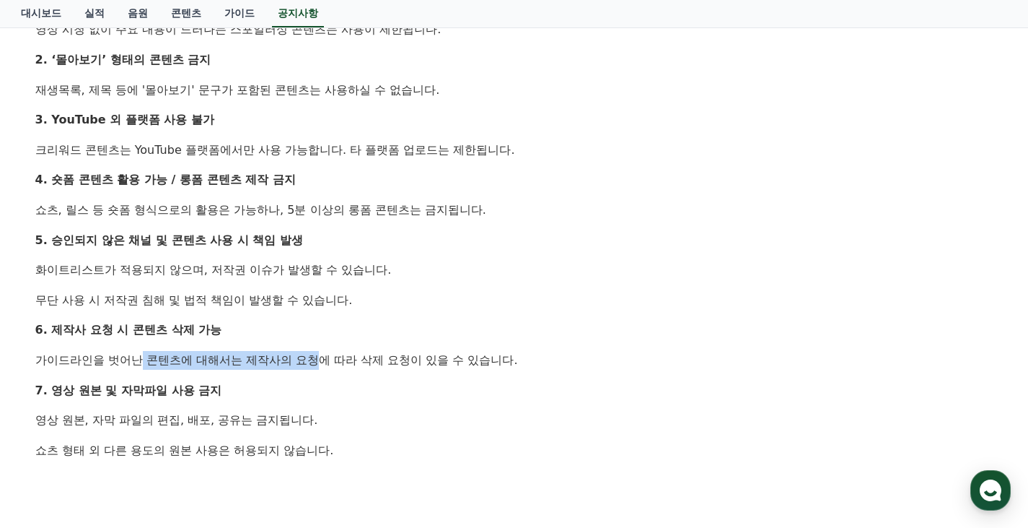
click at [258, 359] on p "가이드라인을 벗어난 콘텐츠에 대해서는 제작사의 요청에 따라 삭제 요청이 있을 수 있습니다." at bounding box center [514, 360] width 958 height 19
click at [265, 359] on p "가이드라인을 벗어난 콘텐츠에 대해서는 제작사의 요청에 따라 삭제 요청이 있을 수 있습니다." at bounding box center [514, 360] width 958 height 19
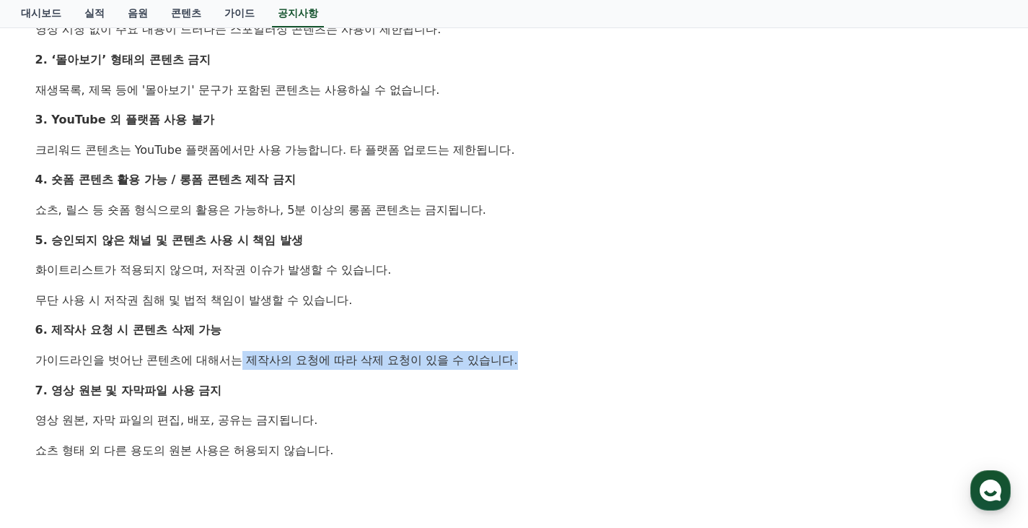
click at [341, 378] on div "안녕하세요, 크리워드입니다. 최근 크리워드에서 제공 중인 드라마 콘텐츠가 등록되지 않은 채널 또는 승인되지 않은 방식으로 무단 사용 되는 사례…" at bounding box center [514, 44] width 958 height 1251
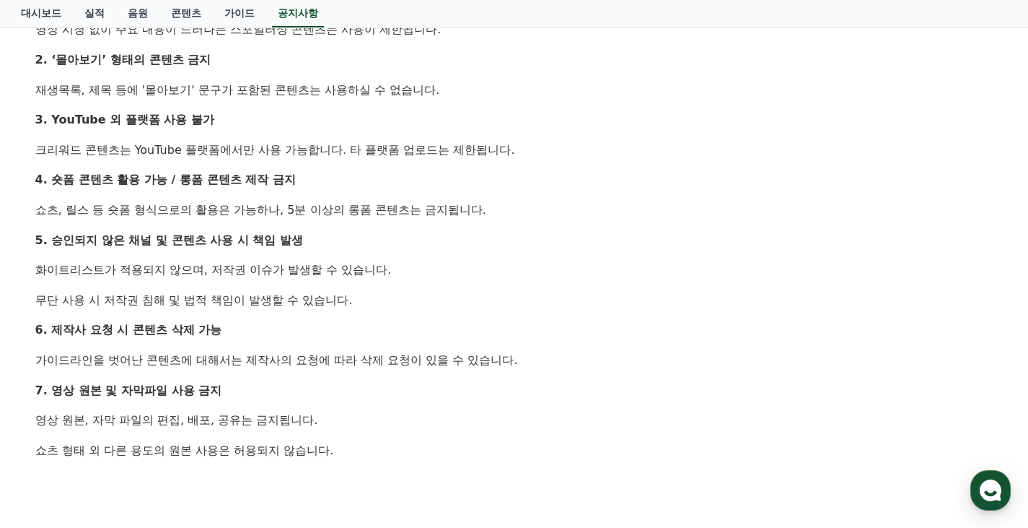
click at [356, 380] on div "안녕하세요, 크리워드입니다. 최근 크리워드에서 제공 중인 드라마 콘텐츠가 등록되지 않은 채널 또는 승인되지 않은 방식으로 무단 사용 되는 사례…" at bounding box center [514, 44] width 958 height 1251
click at [404, 380] on div "안녕하세요, 크리워드입니다. 최근 크리워드에서 제공 중인 드라마 콘텐츠가 등록되지 않은 채널 또는 승인되지 않은 방식으로 무단 사용 되는 사례…" at bounding box center [514, 44] width 958 height 1251
click at [453, 389] on p "7. 영상 원본 및 자막파일 사용 금지" at bounding box center [514, 390] width 958 height 19
click at [266, 401] on div "안녕하세요, 크리워드입니다. 최근 크리워드에서 제공 중인 드라마 콘텐츠가 등록되지 않은 채널 또는 승인되지 않은 방식으로 무단 사용 되는 사례…" at bounding box center [514, 44] width 958 height 1251
click at [299, 406] on div "안녕하세요, 크리워드입니다. 최근 크리워드에서 제공 중인 드라마 콘텐츠가 등록되지 않은 채널 또는 승인되지 않은 방식으로 무단 사용 되는 사례…" at bounding box center [514, 44] width 958 height 1251
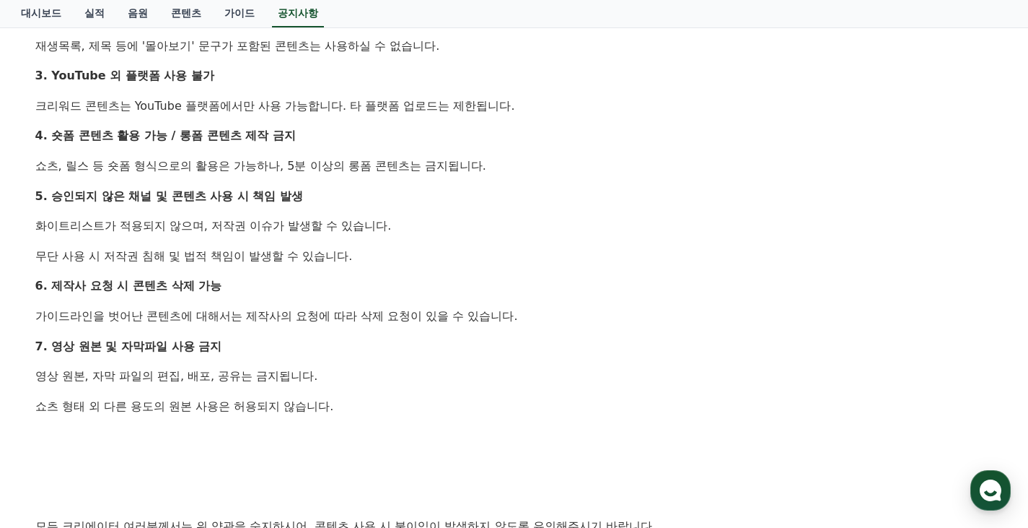
scroll to position [935, 0]
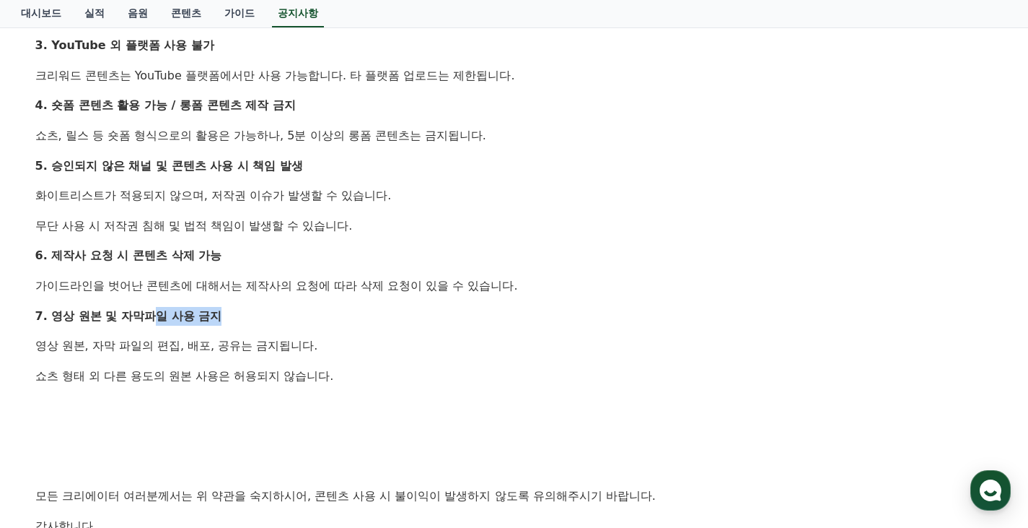
click at [250, 312] on p "7. 영상 원본 및 자막파일 사용 금지" at bounding box center [514, 316] width 958 height 19
click at [257, 314] on p "7. 영상 원본 및 자막파일 사용 금지" at bounding box center [514, 316] width 958 height 19
click at [343, 372] on p "쇼츠 형태 외 다른 용도의 원본 사용은 허용되지 않습니다." at bounding box center [514, 376] width 958 height 19
click at [377, 381] on p "쇼츠 형태 외 다른 용도의 원본 사용은 허용되지 않습니다." at bounding box center [514, 376] width 958 height 19
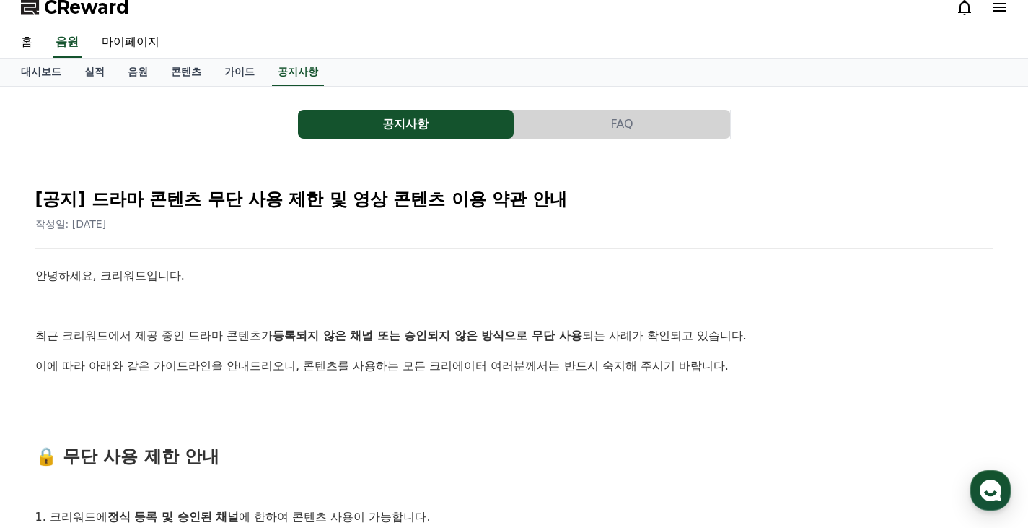
scroll to position [0, 0]
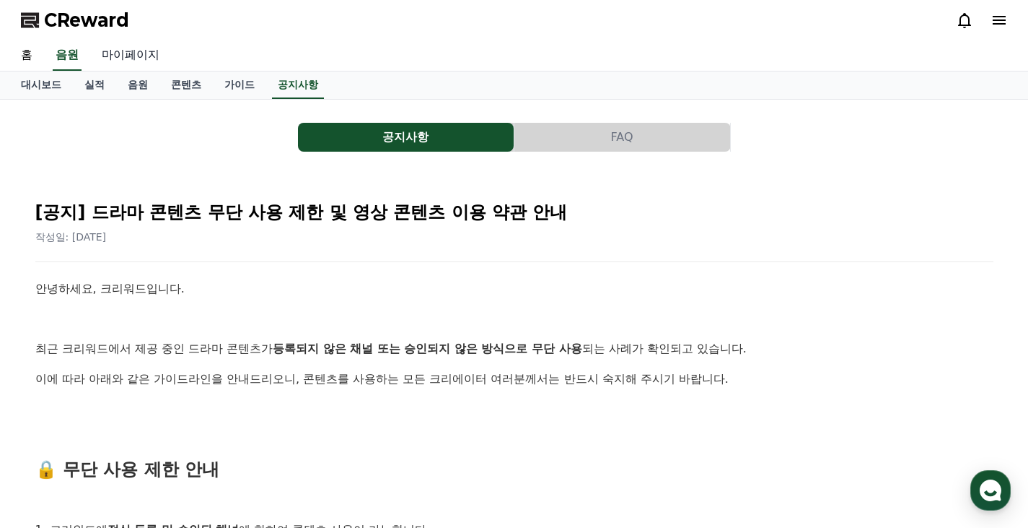
click at [121, 55] on link "마이페이지" at bounding box center [130, 55] width 81 height 30
select select "**********"
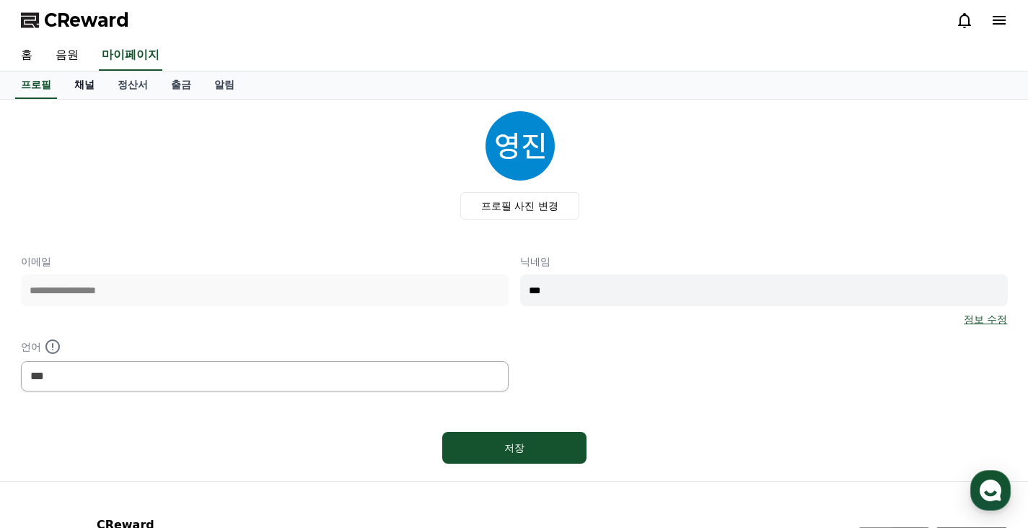
click at [77, 82] on link "채널" at bounding box center [84, 84] width 43 height 27
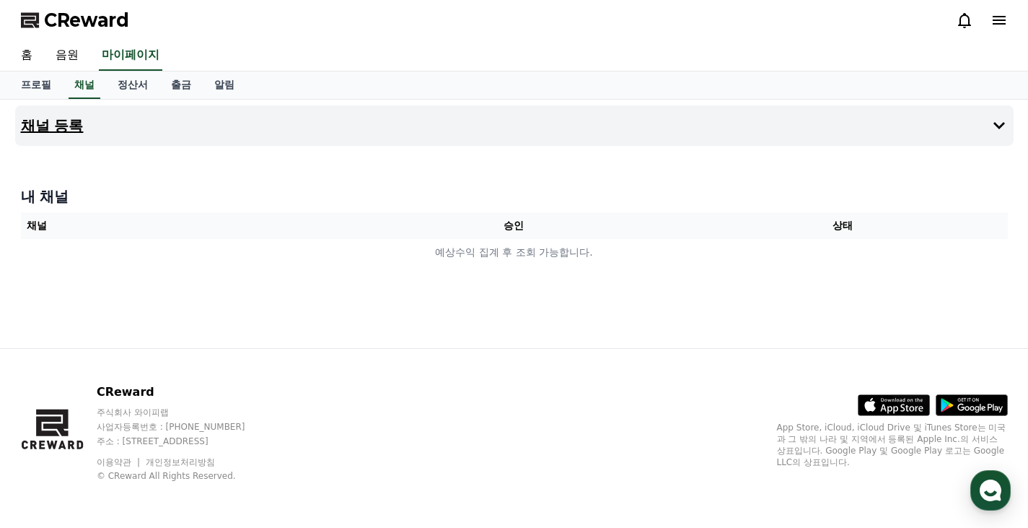
click at [57, 127] on h4 "채널 등록" at bounding box center [52, 126] width 63 height 16
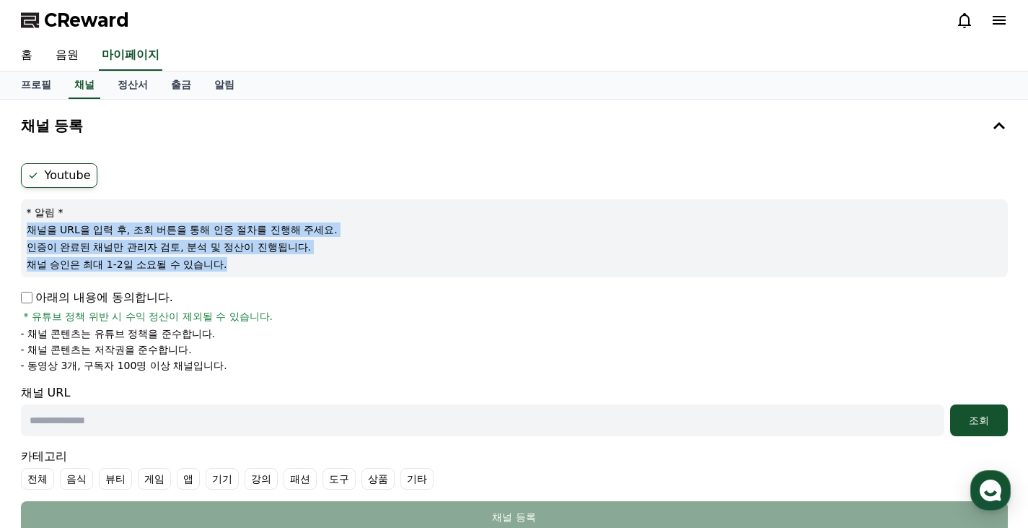
click at [293, 205] on div "* 알림 * 채널을 URL을 입력 후, 조회 버튼을 통해 인증 절차를 진행해 주세요. 인증이 완료된 채널만 관리자 검토, 분석 및 정산이 진행…" at bounding box center [514, 238] width 987 height 78
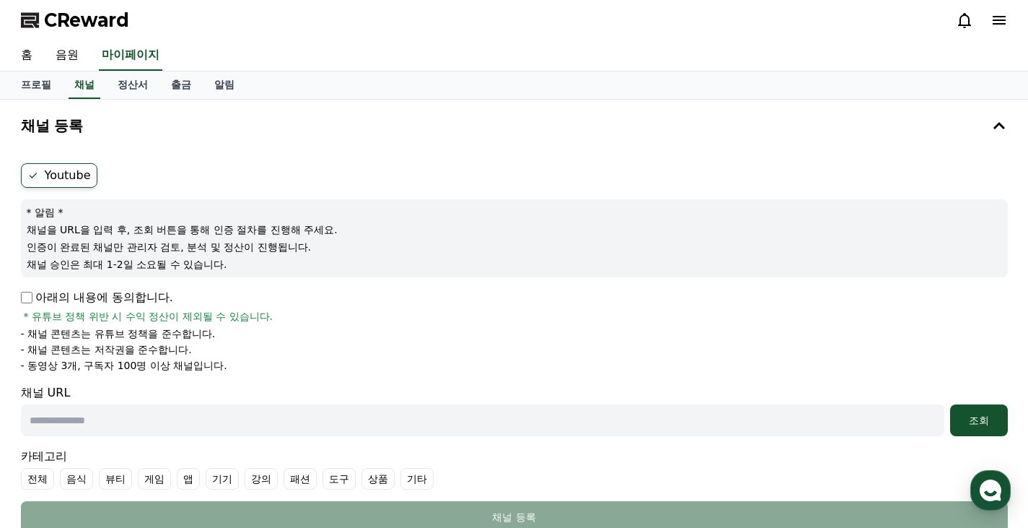
click at [294, 202] on div "* 알림 * 채널을 URL을 입력 후, 조회 버튼을 통해 인증 절차를 진행해 주세요. 인증이 완료된 채널만 관리자 검토, 분석 및 정산이 진행…" at bounding box center [514, 238] width 987 height 78
